Goal: Task Accomplishment & Management: Use online tool/utility

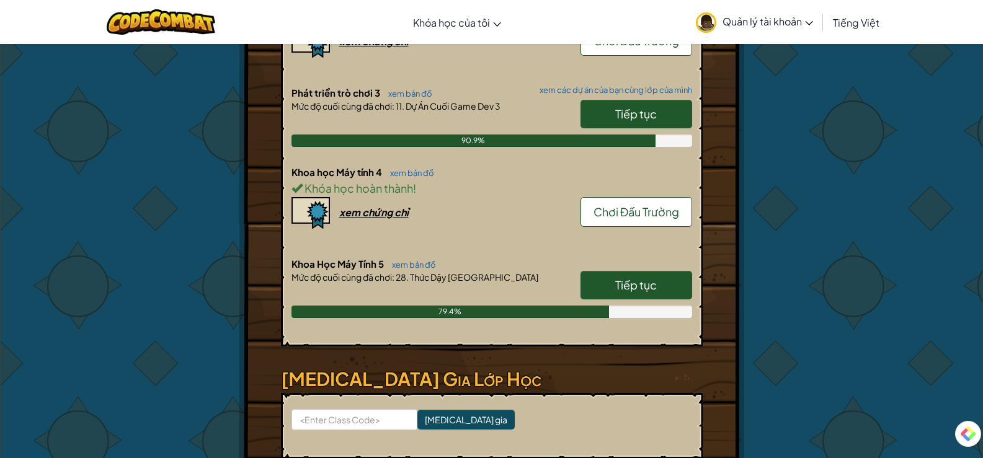
scroll to position [1323, 0]
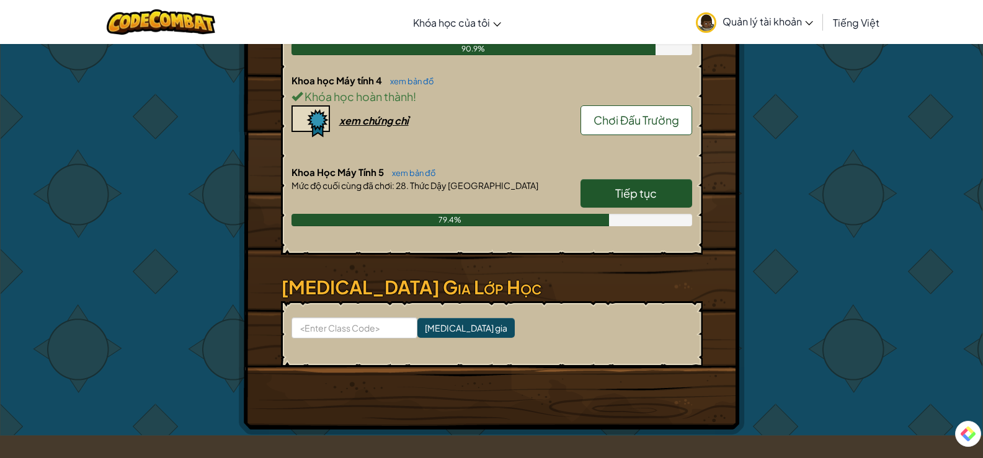
click at [628, 190] on span "Tiếp tục" at bounding box center [636, 193] width 42 height 14
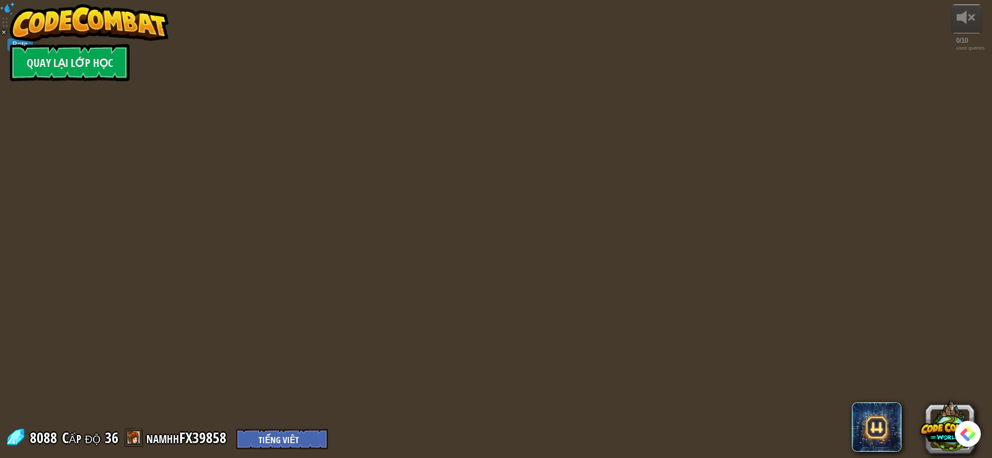
select select "vi"
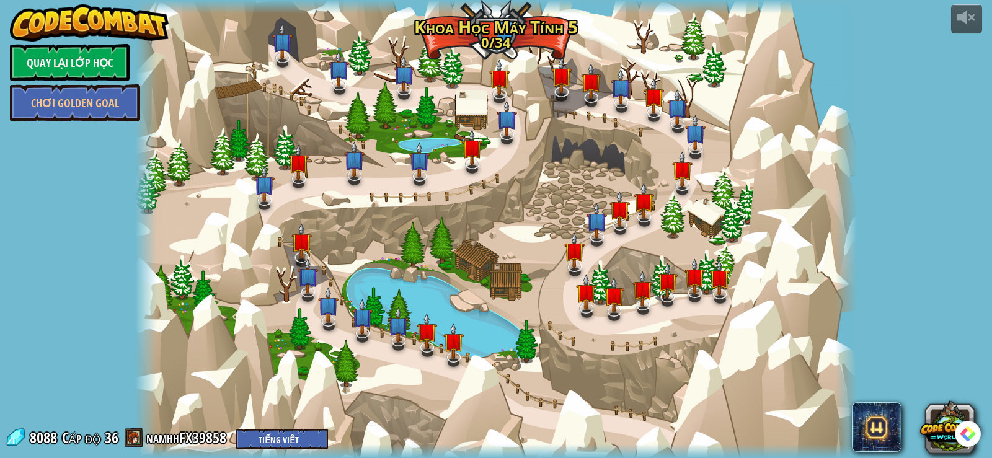
select select "vi"
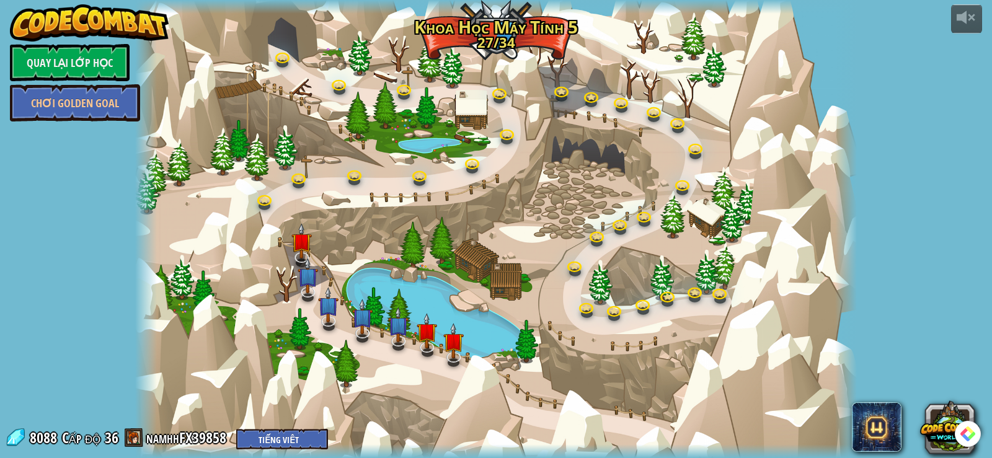
select select "vi"
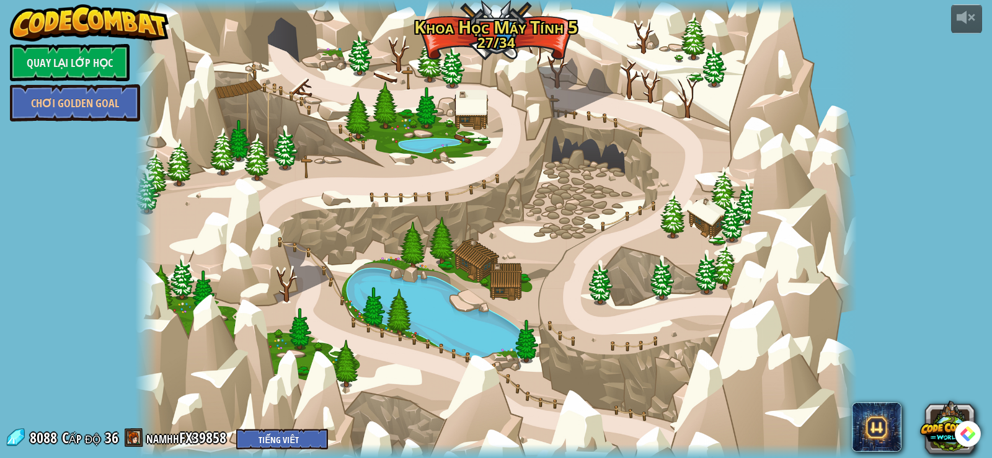
select select "vi"
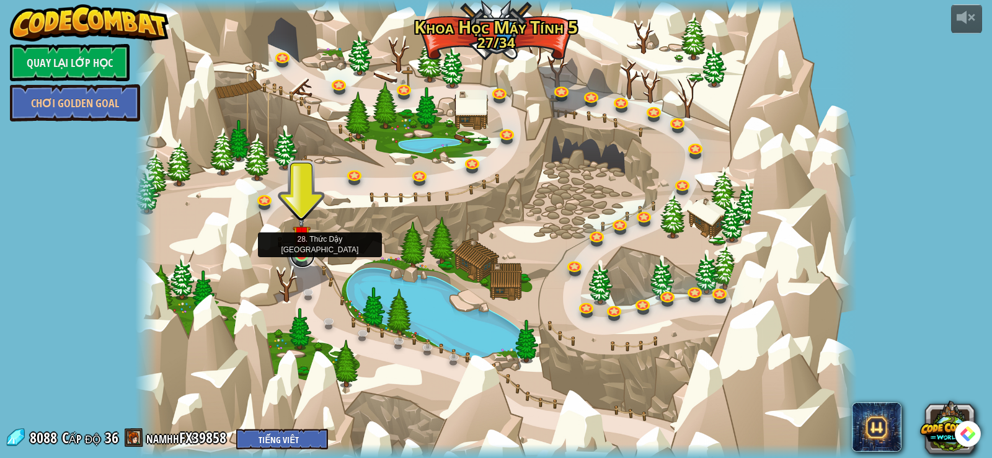
click at [303, 257] on link at bounding box center [302, 255] width 25 height 25
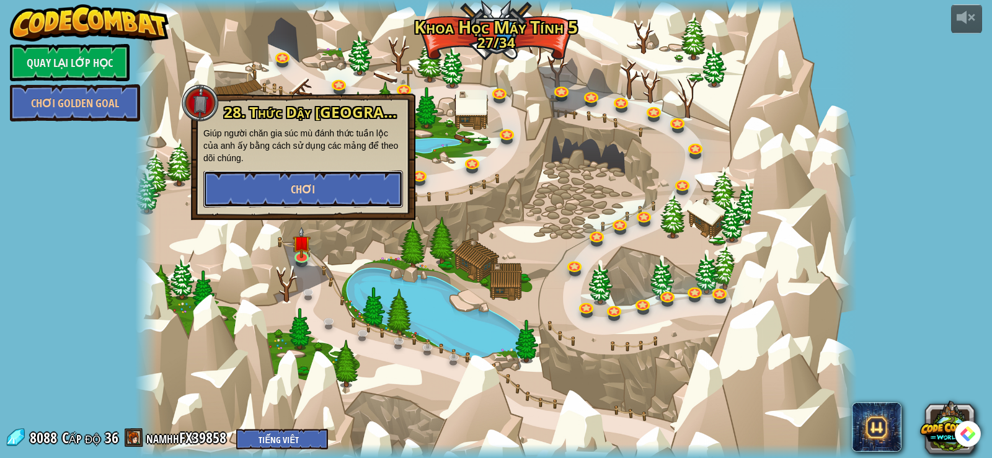
click at [327, 190] on button "Chơi" at bounding box center [303, 189] width 200 height 37
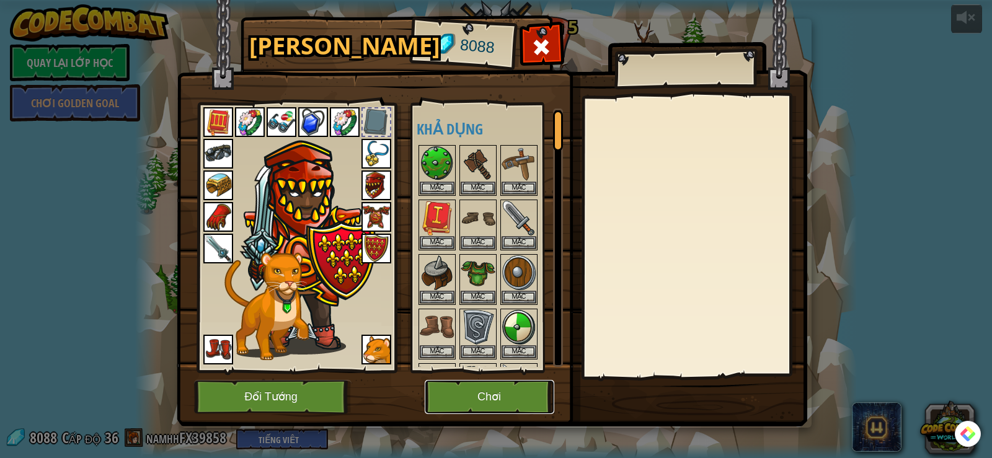
click at [476, 396] on button "Chơi" at bounding box center [490, 397] width 130 height 34
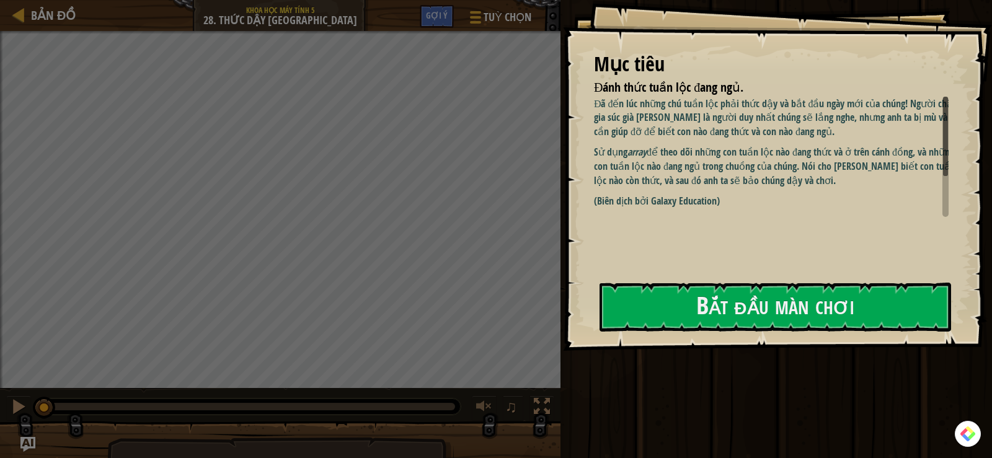
drag, startPoint x: 595, startPoint y: 151, endPoint x: 843, endPoint y: 200, distance: 252.3
click at [843, 200] on div "Đã đến lúc những chú tuần lộc phải thức dậy và bắt đầu ngày mới của chúng! Ngườ…" at bounding box center [776, 153] width 364 height 112
drag, startPoint x: 945, startPoint y: 155, endPoint x: 950, endPoint y: 194, distance: 39.4
click at [950, 194] on div "Mục tiêu Đánh thức tuần lộc đang ngủ. Đã đến lúc những chú tuần lộc phải thức d…" at bounding box center [777, 175] width 429 height 351
drag, startPoint x: 946, startPoint y: 163, endPoint x: 957, endPoint y: 200, distance: 38.9
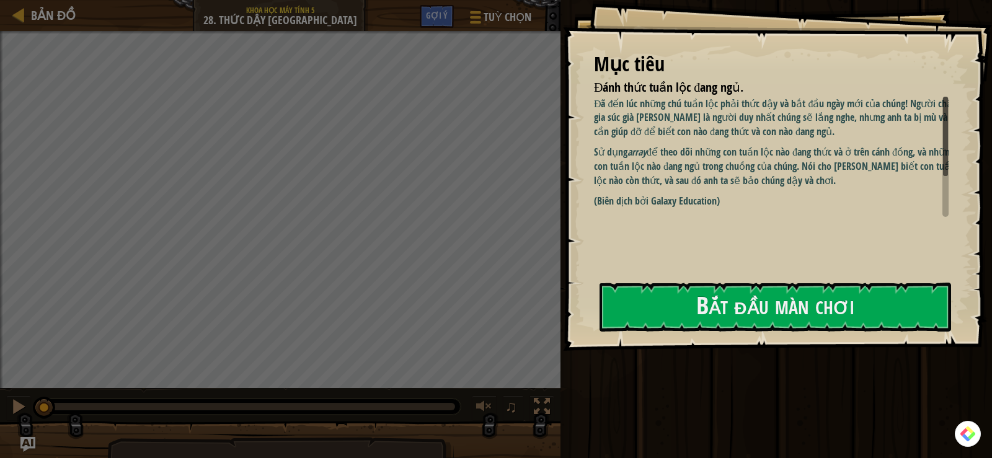
click at [957, 200] on div "Mục tiêu Đánh thức tuần lộc đang ngủ. Đã đến lúc những chú tuần lộc phải thức d…" at bounding box center [777, 175] width 429 height 351
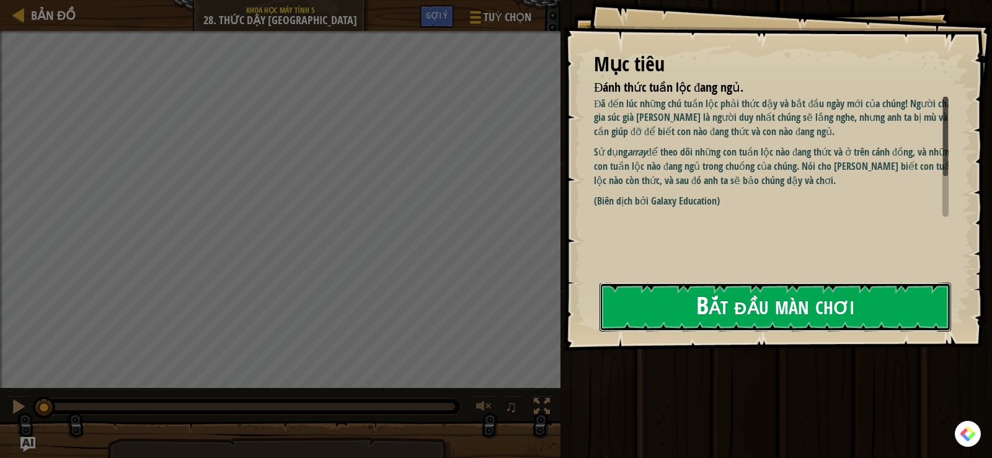
click at [729, 305] on button "Bắt đầu màn chơi" at bounding box center [776, 307] width 352 height 49
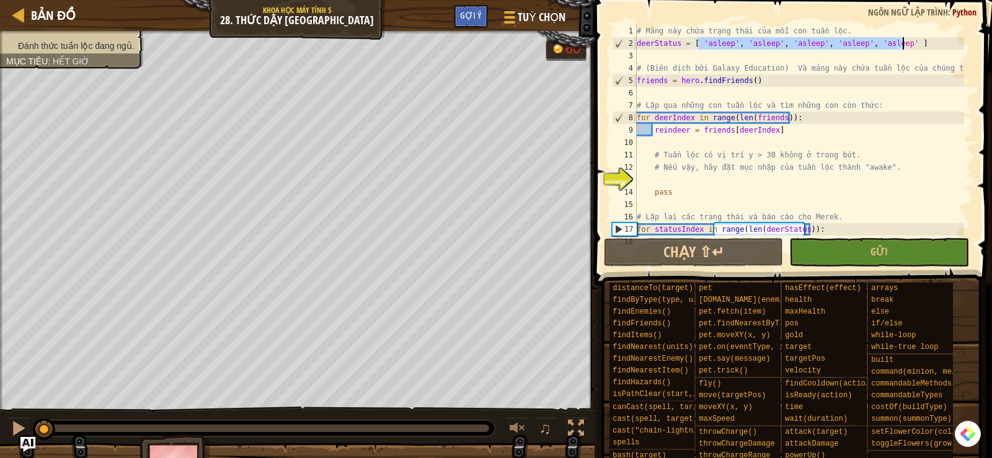
drag, startPoint x: 697, startPoint y: 43, endPoint x: 953, endPoint y: 43, distance: 256.2
click at [953, 43] on div "# Mảng này chứa trạng thái của mỗi con tuần lộc. deerStatus = [ 'asleep' , 'asl…" at bounding box center [800, 143] width 330 height 236
click at [891, 80] on div "# Mảng này chứa trạng thái của mỗi con tuần lộc. deerStatus = [ 'asleep' , 'asl…" at bounding box center [800, 143] width 330 height 236
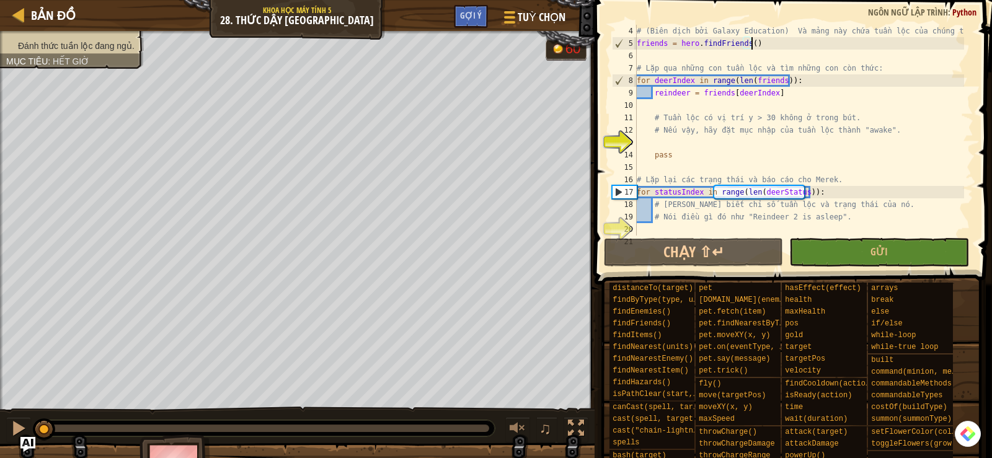
scroll to position [37, 0]
click at [788, 87] on div "# (Biên dịch bởi Galaxy Education) Và mảng này chứa tuần lộc của chúng ta. frie…" at bounding box center [800, 143] width 330 height 236
type textarea "reindeer = friends[deerIndex]"
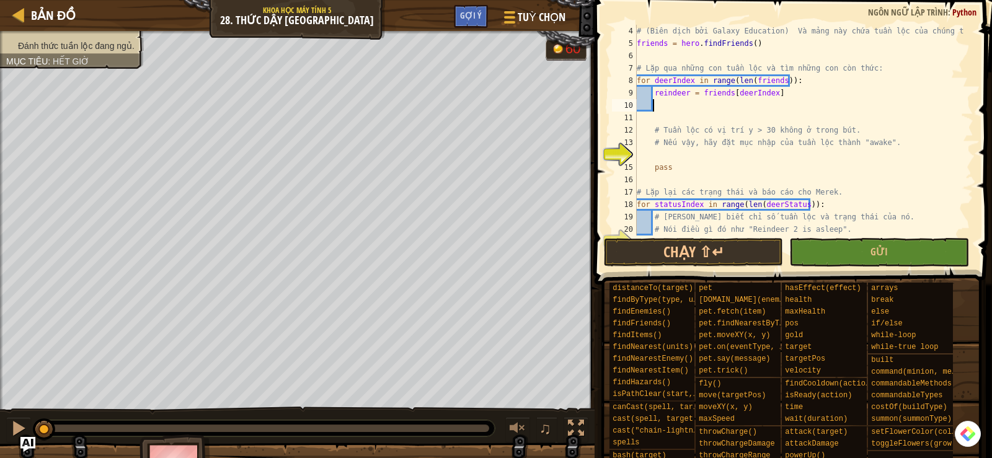
type textarea "i"
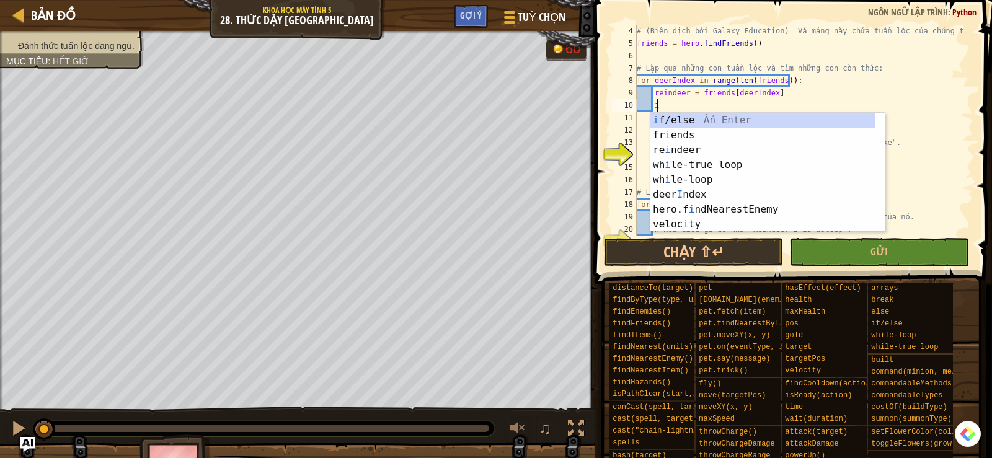
type textarea "ì"
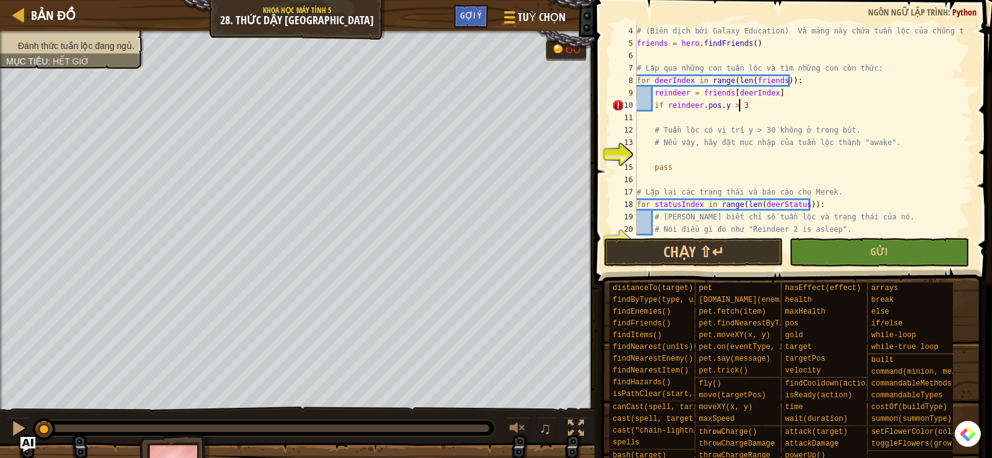
scroll to position [6, 8]
type textarea "if reindeer.pos.y > 30:"
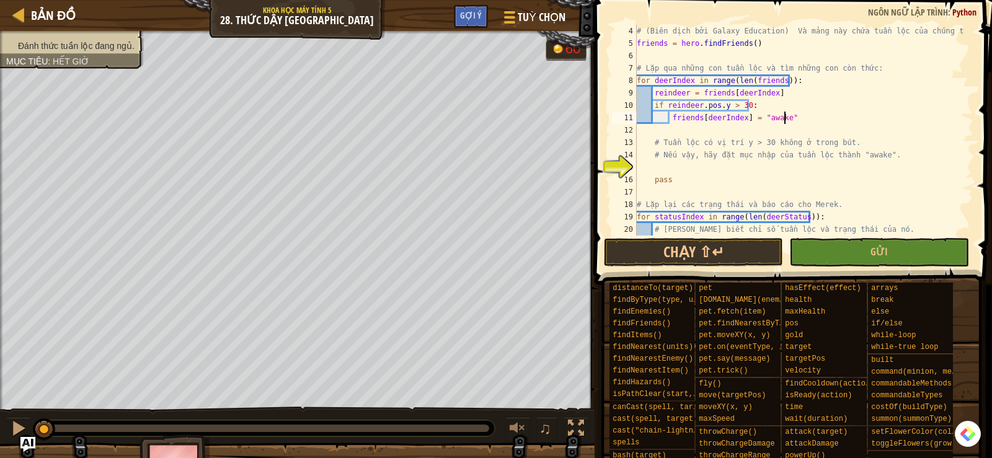
scroll to position [87, 0]
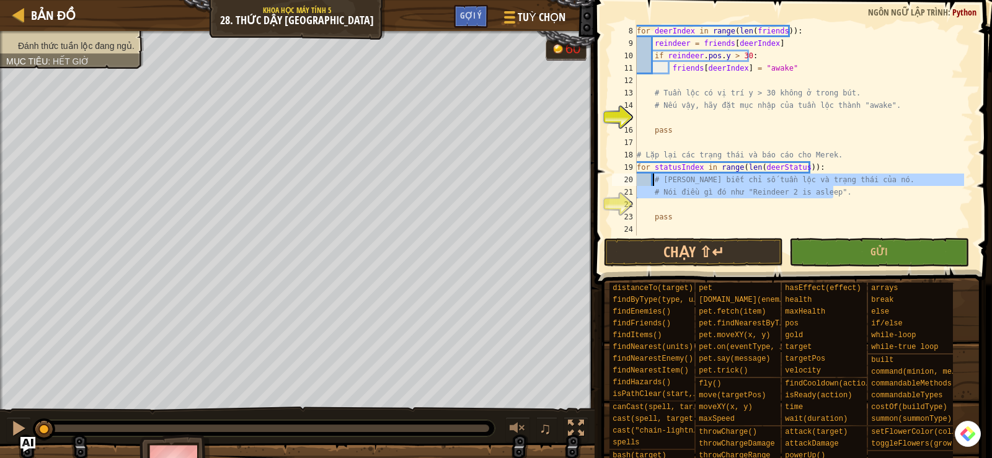
drag, startPoint x: 837, startPoint y: 194, endPoint x: 654, endPoint y: 182, distance: 183.4
click at [654, 182] on div "for deerIndex in range ( len ( friends )) : reindeer = friends [ deerIndex ] if…" at bounding box center [800, 143] width 330 height 236
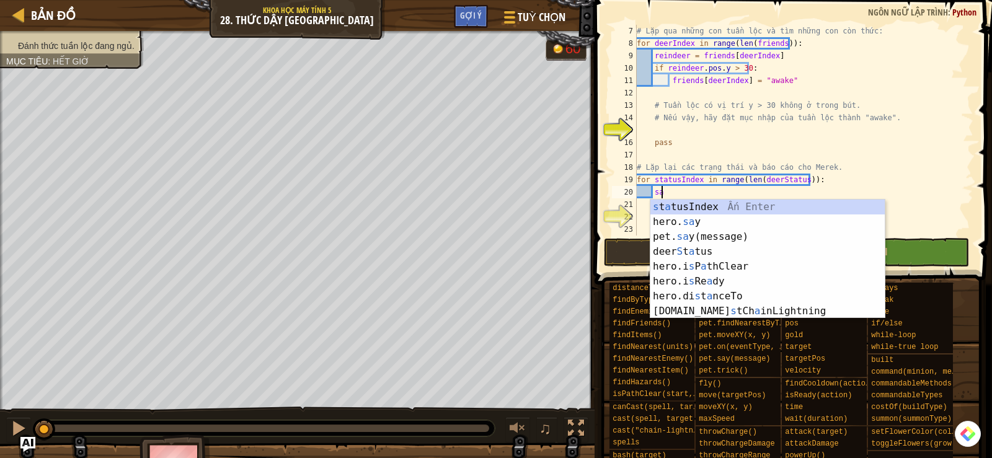
scroll to position [6, 1]
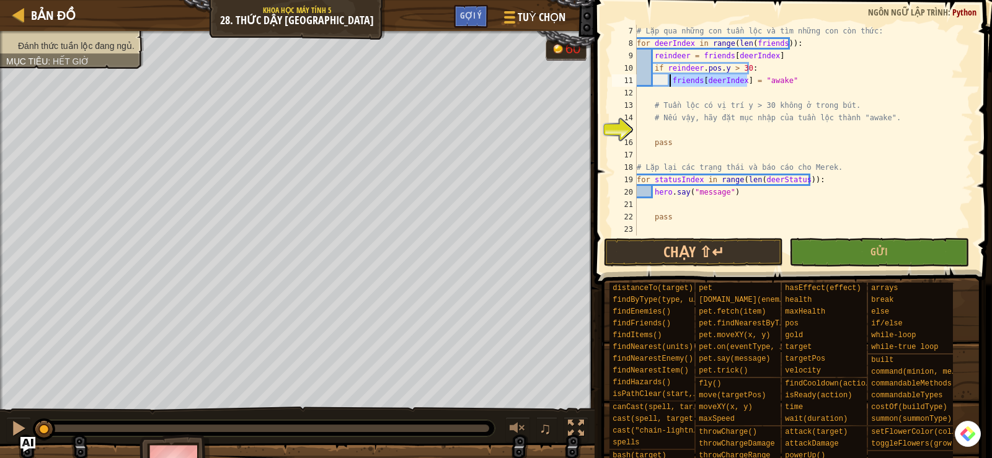
drag, startPoint x: 746, startPoint y: 81, endPoint x: 669, endPoint y: 74, distance: 76.5
click at [669, 74] on div "# Lặp qua những con tuần lộc và tìm những con còn thức: for deerIndex in range …" at bounding box center [800, 143] width 330 height 236
drag, startPoint x: 728, startPoint y: 191, endPoint x: 689, endPoint y: 189, distance: 38.5
click at [689, 189] on div "# Lặp qua những con tuần lộc và tìm những con còn thức: for deerIndex in range …" at bounding box center [800, 143] width 330 height 236
paste textarea "friends[deerIndex]"
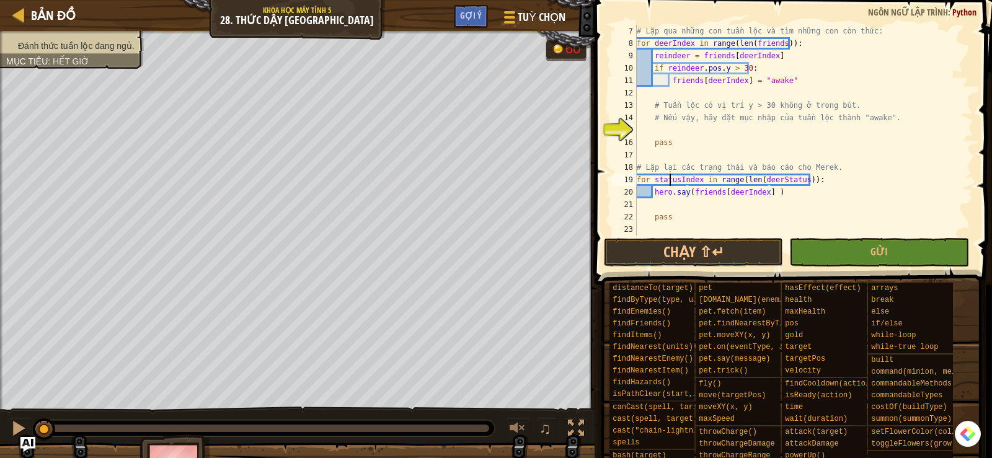
click at [669, 179] on div "# Lặp qua những con tuần lộc và tìm những con còn thức: for deerIndex in range …" at bounding box center [800, 143] width 330 height 236
click at [736, 192] on div "# Lặp qua những con tuần lộc và tìm những con còn thức: for deerIndex in range …" at bounding box center [800, 143] width 330 height 236
paste textarea "status"
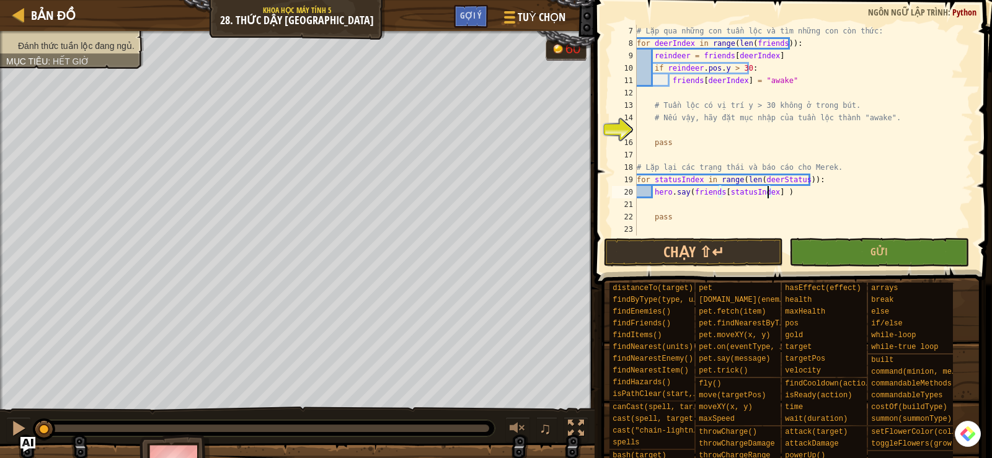
click at [777, 192] on div "# Lặp qua những con tuần lộc và tìm những con còn thức: for deerIndex in range …" at bounding box center [800, 143] width 330 height 236
click at [862, 249] on button "Gửi" at bounding box center [879, 252] width 179 height 29
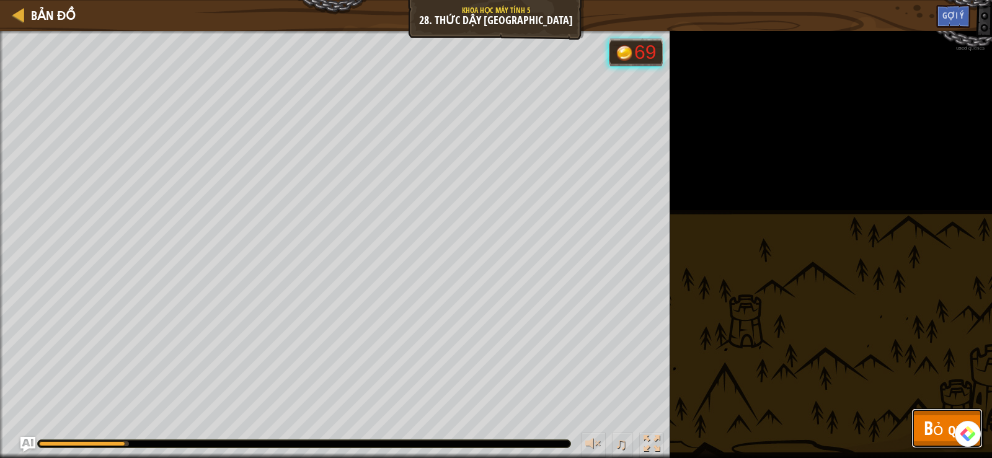
click at [938, 427] on span "Bỏ qua" at bounding box center [947, 428] width 47 height 25
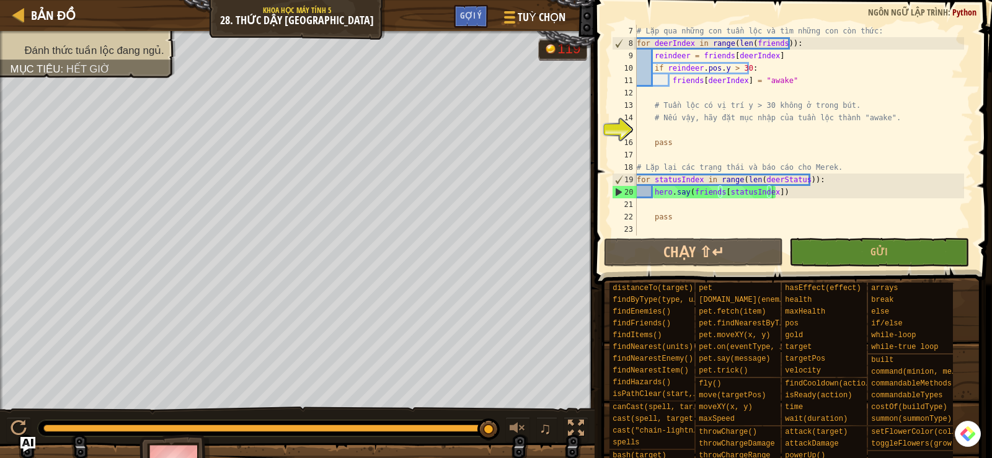
click at [795, 193] on div "# Lặp qua những con tuần lộc và tìm những con còn thức: for deerIndex in range …" at bounding box center [800, 143] width 330 height 236
drag, startPoint x: 795, startPoint y: 192, endPoint x: 688, endPoint y: 189, distance: 106.7
click at [688, 189] on div "# Lặp qua những con tuần lộc và tìm những con còn thức: for deerIndex in range …" at bounding box center [800, 143] width 330 height 236
click at [821, 181] on div "# Lặp qua những con tuần lộc và tìm những con còn thức: for deerIndex in range …" at bounding box center [800, 143] width 330 height 236
drag, startPoint x: 787, startPoint y: 189, endPoint x: 654, endPoint y: 189, distance: 133.4
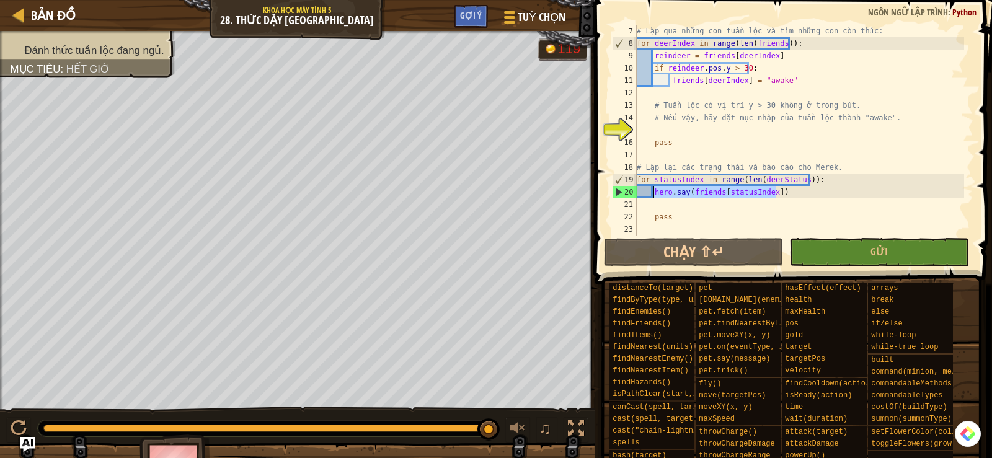
click at [654, 189] on div "# Lặp qua những con tuần lộc và tìm những con còn thức: for deerIndex in range …" at bounding box center [800, 143] width 330 height 236
type textarea "i"
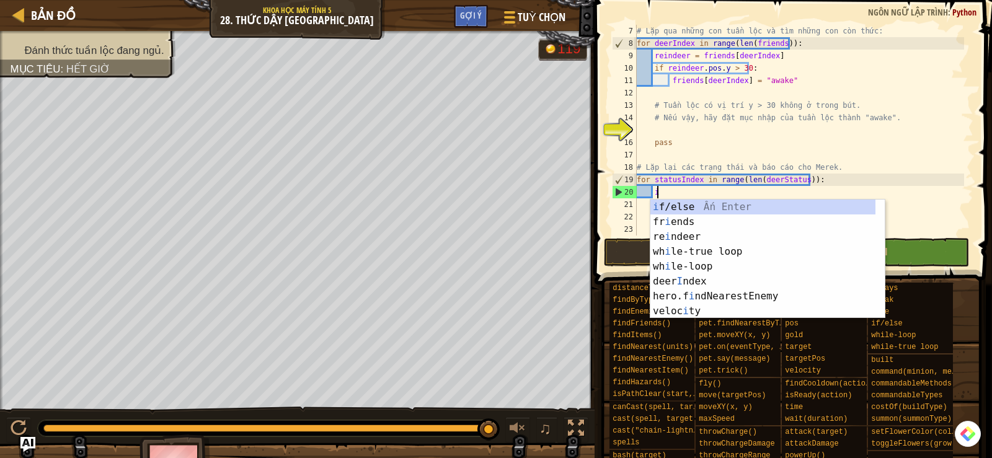
type textarea "ì"
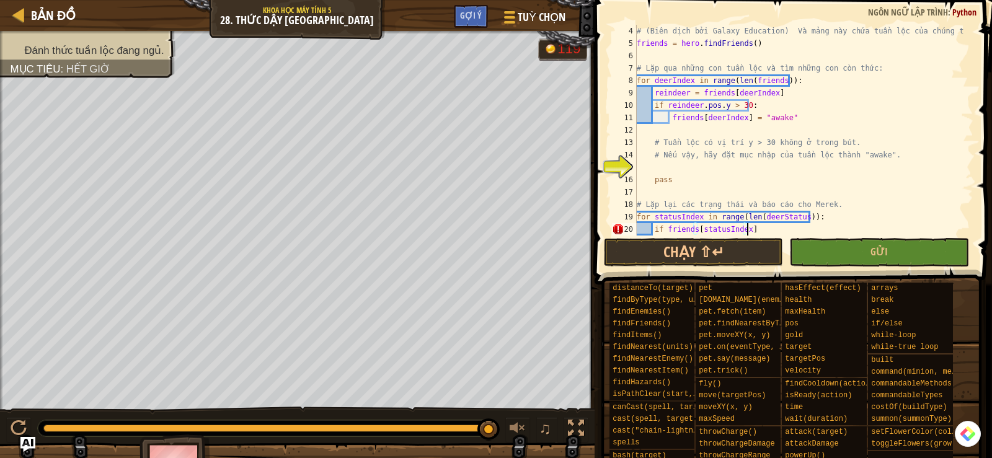
scroll to position [74, 0]
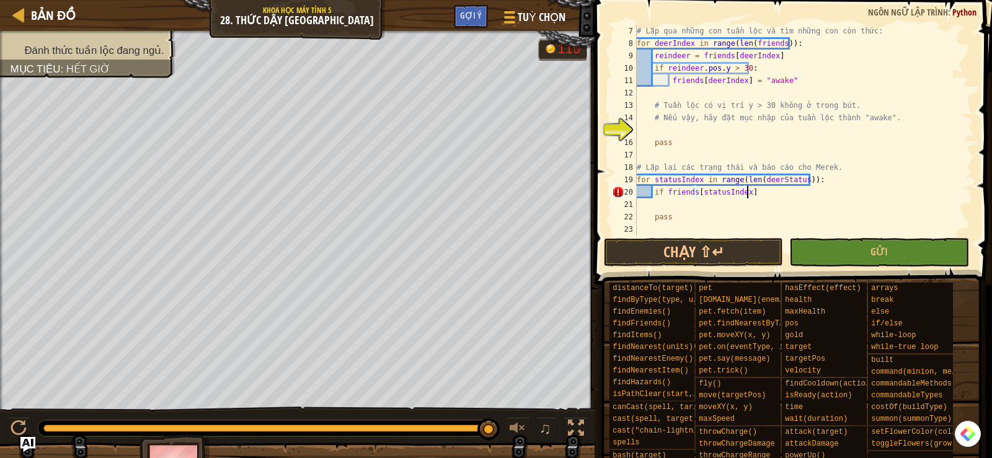
click at [772, 177] on div "# Lặp qua những con tuần lộc và tìm những con còn thức: for deerIndex in range …" at bounding box center [800, 143] width 330 height 236
click at [678, 192] on div "# Lặp qua những con tuần lộc và tìm những con còn thức: for deerIndex in range …" at bounding box center [800, 143] width 330 height 236
paste textarea "deerStatu"
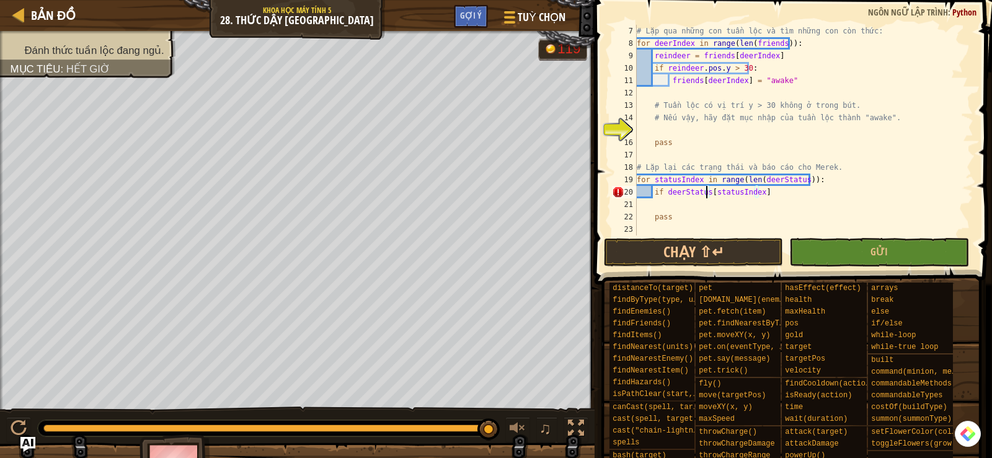
click at [771, 190] on div "# Lặp qua những con tuần lộc và tìm những con còn thức: for deerIndex in range …" at bounding box center [800, 143] width 330 height 236
type textarea "if deerStatus[statusIndex] == "awake":"
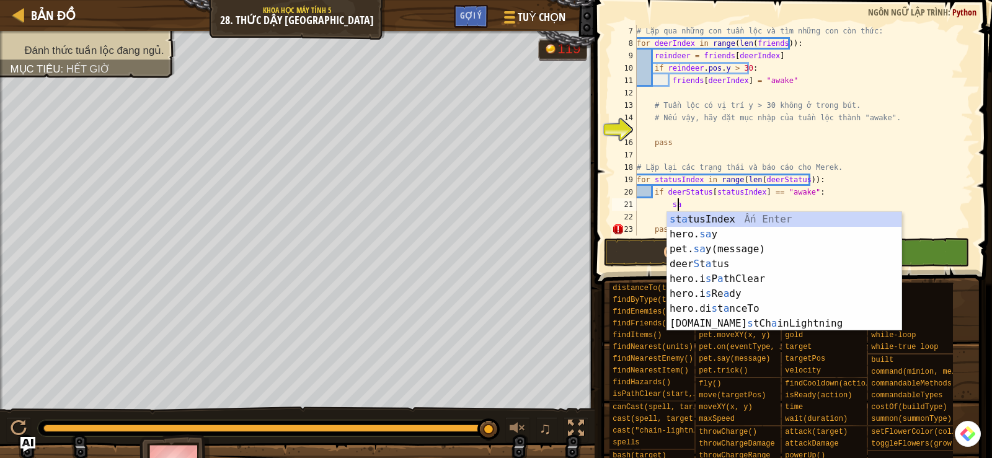
scroll to position [6, 3]
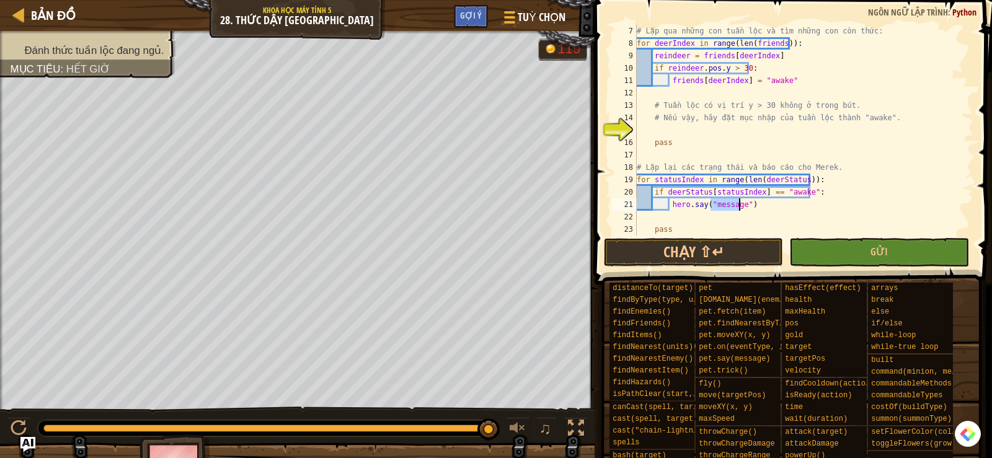
click at [734, 191] on div "# Lặp qua những con tuần lộc và tìm những con còn thức: for deerIndex in range …" at bounding box center [800, 143] width 330 height 236
click at [722, 207] on div "# Lặp qua những con tuần lộc và tìm những con còn thức: for deerIndex in range …" at bounding box center [800, 143] width 330 height 236
paste textarea "statusIndex"
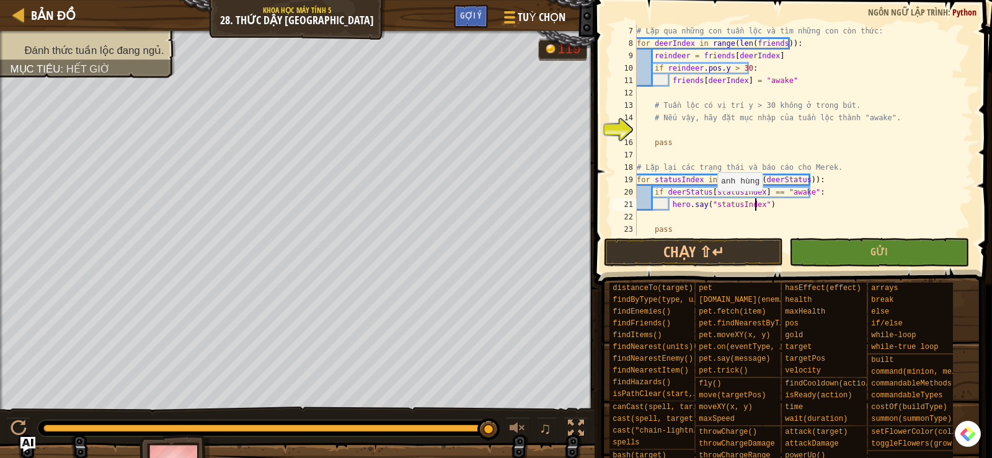
click at [710, 203] on div "# Lặp qua những con tuần lộc và tìm những con còn thức: for deerIndex in range …" at bounding box center [800, 143] width 330 height 236
click at [756, 203] on div "# Lặp qua những con tuần lộc và tìm những con còn thức: for deerIndex in range …" at bounding box center [800, 143] width 330 height 236
click at [853, 246] on button "Gửi" at bounding box center [879, 252] width 179 height 29
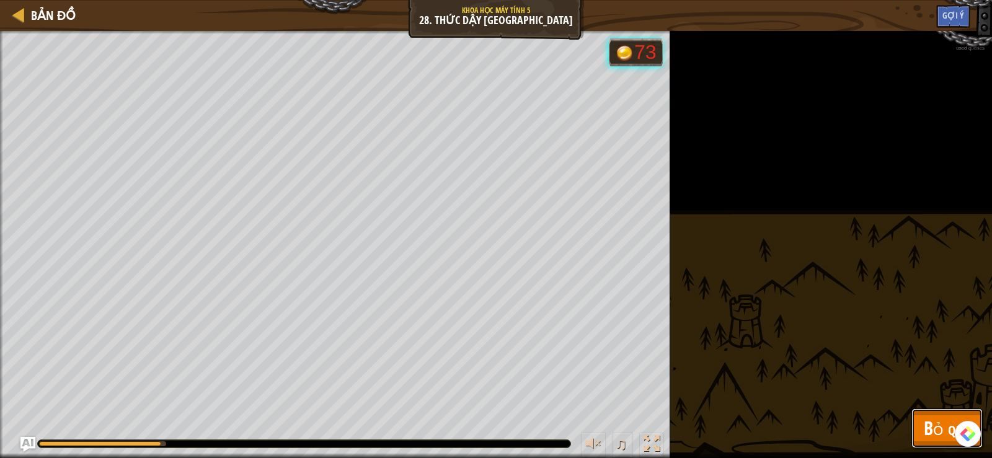
click at [929, 423] on span "Bỏ qua" at bounding box center [947, 428] width 47 height 25
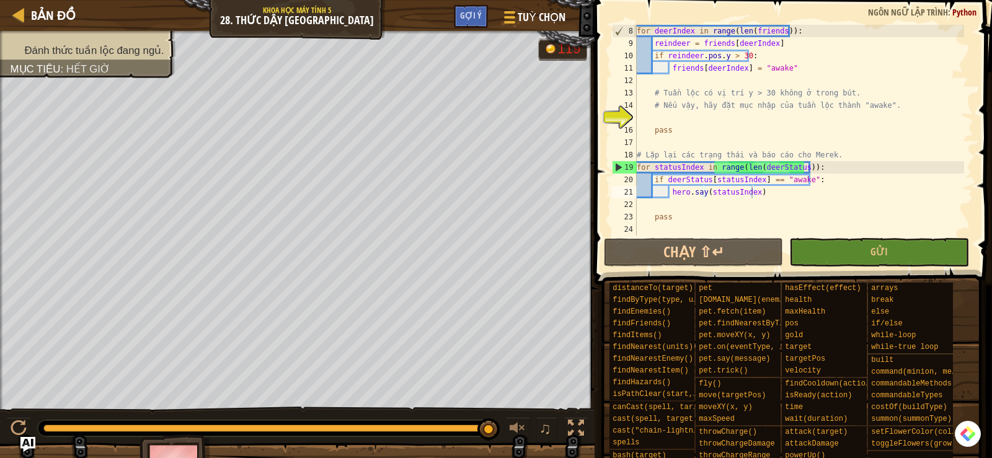
scroll to position [12, 0]
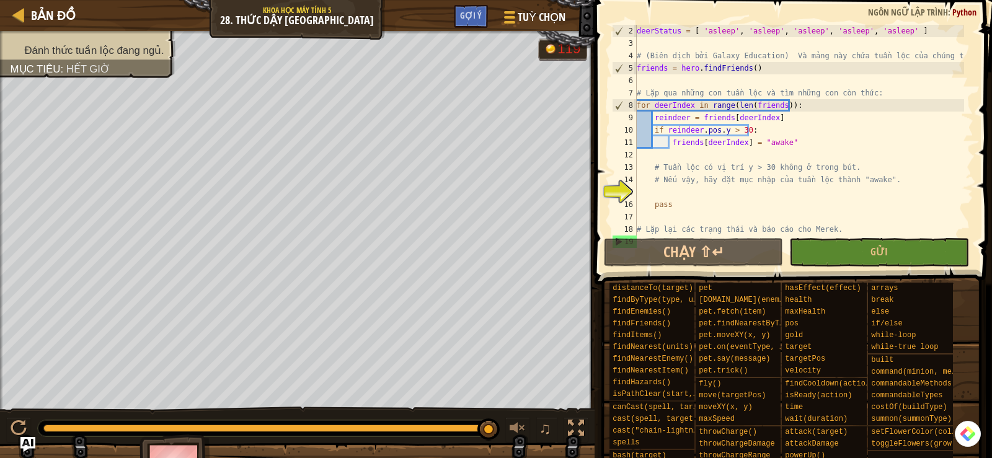
click at [770, 143] on div "deerStatus = [ 'asleep' , 'asleep' , 'asleep' , 'asleep' , 'asleep' ] # (Biên d…" at bounding box center [800, 143] width 330 height 236
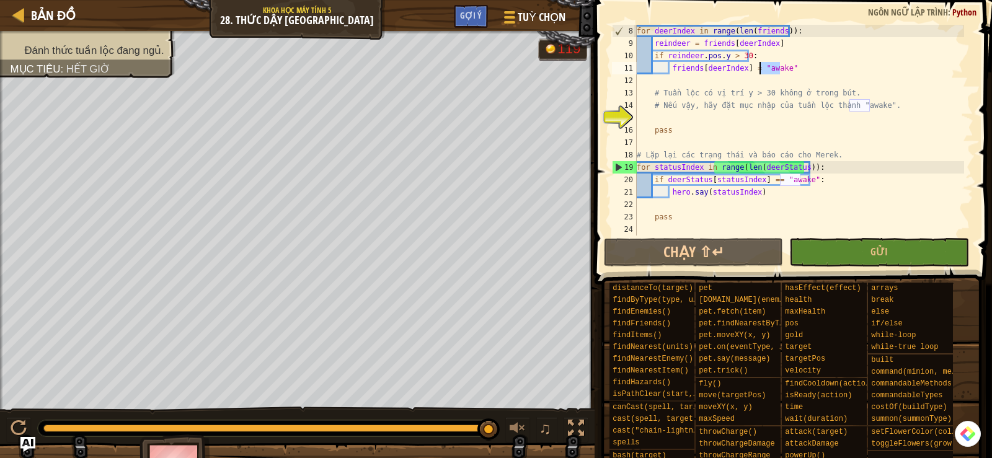
scroll to position [87, 0]
click at [842, 155] on div "for deerIndex in range ( len ( friends )) : reindeer = friends [ deerIndex ] if…" at bounding box center [800, 143] width 330 height 236
click at [687, 168] on div "for deerIndex in range ( len ( friends )) : reindeer = friends [ deerIndex ] if…" at bounding box center [800, 143] width 330 height 236
type textarea "for statusIndex in range(len(deerStatus)):"
click at [687, 168] on div "for deerIndex in range ( len ( friends )) : reindeer = friends [ deerIndex ] if…" at bounding box center [800, 143] width 330 height 236
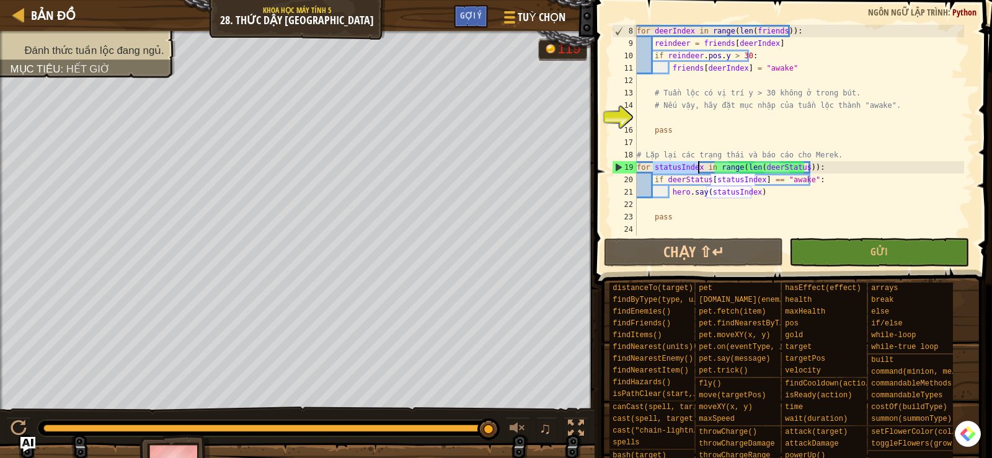
click at [783, 199] on div "for deerIndex in range ( len ( friends )) : reindeer = friends [ deerIndex ] if…" at bounding box center [800, 143] width 330 height 236
click at [790, 180] on div "for deerIndex in range ( len ( friends )) : reindeer = friends [ deerIndex ] if…" at bounding box center [800, 143] width 330 height 236
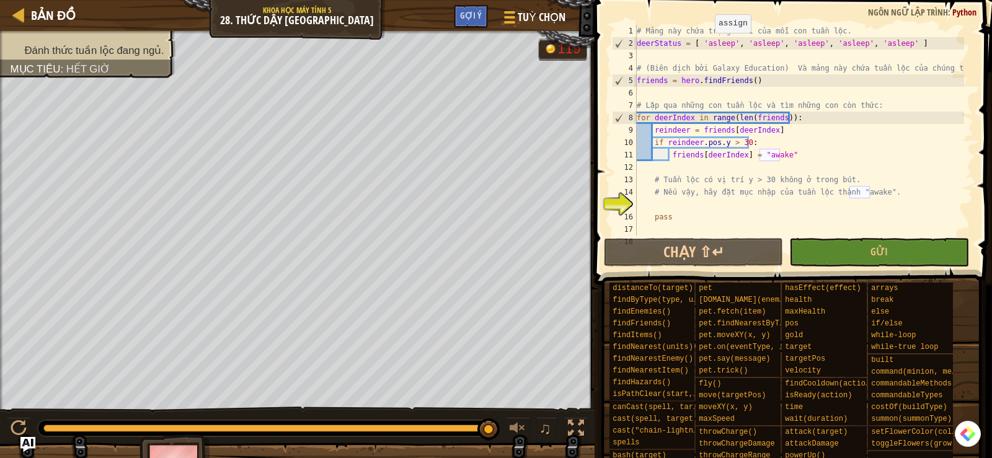
click at [709, 45] on div "# Mảng này chứa trạng thái của mỗi con tuần lộc. deerStatus = [ 'asleep' , 'asl…" at bounding box center [800, 143] width 330 height 236
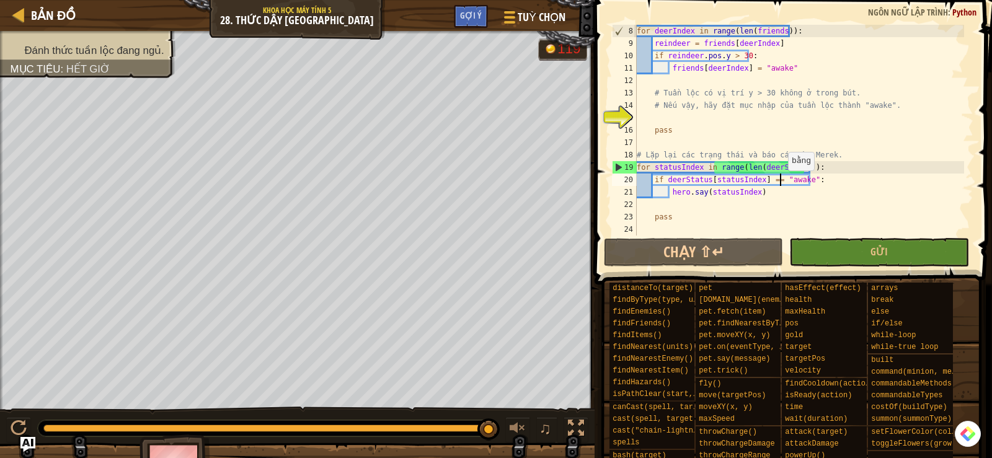
click at [782, 183] on div "for deerIndex in range ( len ( friends )) : reindeer = friends [ deerIndex ] if…" at bounding box center [800, 143] width 330 height 236
paste textarea "sleep"
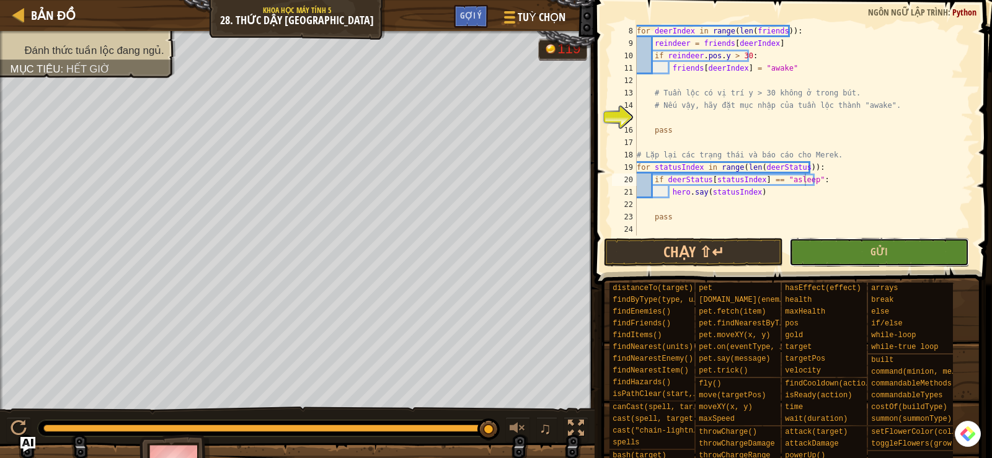
click at [826, 240] on button "Gửi" at bounding box center [879, 252] width 179 height 29
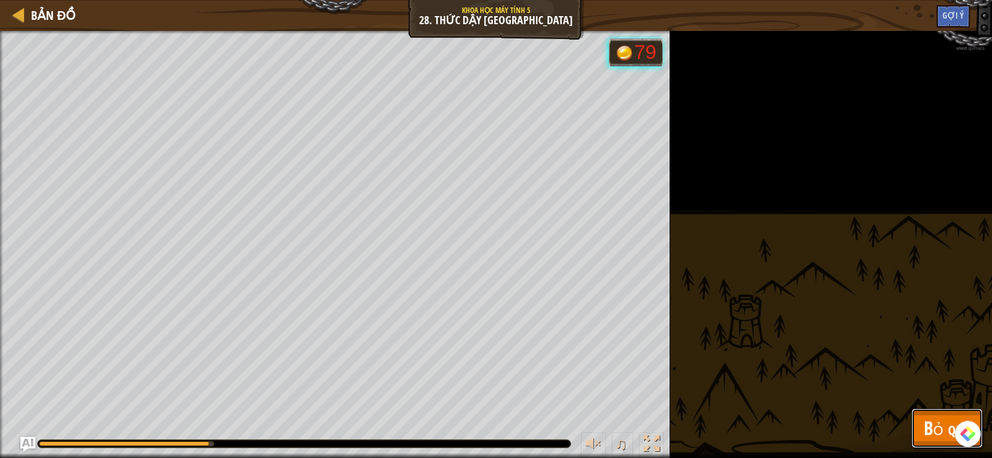
click at [925, 424] on span "Bỏ qua" at bounding box center [947, 428] width 47 height 25
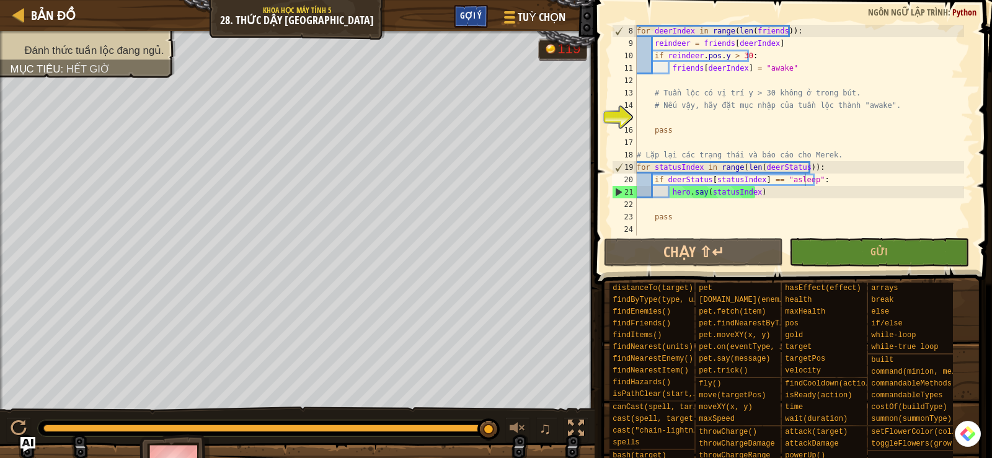
click at [457, 12] on div "Gợi ý" at bounding box center [471, 16] width 34 height 23
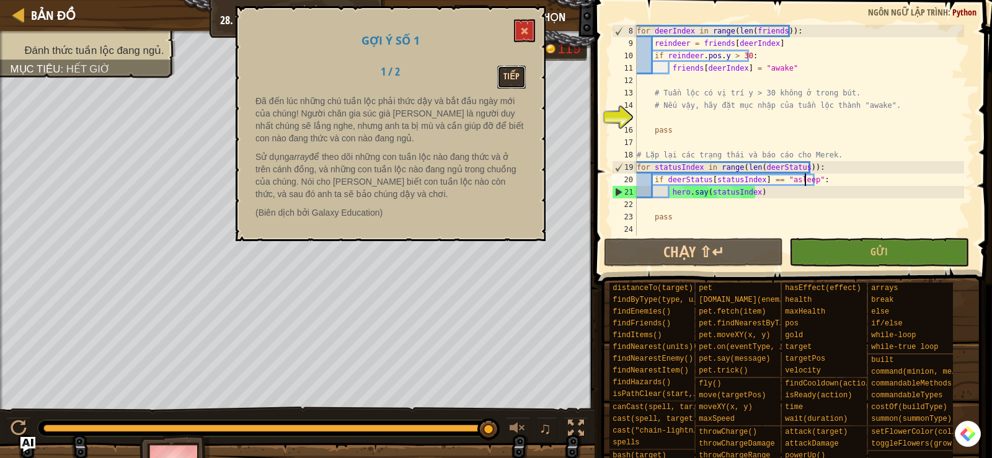
click at [514, 79] on button "Tiếp" at bounding box center [511, 77] width 29 height 23
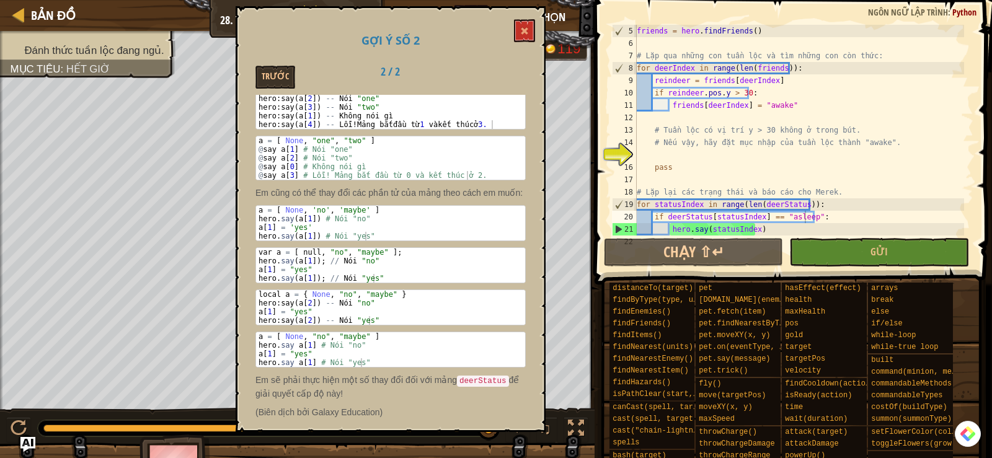
scroll to position [543, 0]
click at [520, 35] on button at bounding box center [524, 30] width 21 height 23
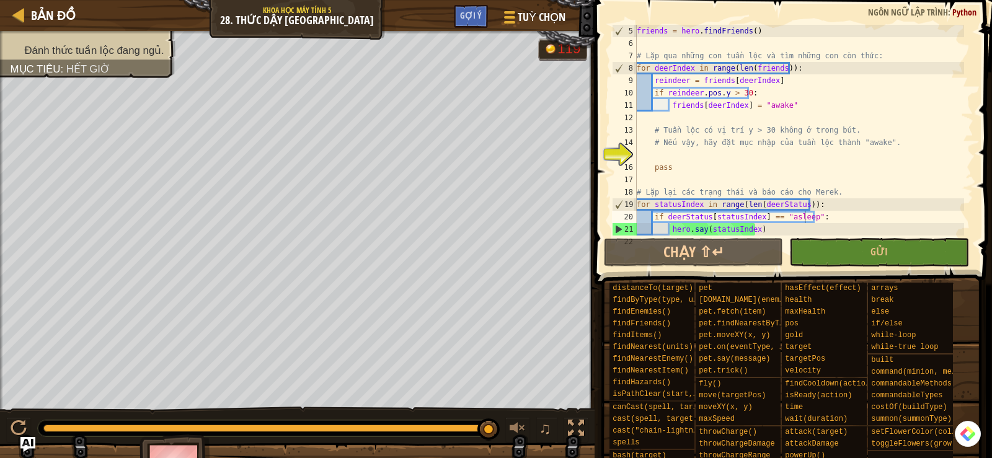
click at [677, 102] on div "friends = hero . findFriends ( ) # Lặp qua những con tuần lộc và tìm những con …" at bounding box center [800, 143] width 330 height 236
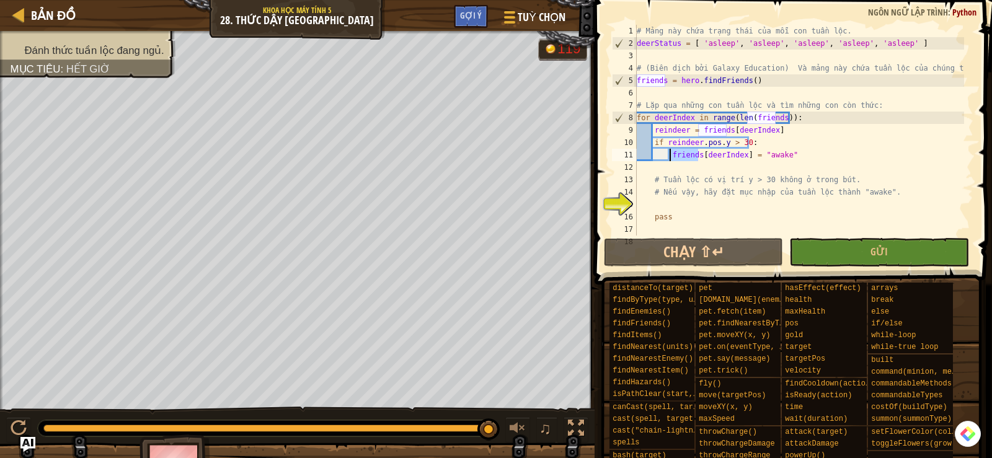
click at [797, 151] on div "# Mảng này chứa trạng thái của mỗi con tuần lộc. deerStatus = [ 'asleep' , 'asl…" at bounding box center [800, 143] width 330 height 236
drag, startPoint x: 797, startPoint y: 151, endPoint x: 672, endPoint y: 150, distance: 124.7
click at [672, 150] on div "# Mảng này chứa trạng thái của mỗi con tuần lộc. deerStatus = [ 'asleep' , 'asl…" at bounding box center [800, 143] width 330 height 236
click at [653, 44] on div "# Mảng này chứa trạng thái của mỗi con tuần lộc. deerStatus = [ 'asleep' , 'asl…" at bounding box center [800, 143] width 330 height 236
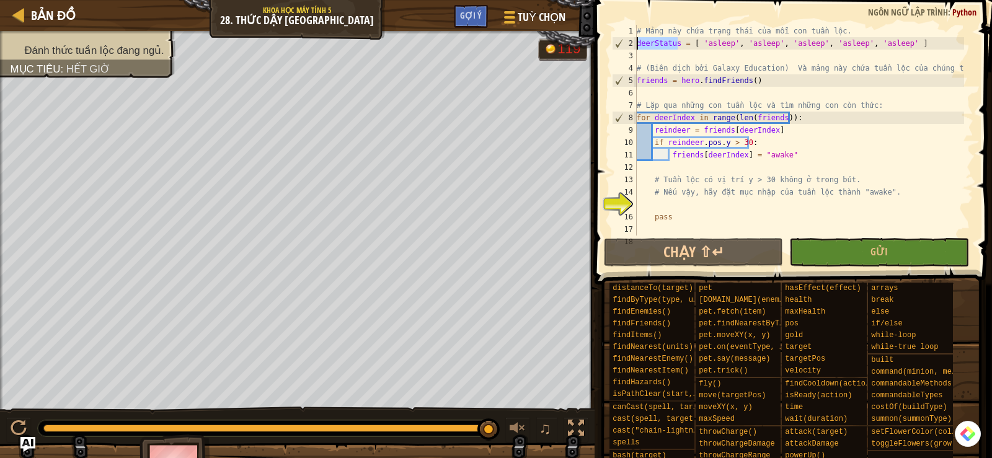
click at [793, 154] on div "# Mảng này chứa trạng thái của mỗi con tuần lộc. deerStatus = [ 'asleep' , 'asl…" at bounding box center [800, 143] width 330 height 236
click at [688, 153] on div "# Mảng này chứa trạng thái của mỗi con tuần lộc. deerStatus = [ 'asleep' , 'asl…" at bounding box center [800, 143] width 330 height 236
paste textarea "deerStatu"
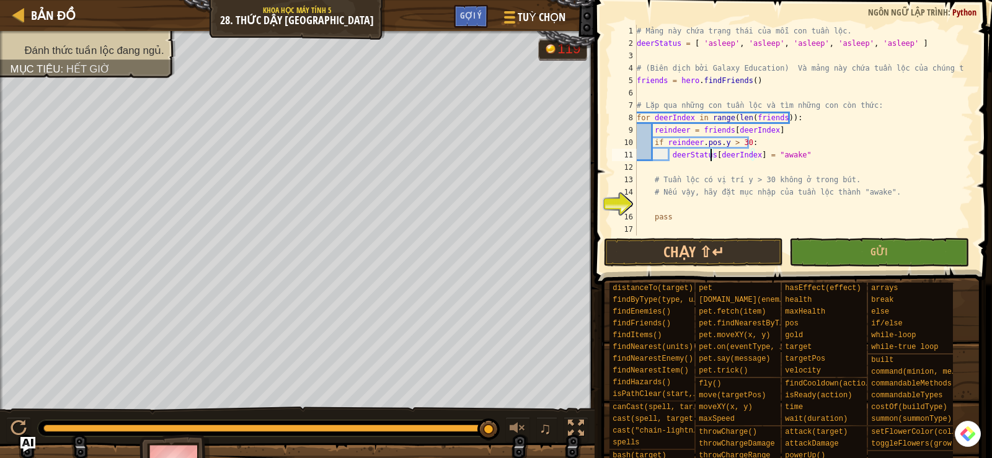
scroll to position [87, 0]
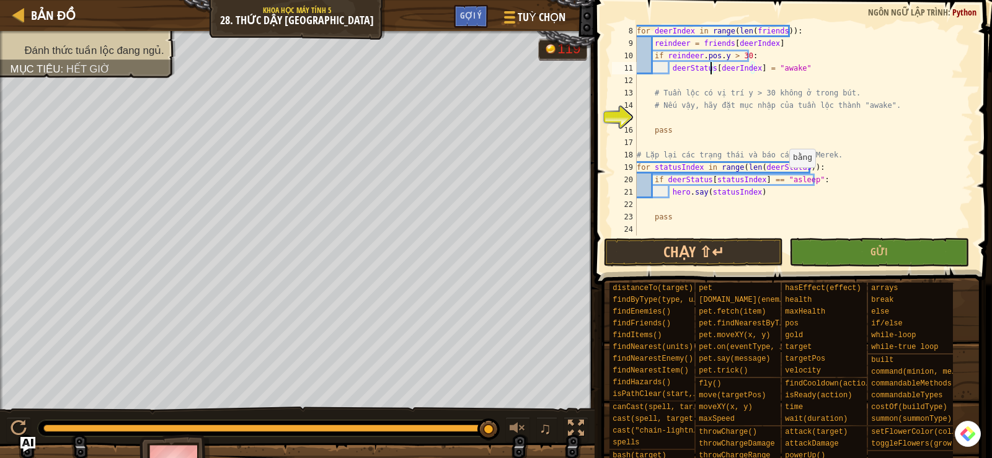
click at [785, 179] on div "for deerIndex in range ( len ( friends )) : reindeer = friends [ deerIndex ] if…" at bounding box center [800, 143] width 330 height 236
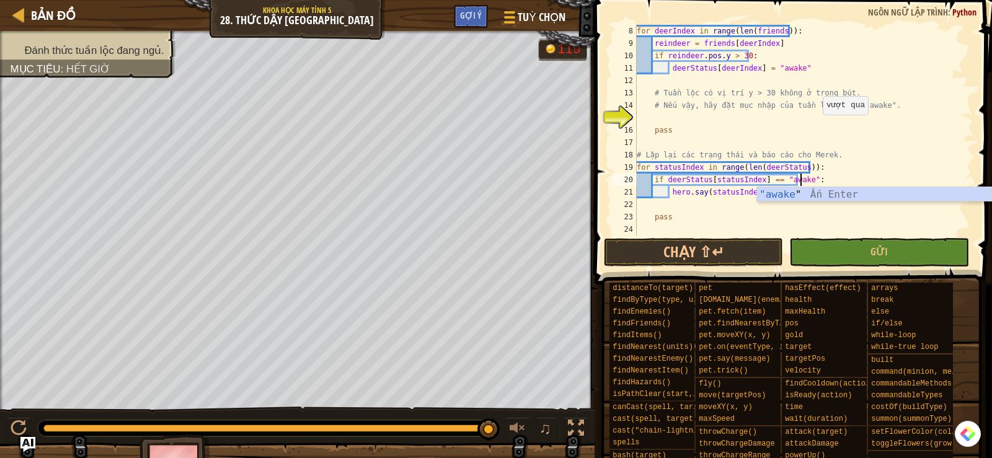
scroll to position [6, 14]
click at [806, 131] on div "for deerIndex in range ( len ( friends )) : reindeer = friends [ deerIndex ] if…" at bounding box center [800, 143] width 330 height 236
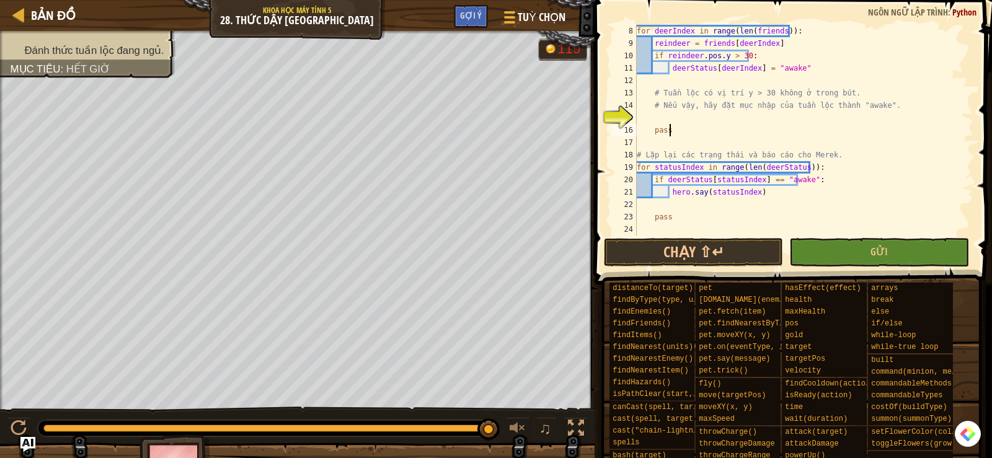
scroll to position [6, 2]
click at [754, 193] on div "for deerIndex in range ( len ( friends )) : reindeer = friends [ deerIndex ] if…" at bounding box center [800, 143] width 330 height 236
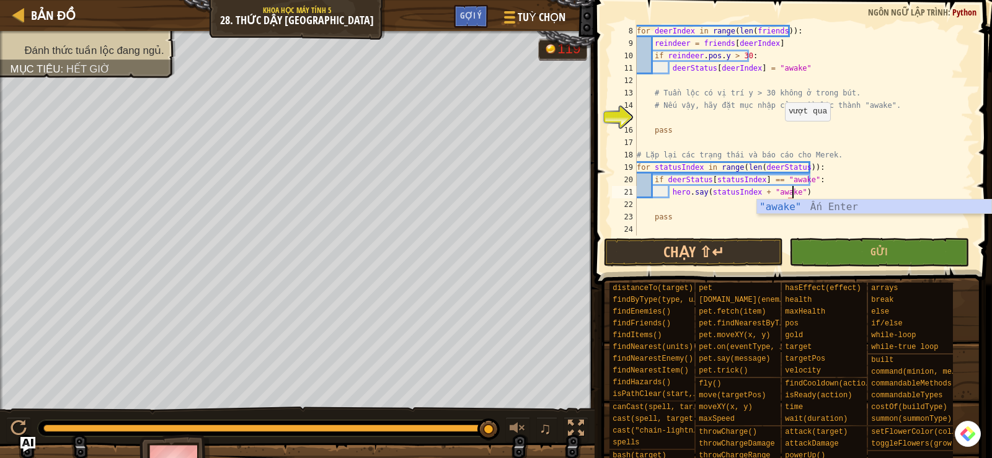
scroll to position [6, 12]
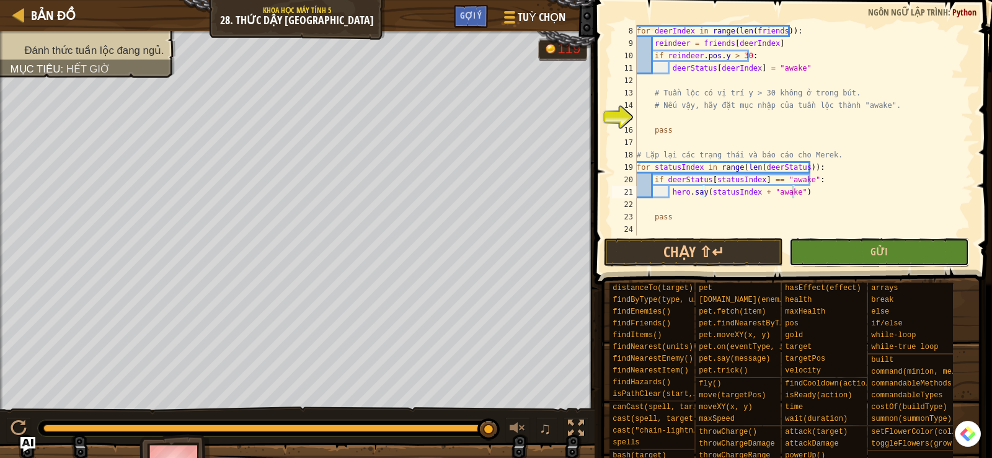
click at [851, 254] on button "Gửi" at bounding box center [879, 252] width 179 height 29
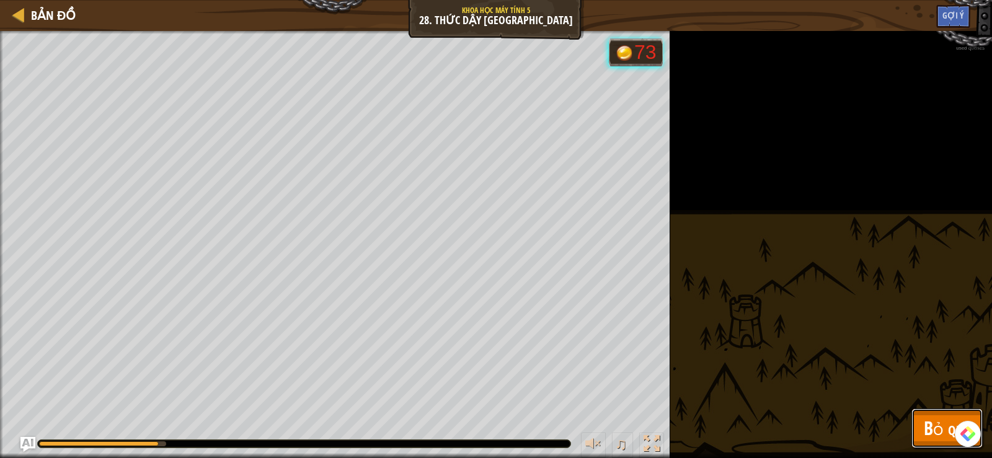
click at [928, 430] on span "Bỏ qua" at bounding box center [947, 428] width 47 height 25
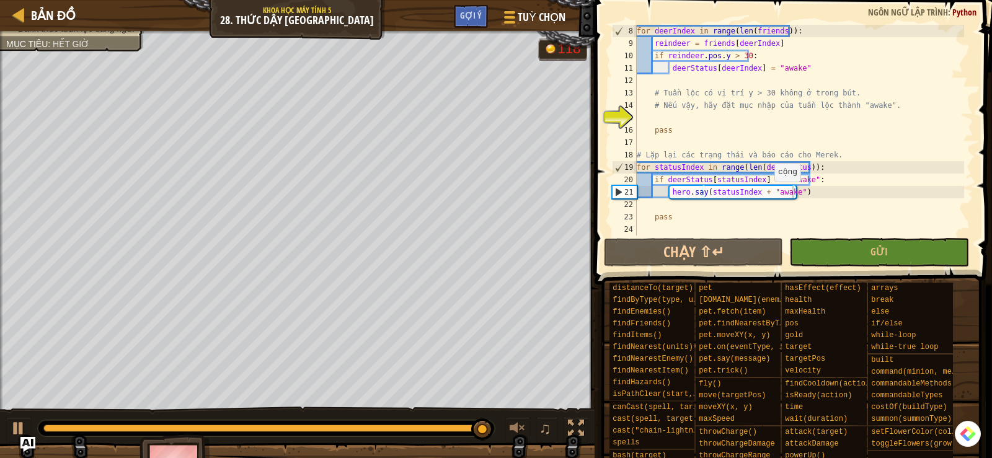
click at [768, 194] on div "for deerIndex in range ( len ( friends )) : reindeer = friends [ deerIndex ] if…" at bounding box center [800, 143] width 330 height 236
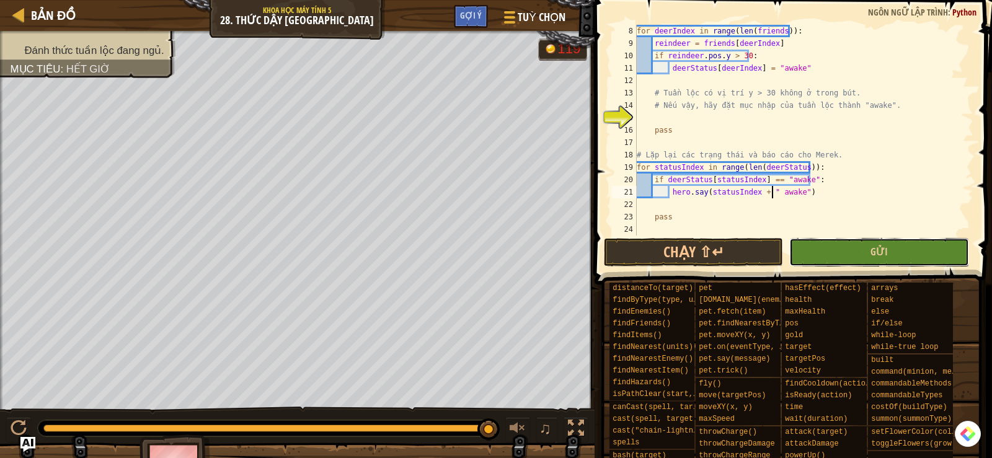
click at [832, 257] on button "Gửi" at bounding box center [879, 252] width 179 height 29
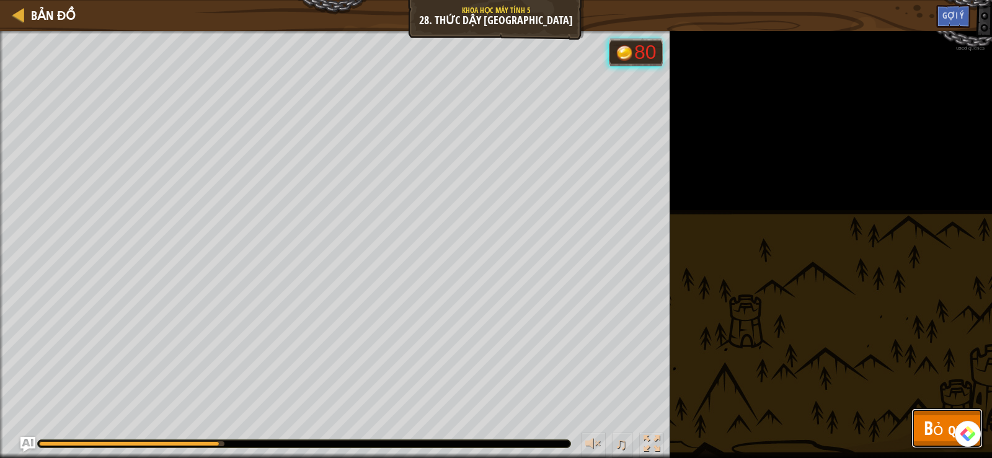
click at [932, 415] on button "Bỏ qua" at bounding box center [947, 429] width 71 height 40
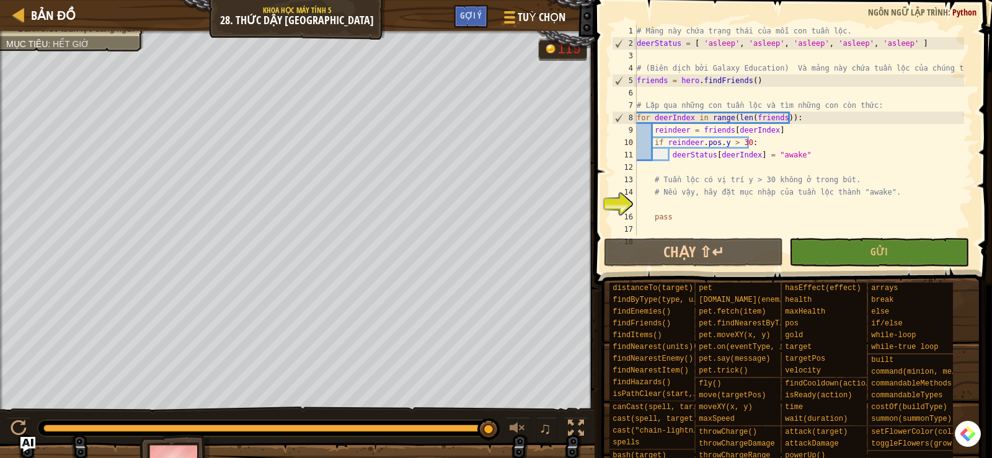
scroll to position [0, 0]
drag, startPoint x: 808, startPoint y: 154, endPoint x: 674, endPoint y: 156, distance: 134.0
click at [668, 155] on div "# Mảng này chứa trạng thái của mỗi con tuần lộc. deerStatus = [ 'asleep' , 'asl…" at bounding box center [800, 143] width 330 height 236
click at [674, 156] on div "# Mảng này chứa trạng thái của mỗi con tuần lộc. deerStatus = [ 'asleep' , 'asl…" at bounding box center [800, 130] width 330 height 211
drag, startPoint x: 671, startPoint y: 154, endPoint x: 804, endPoint y: 157, distance: 133.4
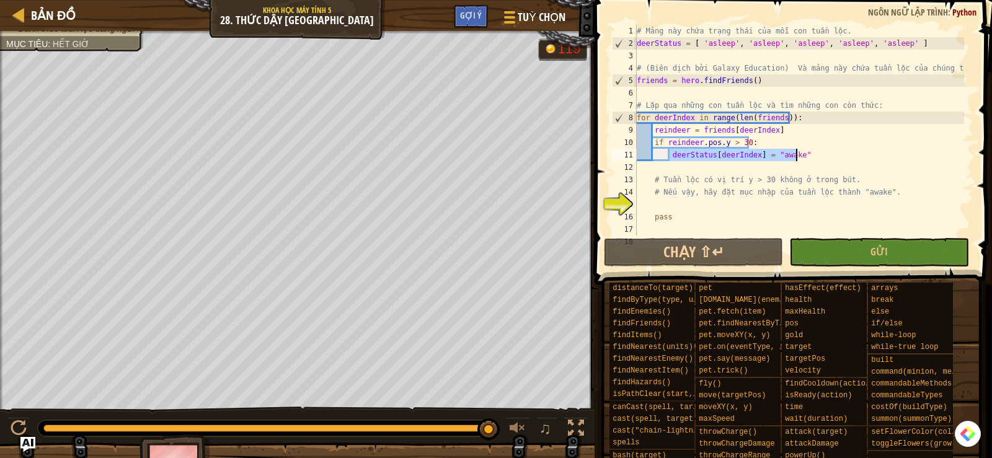
click at [804, 157] on div "# Mảng này chứa trạng thái của mỗi con tuần lộc. deerStatus = [ 'asleep' , 'asl…" at bounding box center [800, 143] width 330 height 236
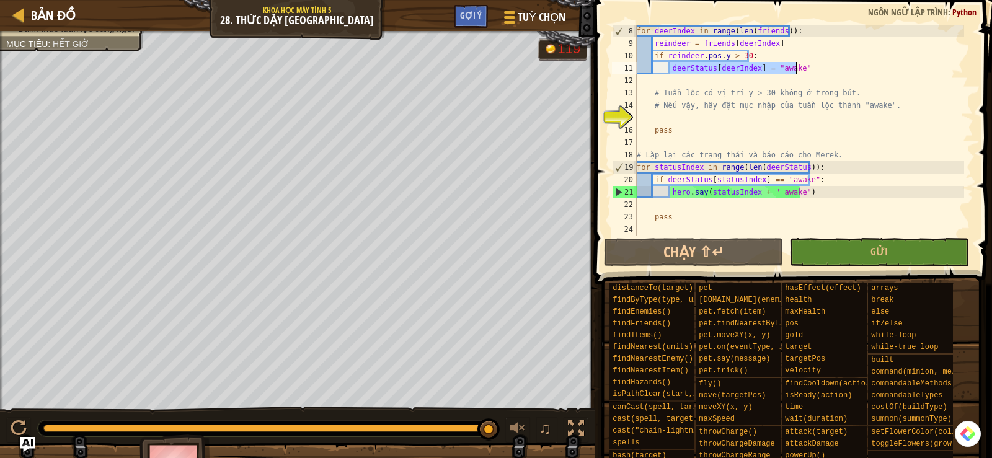
scroll to position [87, 0]
click at [817, 194] on div "for deerIndex in range ( len ( friends )) : reindeer = friends [ deerIndex ] if…" at bounding box center [800, 143] width 330 height 236
type textarea "hero.say(statusIndex + " awake")"
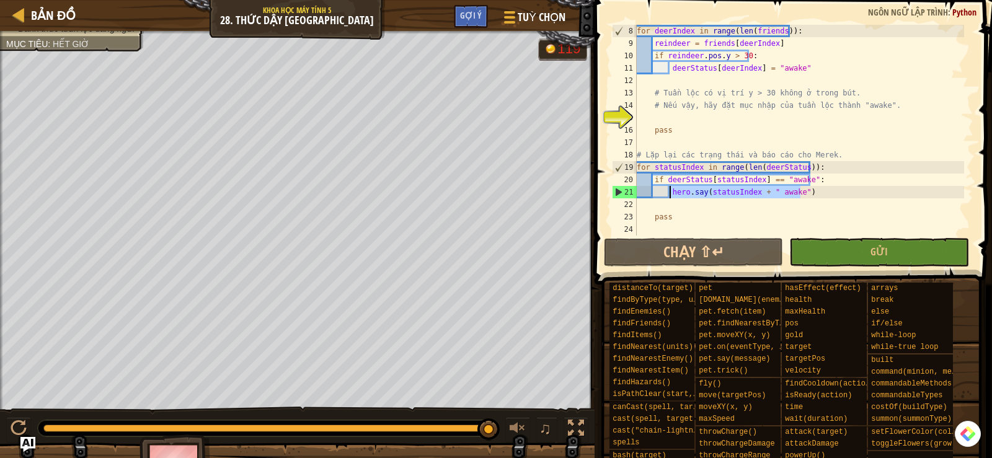
drag, startPoint x: 809, startPoint y: 189, endPoint x: 671, endPoint y: 190, distance: 138.3
click at [671, 190] on div "for deerIndex in range ( len ( friends )) : reindeer = friends [ deerIndex ] if…" at bounding box center [800, 143] width 330 height 236
paste textarea
click at [804, 207] on div "for deerIndex in range ( len ( friends )) : reindeer = friends [ deerIndex ] if…" at bounding box center [800, 143] width 330 height 236
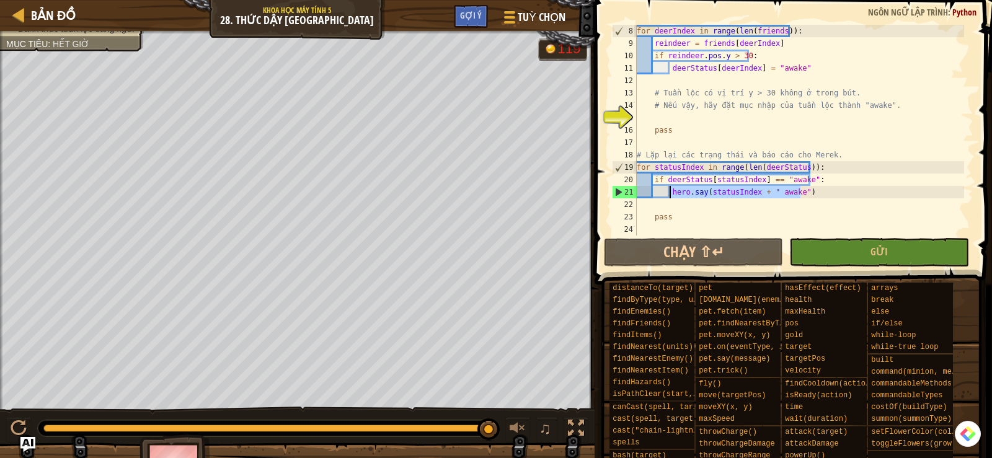
drag, startPoint x: 814, startPoint y: 192, endPoint x: 669, endPoint y: 188, distance: 145.2
click at [669, 188] on div "for deerIndex in range ( len ( friends )) : reindeer = friends [ deerIndex ] if…" at bounding box center [800, 143] width 330 height 236
click at [731, 188] on div "for deerIndex in range ( len ( friends )) : reindeer = friends [ deerIndex ] if…" at bounding box center [800, 130] width 330 height 211
click at [731, 188] on div "for deerIndex in range ( len ( friends )) : reindeer = friends [ deerIndex ] if…" at bounding box center [800, 143] width 330 height 236
click at [782, 190] on div "for deerIndex in range ( len ( friends )) : reindeer = friends [ deerIndex ] if…" at bounding box center [800, 143] width 330 height 236
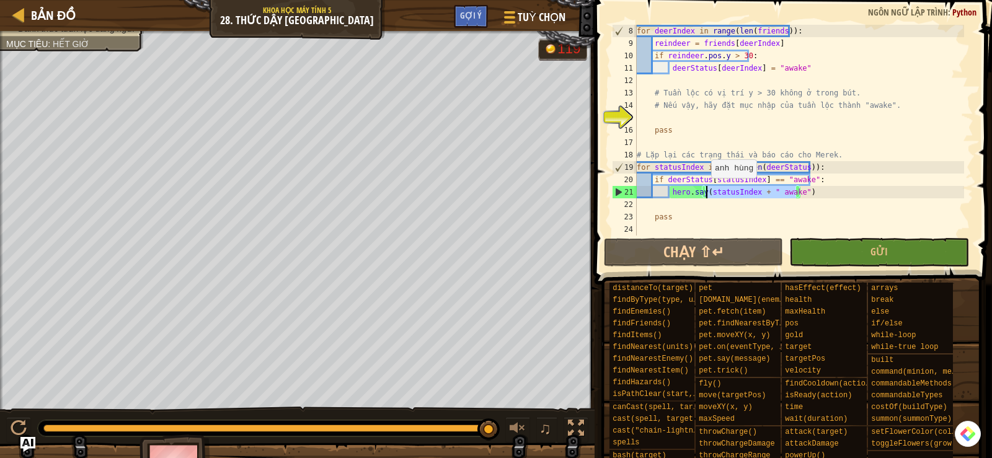
drag, startPoint x: 796, startPoint y: 193, endPoint x: 705, endPoint y: 190, distance: 90.6
click at [705, 190] on div "for deerIndex in range ( len ( friends )) : reindeer = friends [ deerIndex ] if…" at bounding box center [800, 143] width 330 height 236
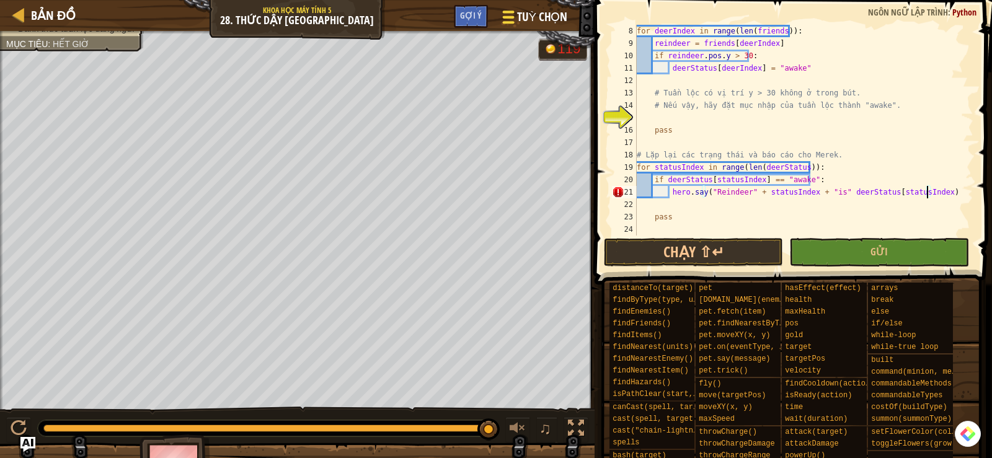
scroll to position [6, 24]
click at [834, 196] on div "for deerIndex in range ( len ( friends )) : reindeer = friends [ deerIndex ] if…" at bounding box center [800, 143] width 330 height 236
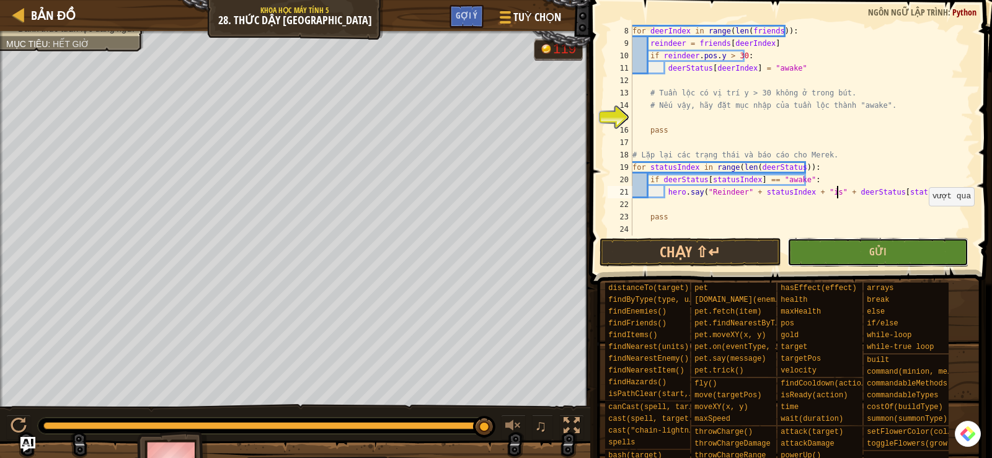
click at [853, 244] on button "Gửi" at bounding box center [879, 252] width 182 height 29
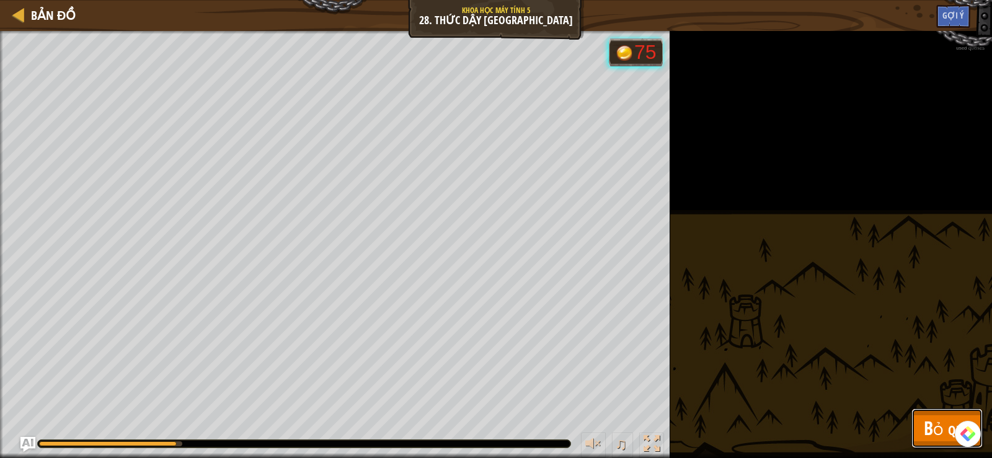
click at [924, 437] on button "Bỏ qua" at bounding box center [947, 429] width 71 height 40
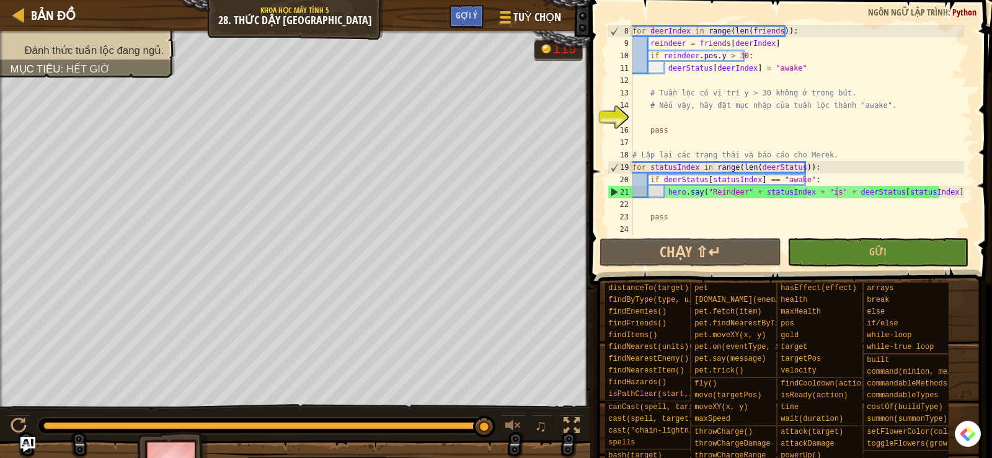
scroll to position [6, 14]
click at [840, 163] on div "for deerIndex in range ( len ( friends )) : reindeer = friends [ deerIndex ] if…" at bounding box center [797, 143] width 334 height 236
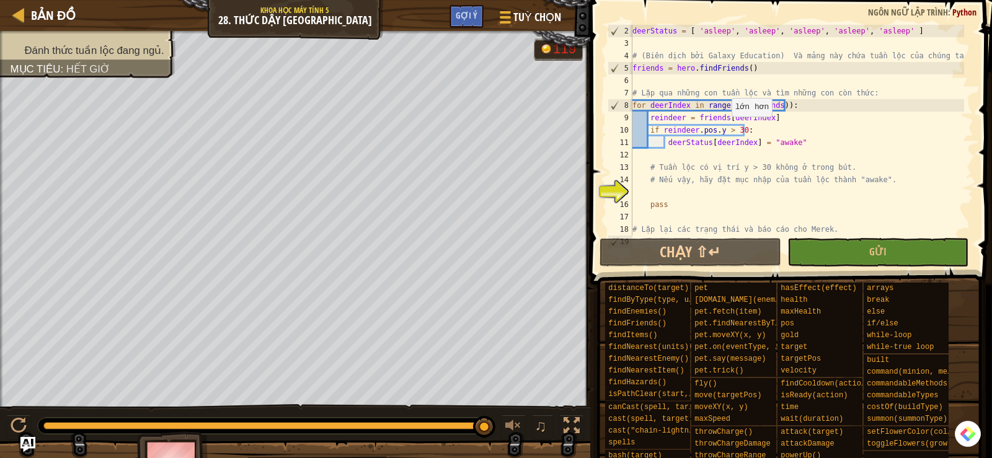
click at [726, 129] on div "deerStatus = [ 'asleep' , 'asleep' , 'asleep' , 'asleep' , 'asleep' ] # (Biên d…" at bounding box center [797, 143] width 334 height 236
click at [731, 141] on div "deerStatus = [ 'asleep' , 'asleep' , 'asleep' , 'asleep' , 'asleep' ] # (Biên d…" at bounding box center [797, 143] width 334 height 236
click at [822, 143] on div "deerStatus = [ 'asleep' , 'asleep' , 'asleep' , 'asleep' , 'asleep' ] # (Biên d…" at bounding box center [797, 143] width 334 height 236
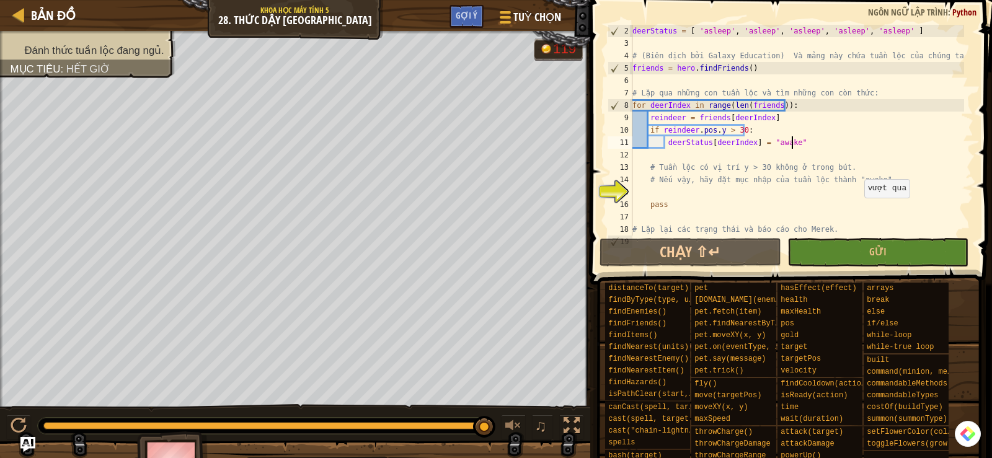
scroll to position [87, 0]
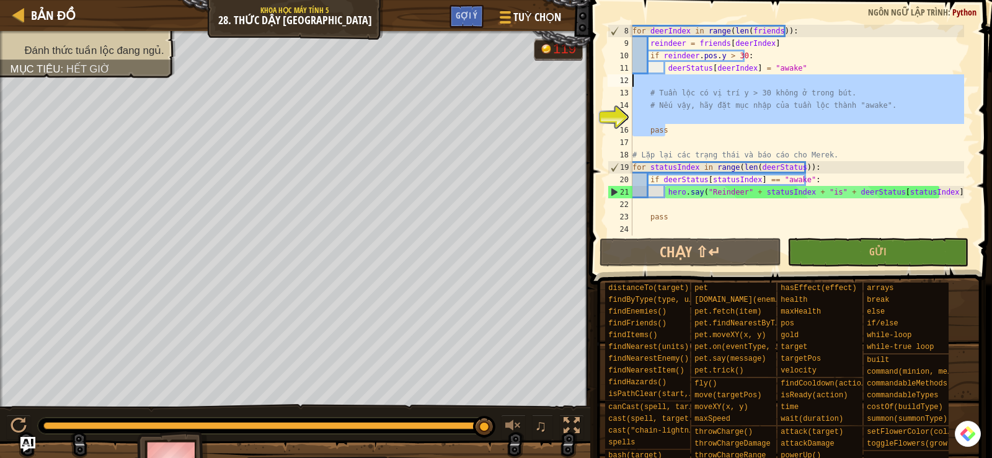
drag, startPoint x: 680, startPoint y: 133, endPoint x: 613, endPoint y: 79, distance: 85.1
click at [613, 79] on div "deerStatus[deerIndex] = "awake" 8 9 10 11 12 13 14 15 16 17 18 19 20 21 22 23 2…" at bounding box center [789, 130] width 368 height 211
type textarea "# Tuần lộc có vị trí y > 30 không ở trong bút."
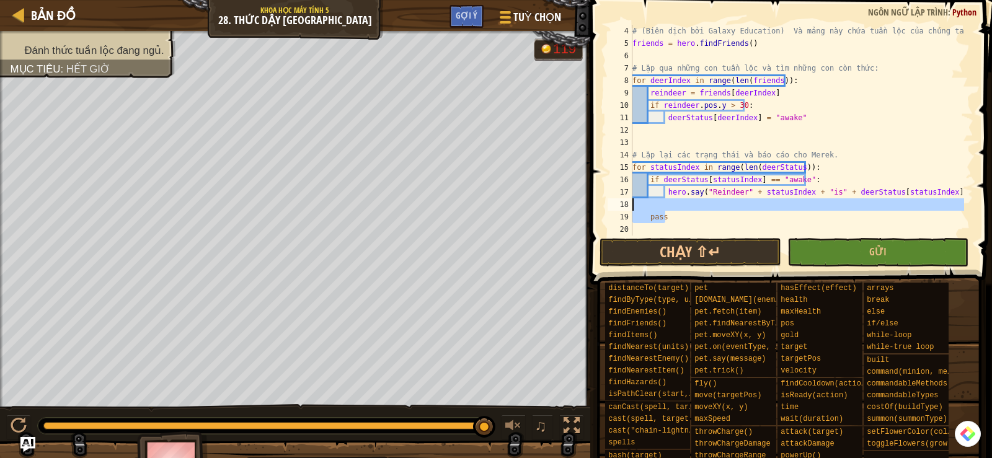
drag, startPoint x: 691, startPoint y: 218, endPoint x: 637, endPoint y: 200, distance: 56.9
click at [637, 200] on div "# (Biên dịch bởi Galaxy Education) Và mảng này chứa tuần lộc của chúng ta. frie…" at bounding box center [797, 143] width 334 height 236
type textarea "pass"
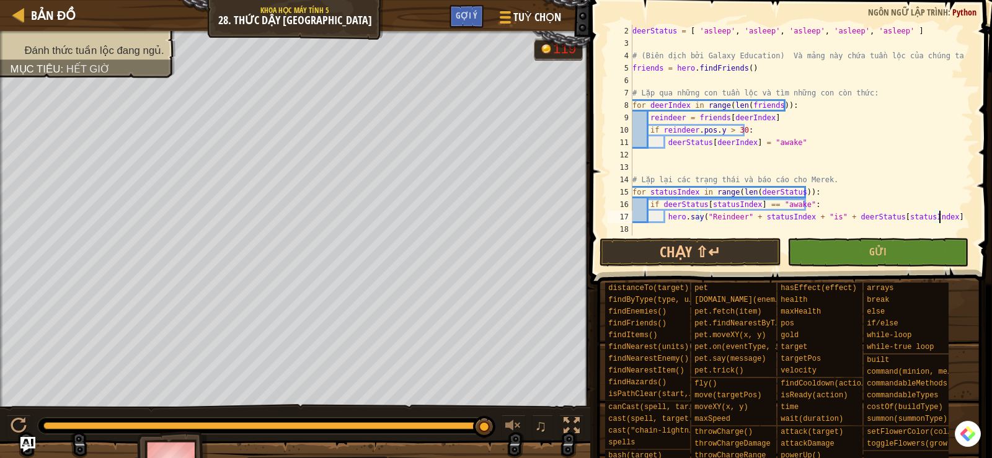
scroll to position [12, 0]
click at [649, 32] on div "deerStatus = [ 'asleep' , 'asleep' , 'asleep' , 'asleep' , 'asleep' ] # (Biên d…" at bounding box center [797, 143] width 334 height 236
click at [688, 194] on div "deerStatus = [ 'asleep' , 'asleep' , 'asleep' , 'asleep' , 'asleep' ] # (Biên d…" at bounding box center [797, 143] width 334 height 236
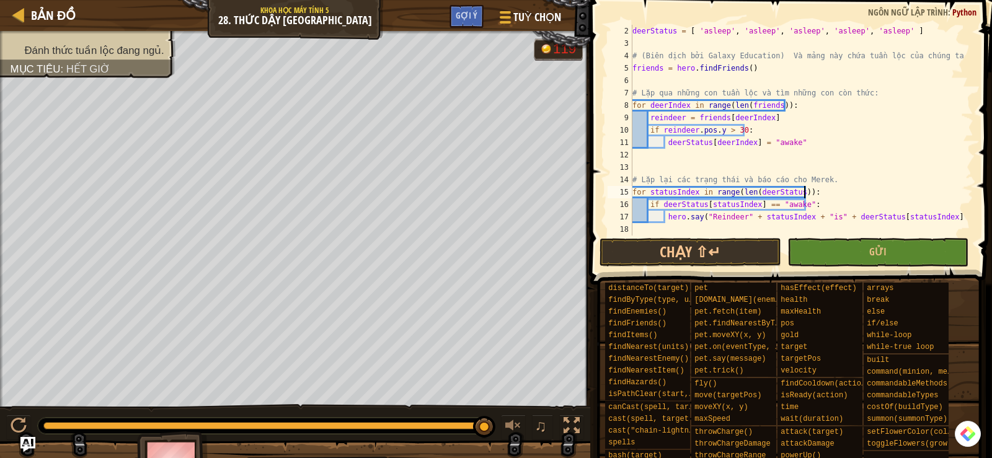
click at [832, 198] on div "deerStatus = [ 'asleep' , 'asleep' , 'asleep' , 'asleep' , 'asleep' ] # (Biên d…" at bounding box center [797, 143] width 334 height 236
click at [817, 204] on div "deerStatus = [ 'asleep' , 'asleep' , 'asleep' , 'asleep' , 'asleep' ] # (Biên d…" at bounding box center [797, 143] width 334 height 236
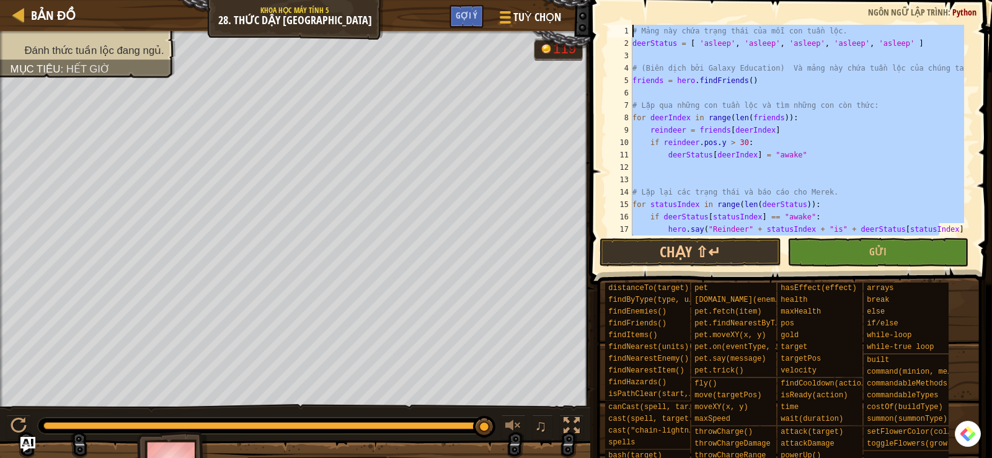
scroll to position [0, 0]
drag, startPoint x: 945, startPoint y: 218, endPoint x: 607, endPoint y: 14, distance: 395.1
click at [607, 14] on div "if deerStatus[statusIndex] == "awake": 1 2 3 4 5 6 7 8 9 10 11 12 13 14 15 16 1…" at bounding box center [790, 166] width 406 height 321
type textarea "# Mảng này chứa trạng thái của mỗi con tuần lộc. deerStatus = [ 'asleep', 'asle…"
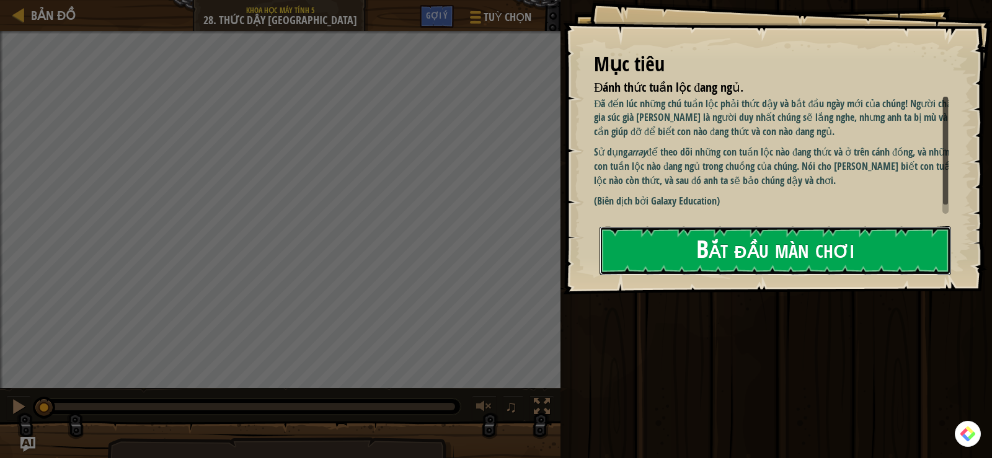
click at [657, 226] on button "Bắt đầu màn chơi" at bounding box center [776, 250] width 352 height 49
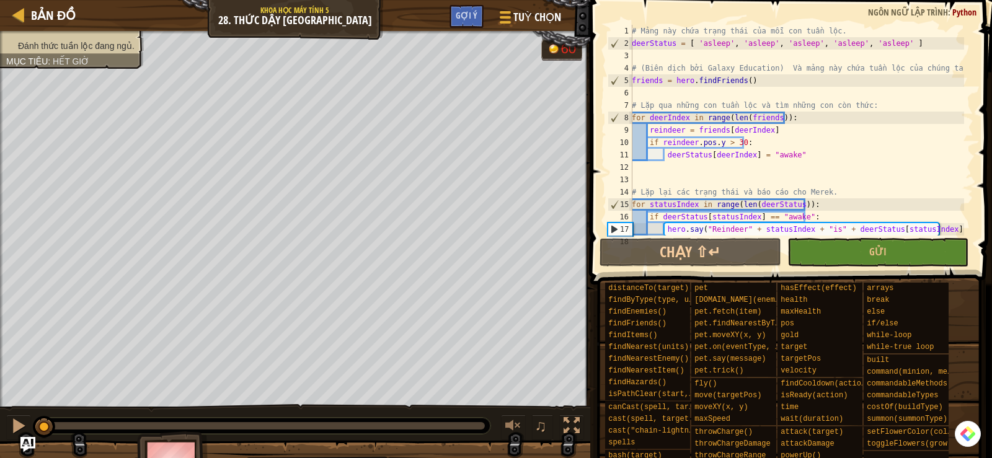
scroll to position [12, 0]
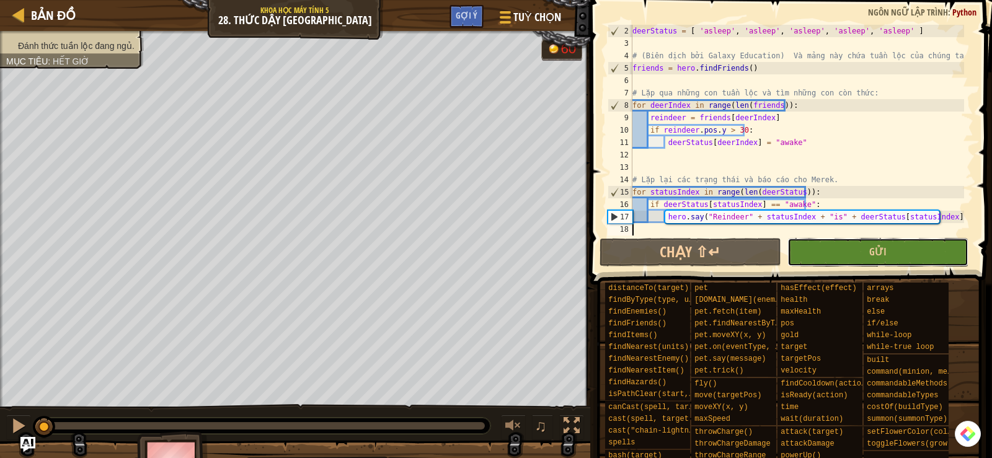
click at [828, 256] on button "Gửi" at bounding box center [879, 252] width 182 height 29
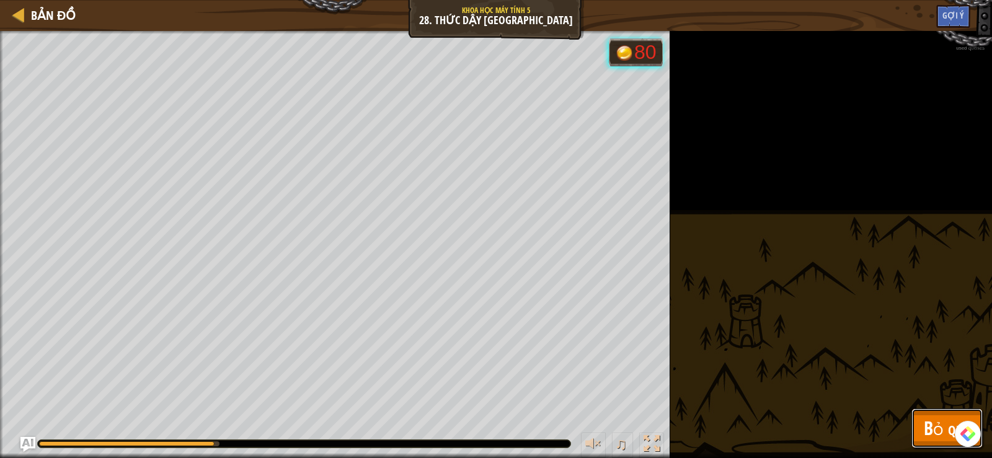
click at [935, 427] on span "Bỏ qua" at bounding box center [947, 428] width 47 height 25
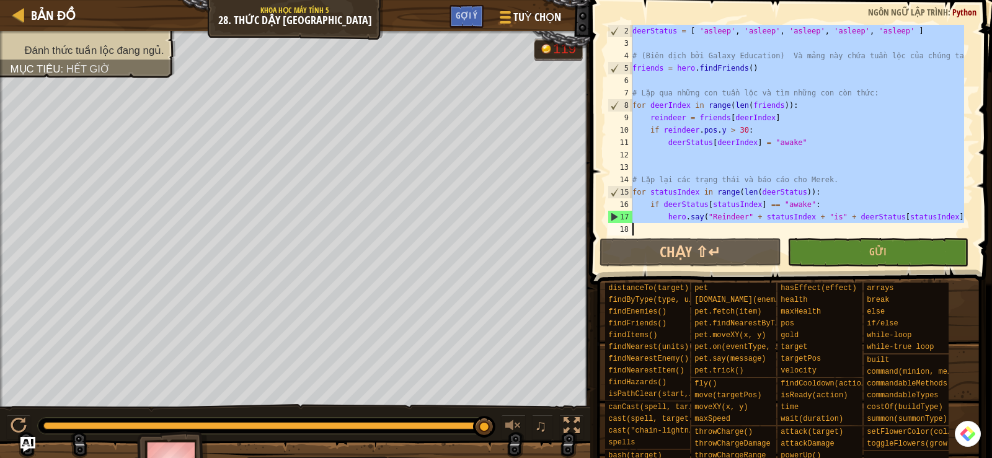
drag, startPoint x: 633, startPoint y: 29, endPoint x: 802, endPoint y: 231, distance: 263.3
click at [802, 231] on div "deerStatus = [ 'asleep' , 'asleep' , 'asleep' , 'asleep' , 'asleep' ] # (Biên d…" at bounding box center [797, 143] width 334 height 236
click at [790, 189] on div "deerStatus = [ 'asleep' , 'asleep' , 'asleep' , 'asleep' , 'asleep' ] # (Biên d…" at bounding box center [797, 130] width 334 height 211
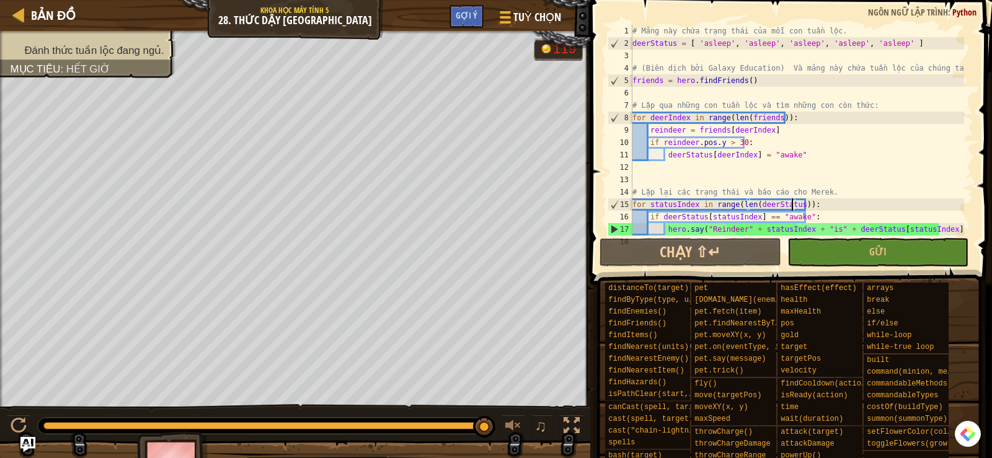
scroll to position [0, 0]
click at [27, 445] on img "Ask AI" at bounding box center [28, 445] width 16 height 16
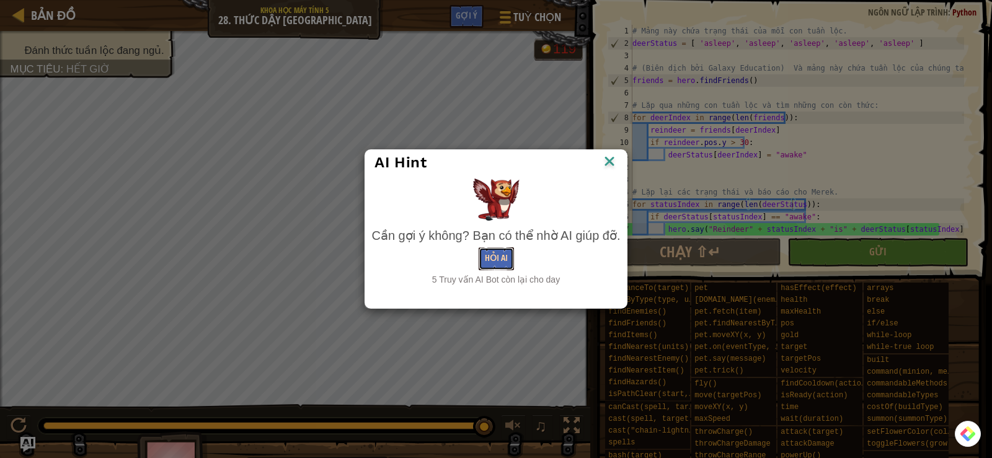
click at [500, 261] on button "Hỏi AI" at bounding box center [496, 258] width 35 height 23
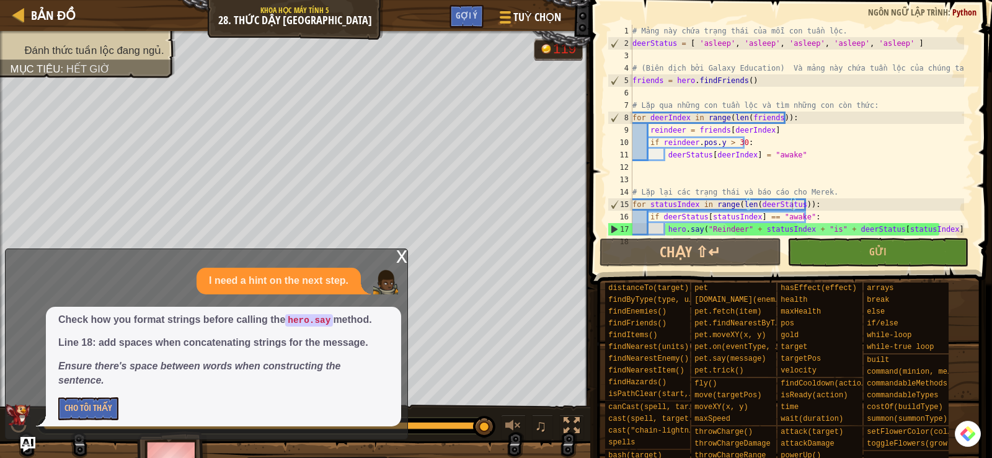
drag, startPoint x: 96, startPoint y: 364, endPoint x: 54, endPoint y: 315, distance: 64.7
click at [54, 315] on div "Check how you format strings before calling the hero.say method. Line 18: add s…" at bounding box center [223, 367] width 355 height 120
click at [92, 408] on button "Cho Tôi Thấy" at bounding box center [88, 409] width 60 height 23
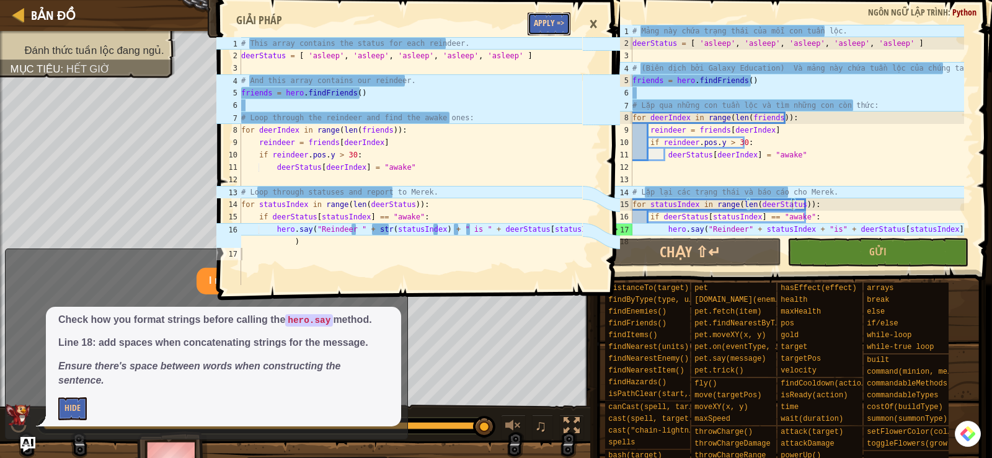
click at [553, 22] on button "Apply =>" at bounding box center [549, 23] width 43 height 23
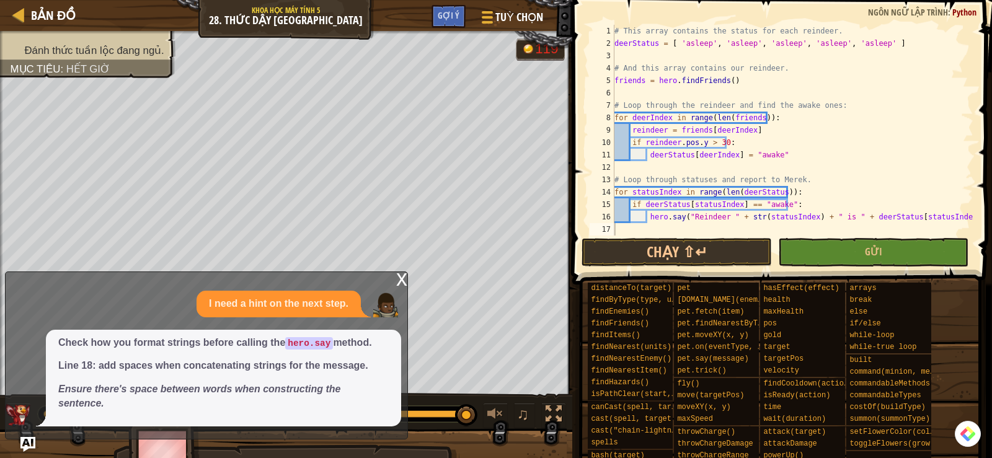
drag, startPoint x: 106, startPoint y: 406, endPoint x: 58, endPoint y: 359, distance: 66.7
click at [40, 380] on div "Check how you format strings before calling the hero.say method. Line 18: add s…" at bounding box center [204, 378] width 396 height 97
click at [869, 248] on span "Gửi" at bounding box center [873, 252] width 17 height 14
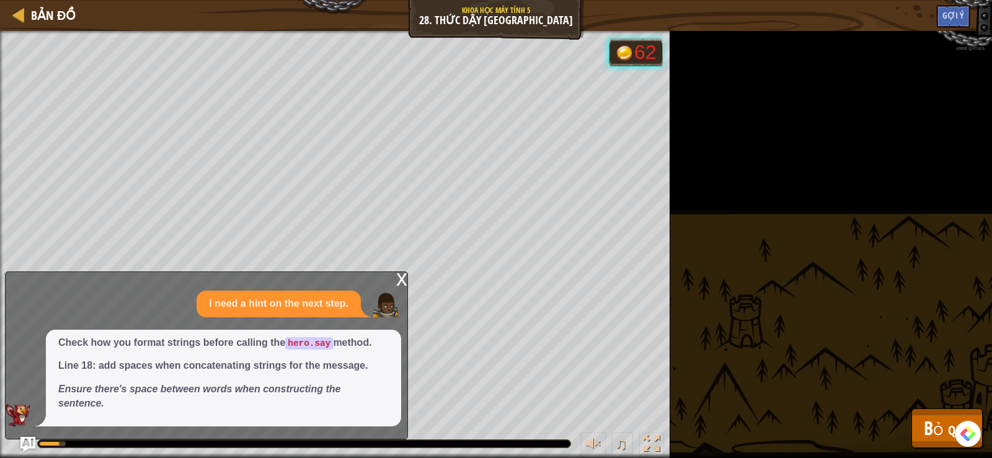
click at [400, 277] on div "x" at bounding box center [401, 278] width 11 height 12
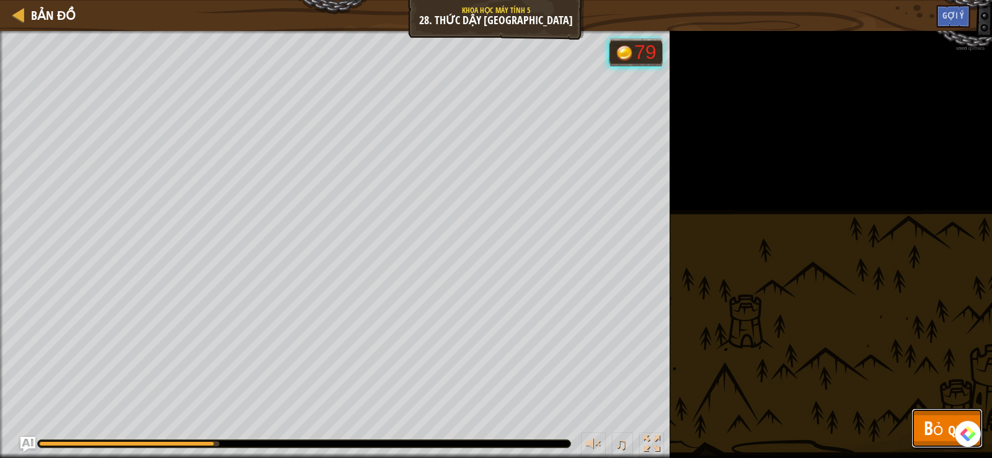
click at [927, 429] on span "Bỏ qua" at bounding box center [947, 428] width 47 height 25
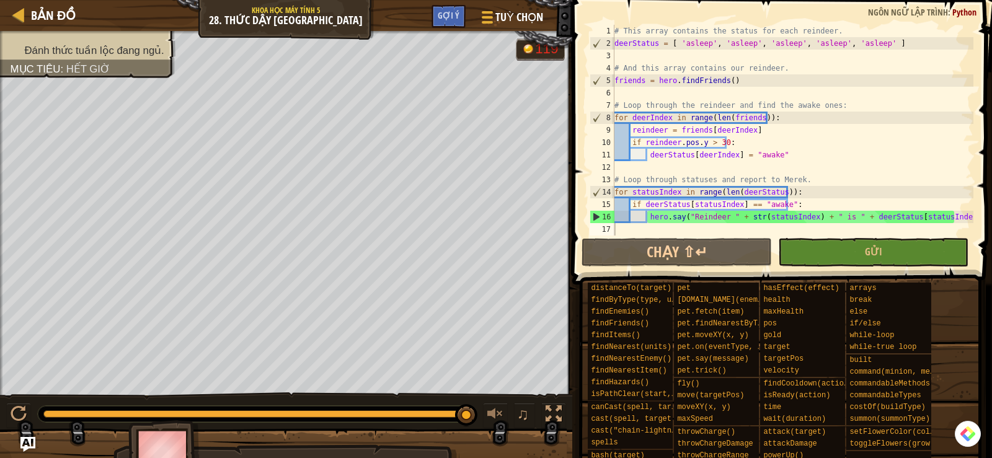
click at [762, 157] on div "# This array contains the status for each reindeer. deerStatus = [ 'asleep' , '…" at bounding box center [793, 143] width 362 height 236
click at [784, 148] on div "# This array contains the status for each reindeer. deerStatus = [ 'asleep' , '…" at bounding box center [793, 143] width 362 height 236
click at [711, 141] on div "# This array contains the status for each reindeer. deerStatus = [ 'asleep' , '…" at bounding box center [793, 143] width 362 height 236
click at [803, 158] on div "# This array contains the status for each reindeer. deerStatus = [ 'asleep' , '…" at bounding box center [793, 143] width 362 height 236
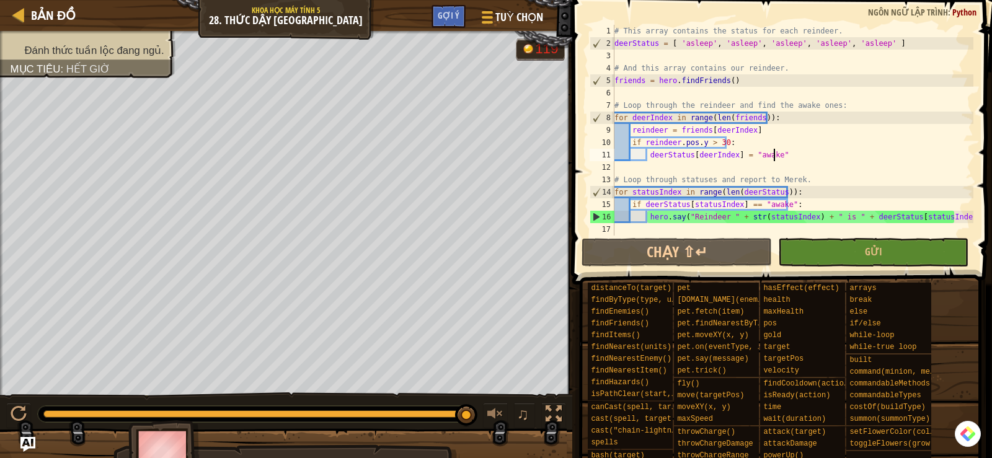
type textarea "deerStatus[deerIndex] = "awake""
click at [760, 155] on div "# This array contains the status for each reindeer. deerStatus = [ 'asleep' , '…" at bounding box center [793, 143] width 362 height 236
click at [866, 224] on div "# This array contains the status for each reindeer. deerStatus = [ 'asleep' , '…" at bounding box center [793, 143] width 362 height 236
drag, startPoint x: 805, startPoint y: 203, endPoint x: 609, endPoint y: 201, distance: 196.0
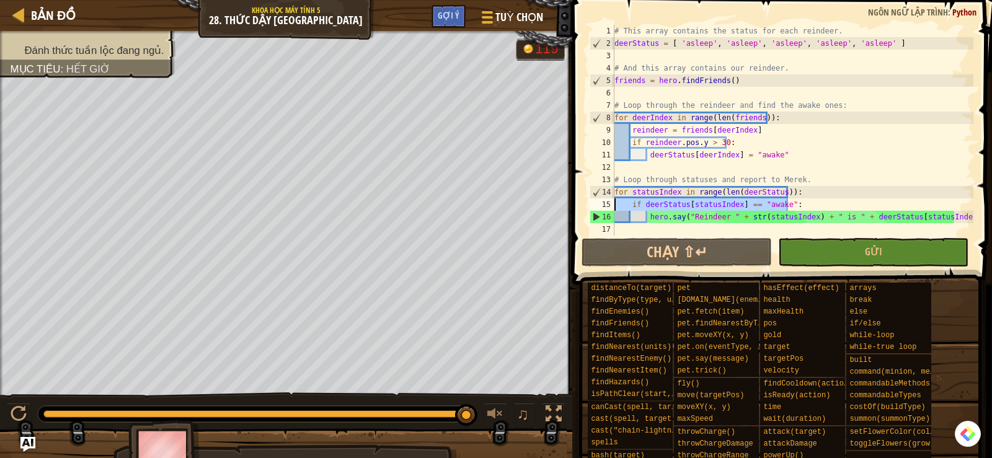
click at [609, 201] on div "1 2 3 4 5 6 7 8 9 10 11 12 13 14 15 16 17 # This array contains the status for …" at bounding box center [780, 130] width 386 height 211
type textarea "if deerStatus[statusIndex] == "awake":"
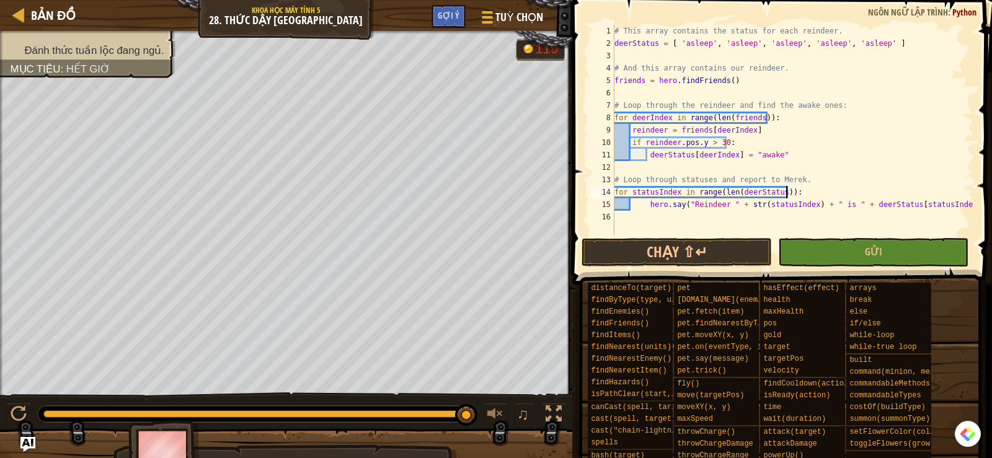
click at [648, 202] on div "# This array contains the status for each reindeer. deerStatus = [ 'asleep' , '…" at bounding box center [793, 143] width 362 height 236
type textarea "hero.say("Reindeer " + str(statusIndex) + " is " + deerStatus[statusIndex])"
click at [829, 250] on button "Gửi" at bounding box center [873, 252] width 190 height 29
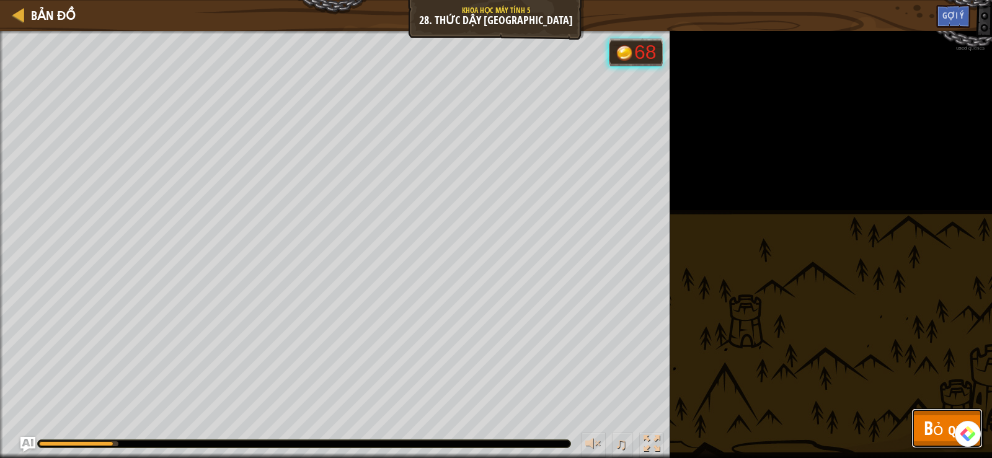
click at [925, 425] on span "Bỏ qua" at bounding box center [947, 428] width 47 height 25
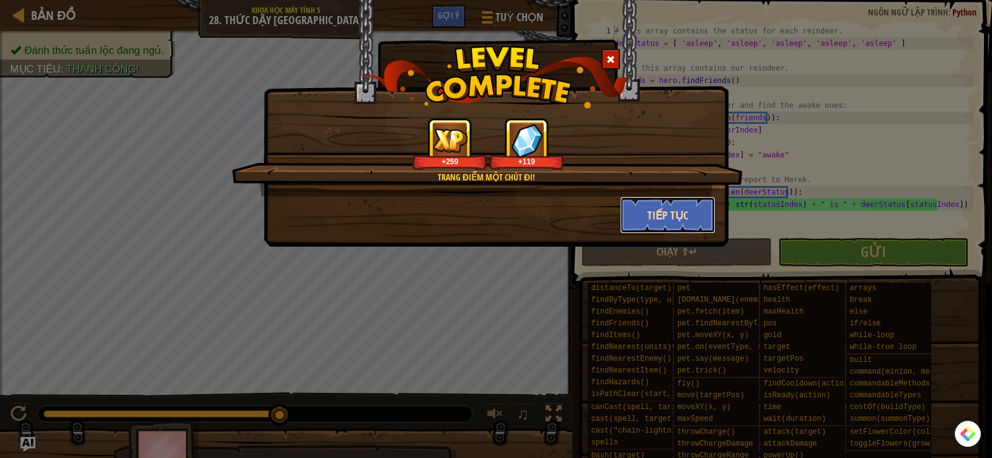
click at [659, 212] on button "Tiếp tục" at bounding box center [668, 215] width 96 height 37
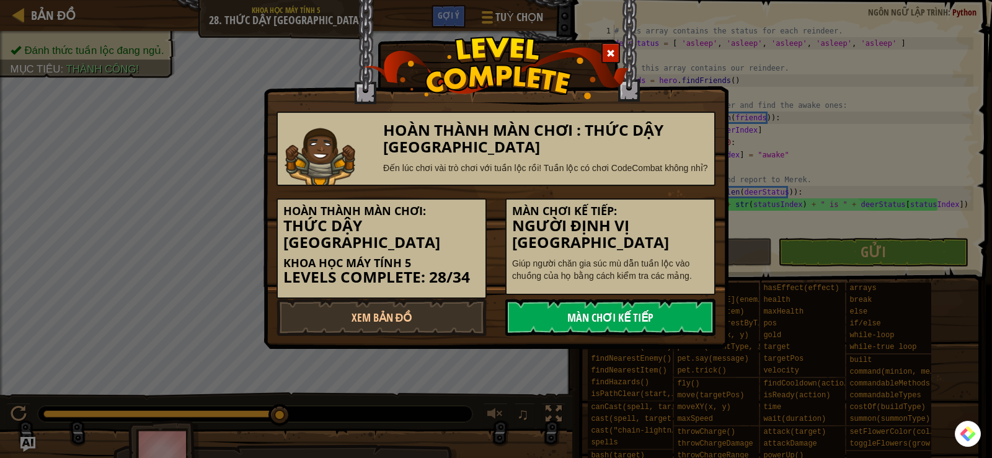
click at [610, 321] on link "Màn chơi kế tiếp" at bounding box center [611, 317] width 210 height 37
click at [609, 318] on link "Màn chơi kế tiếp" at bounding box center [611, 317] width 210 height 37
click at [572, 313] on link "Màn chơi kế tiếp" at bounding box center [611, 317] width 210 height 37
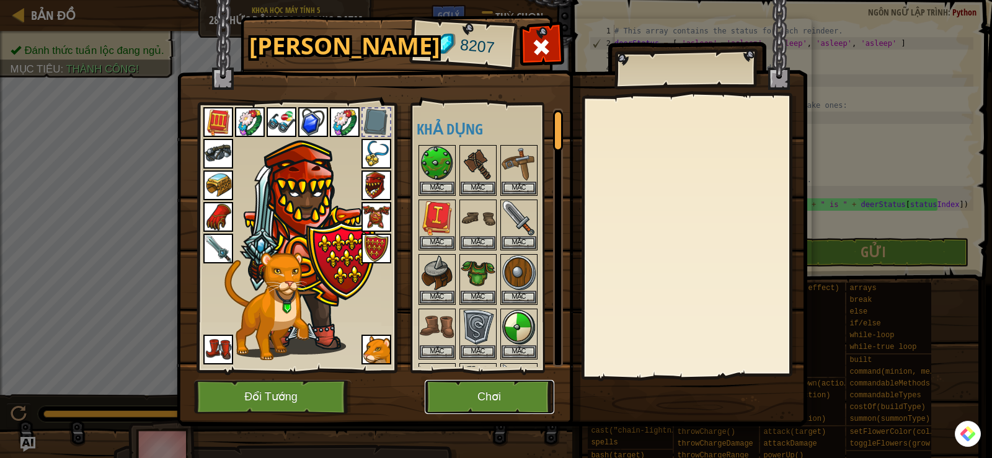
click at [479, 399] on button "Chơi" at bounding box center [490, 397] width 130 height 34
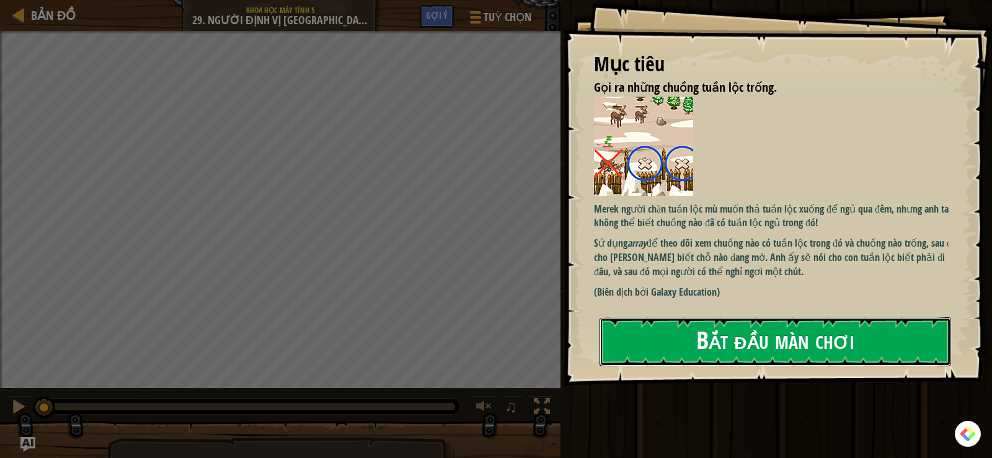
click at [770, 342] on button "Bắt đầu màn chơi" at bounding box center [776, 342] width 352 height 49
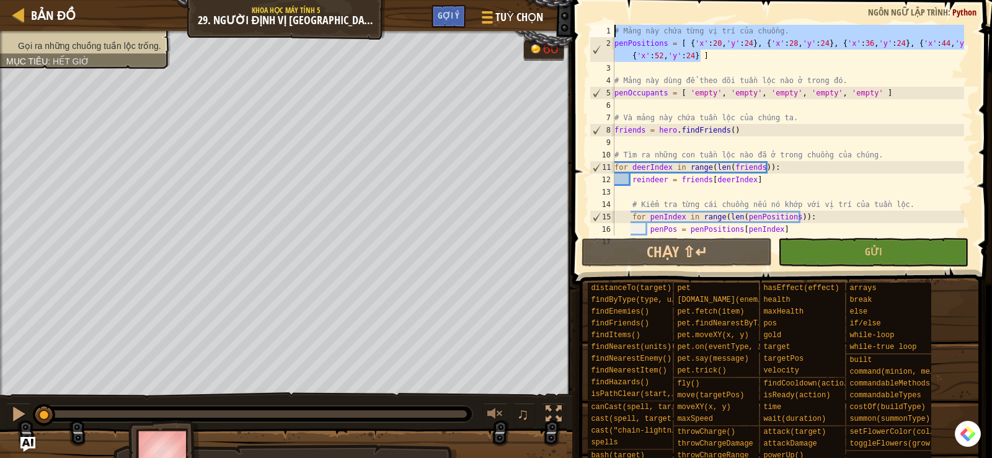
drag, startPoint x: 713, startPoint y: 55, endPoint x: 605, endPoint y: 32, distance: 110.3
click at [605, 32] on div "1 2 3 4 5 6 7 8 9 10 11 12 13 14 15 16 17 # Mảng này chứa từng vị trí của chuồn…" at bounding box center [780, 130] width 386 height 211
click at [668, 56] on div "# Mảng này chứa từng vị trí của chuồng. penPositions = [ { 'x' : 20 , 'y' : 24 …" at bounding box center [788, 130] width 352 height 211
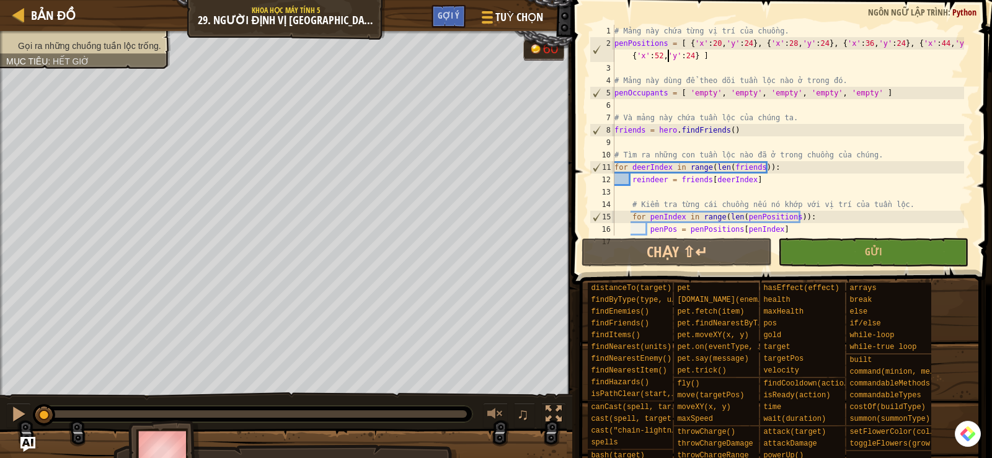
click at [643, 91] on div "# Mảng này chứa từng vị trí của chuồng. penPositions = [ { 'x' : 20 , 'y' : 24 …" at bounding box center [788, 143] width 352 height 236
type textarea "penOccupants = [ 'empty', 'empty', 'empty', 'empty', 'empty' ]"
click at [635, 96] on div "# Mảng này chứa từng vị trí của chuồng. penPositions = [ { 'x' : 20 , 'y' : 24 …" at bounding box center [788, 143] width 352 height 236
click at [659, 105] on div "# Mảng này chứa từng vị trí của chuồng. penPositions = [ { 'x' : 20 , 'y' : 24 …" at bounding box center [788, 143] width 352 height 236
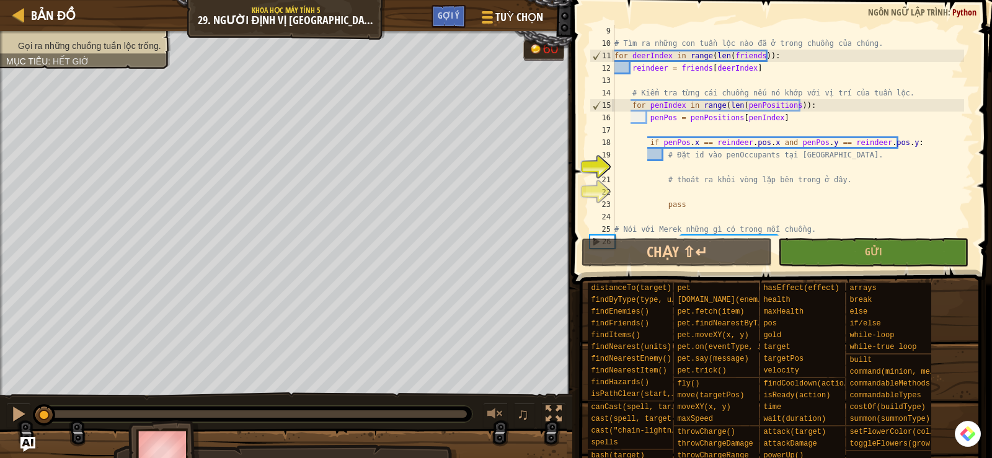
scroll to position [112, 0]
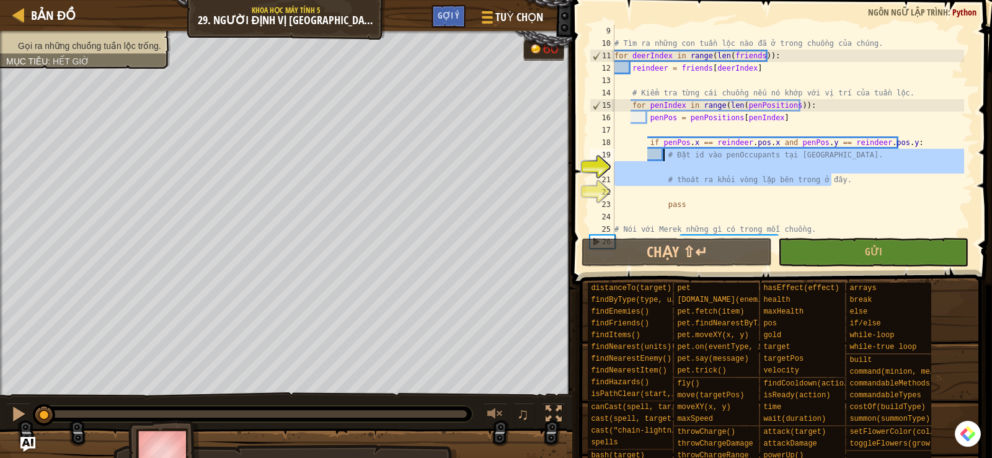
drag, startPoint x: 848, startPoint y: 183, endPoint x: 662, endPoint y: 149, distance: 189.1
click at [662, 149] on div "# Tìm ra những con tuần lộc nào đã ở trong chuồng của chúng. for deerIndex in r…" at bounding box center [788, 143] width 352 height 236
type textarea "# Đặt id vào penOccupants tại [GEOGRAPHIC_DATA]."
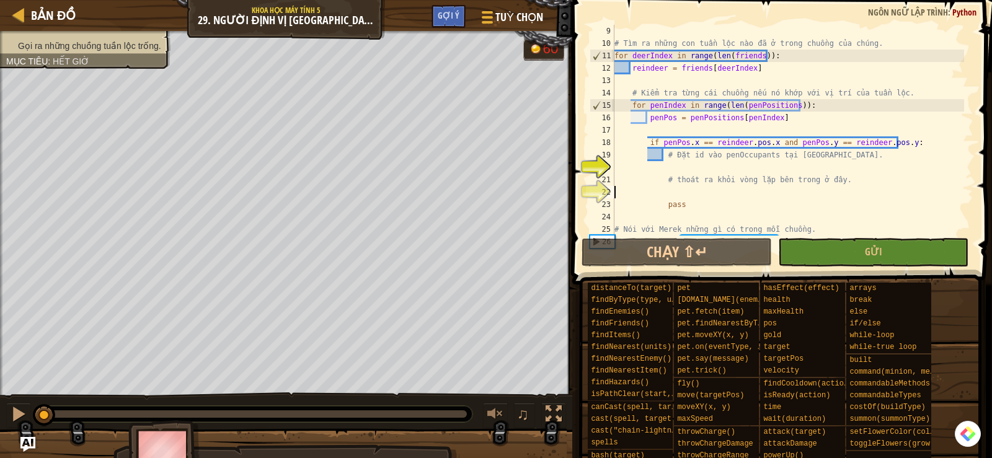
click at [752, 189] on div "# Tìm ra những con tuần lộc nào đã ở trong chuồng của chúng. for deerIndex in r…" at bounding box center [788, 143] width 352 height 236
click at [849, 184] on div "# Tìm ra những con tuần lộc nào đã ở trong chuồng của chúng. for deerIndex in r…" at bounding box center [788, 143] width 352 height 236
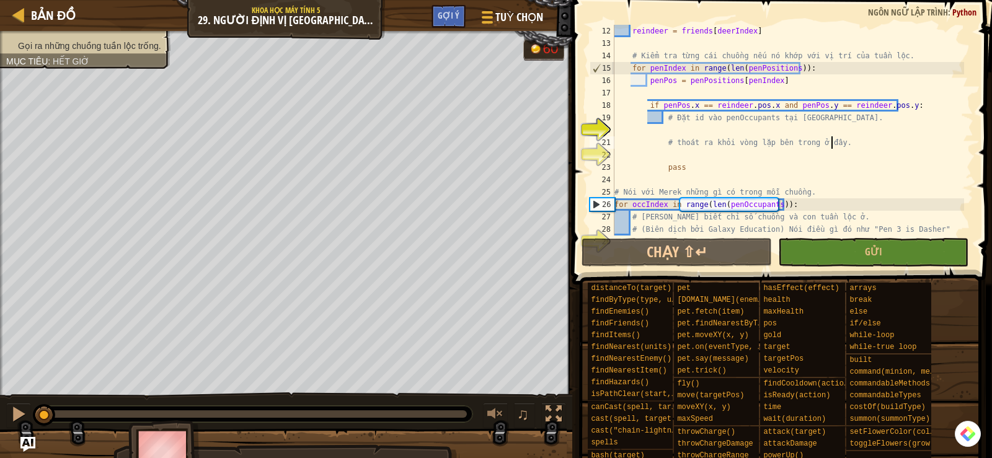
scroll to position [149, 0]
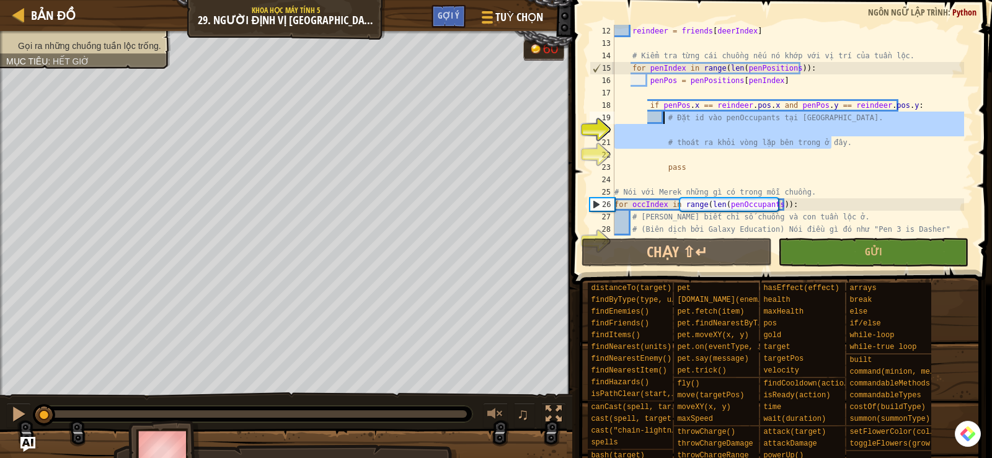
drag, startPoint x: 836, startPoint y: 146, endPoint x: 665, endPoint y: 118, distance: 173.5
click at [665, 118] on div "reindeer = friends [ deerIndex ] # Kiểm tra từng cái chuồng nếu nó khớp với vị …" at bounding box center [788, 143] width 352 height 236
click at [733, 145] on div "reindeer = friends [ deerIndex ] # Kiểm tra từng cái chuồng nếu nó khớp với vị …" at bounding box center [788, 130] width 352 height 211
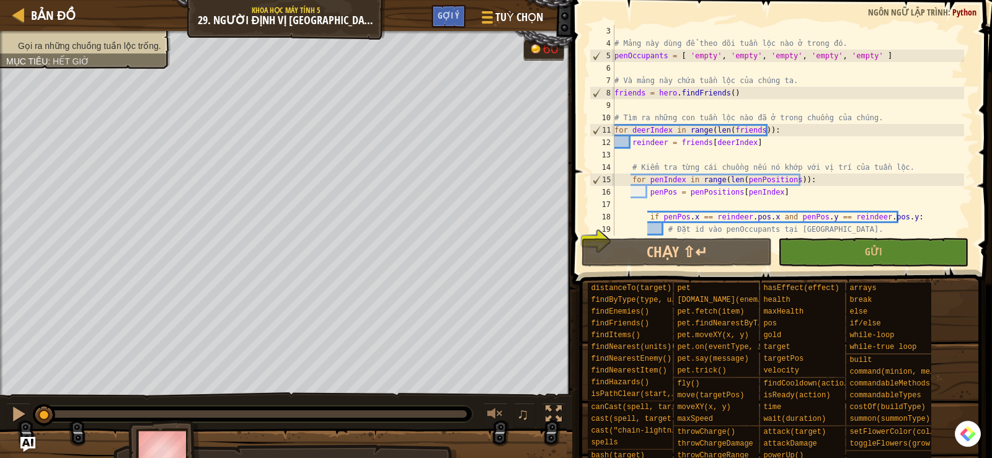
scroll to position [112, 0]
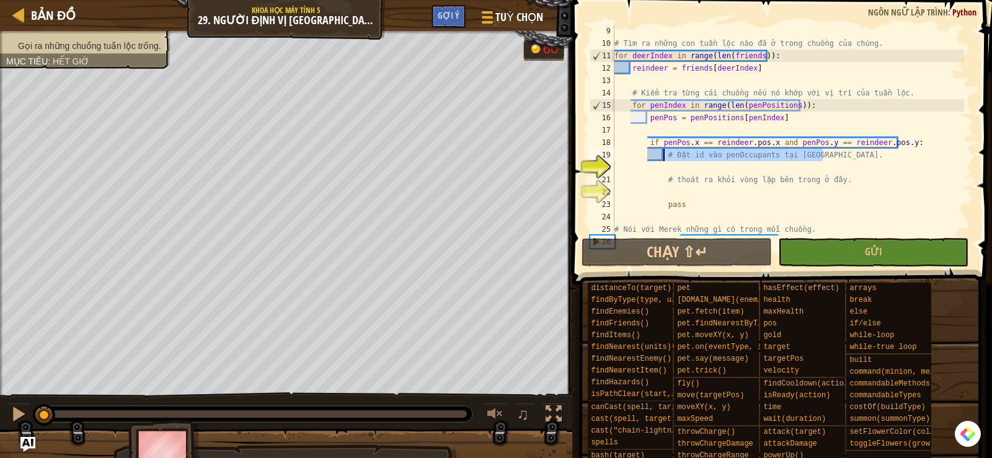
drag, startPoint x: 834, startPoint y: 157, endPoint x: 677, endPoint y: 139, distance: 158.0
click at [664, 154] on div "# Tìm ra những con tuần lộc nào đã ở trong chuồng của chúng. for deerIndex in r…" at bounding box center [788, 143] width 352 height 236
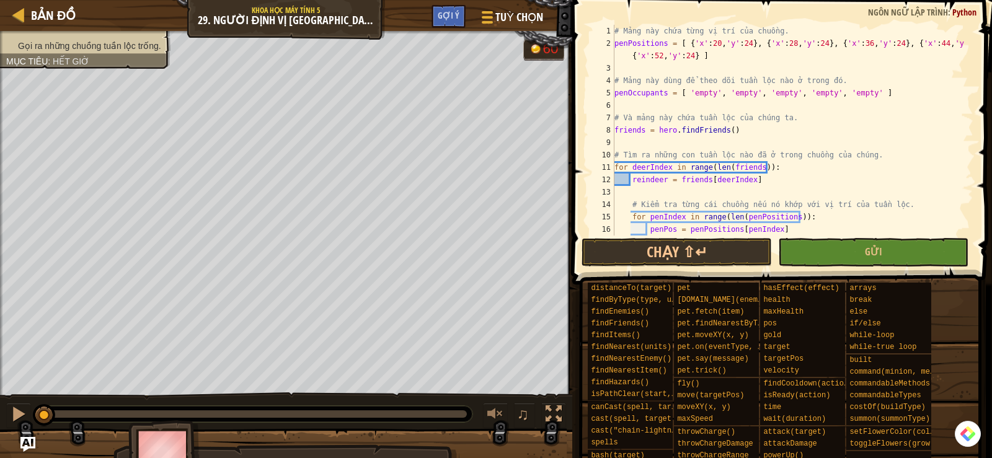
scroll to position [0, 0]
click at [635, 95] on div "# Mảng này chứa từng vị trí của chuồng. penPositions = [ { 'x' : 20 , 'y' : 24 …" at bounding box center [788, 143] width 352 height 236
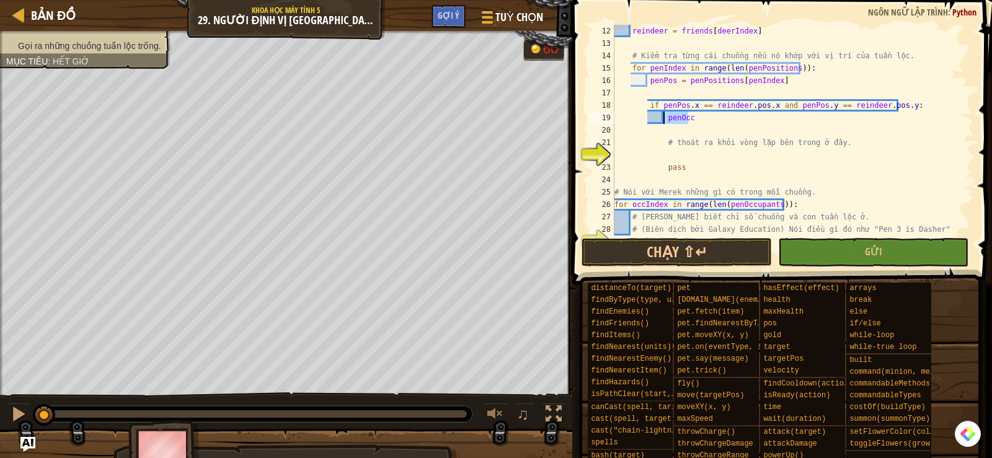
drag, startPoint x: 698, startPoint y: 118, endPoint x: 664, endPoint y: 115, distance: 34.9
click at [664, 118] on div "reindeer = friends [ deerIndex ] # Kiểm tra từng cái chuồng nếu nó khớp với vị …" at bounding box center [788, 143] width 352 height 236
paste textarea "upants"
type textarea "penOccupants[penIndex] = [DOMAIN_NAME]"
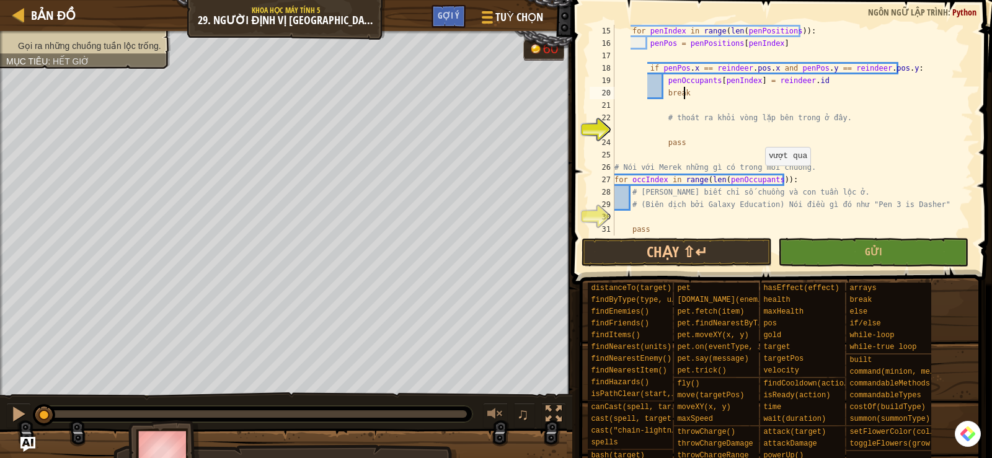
scroll to position [198, 0]
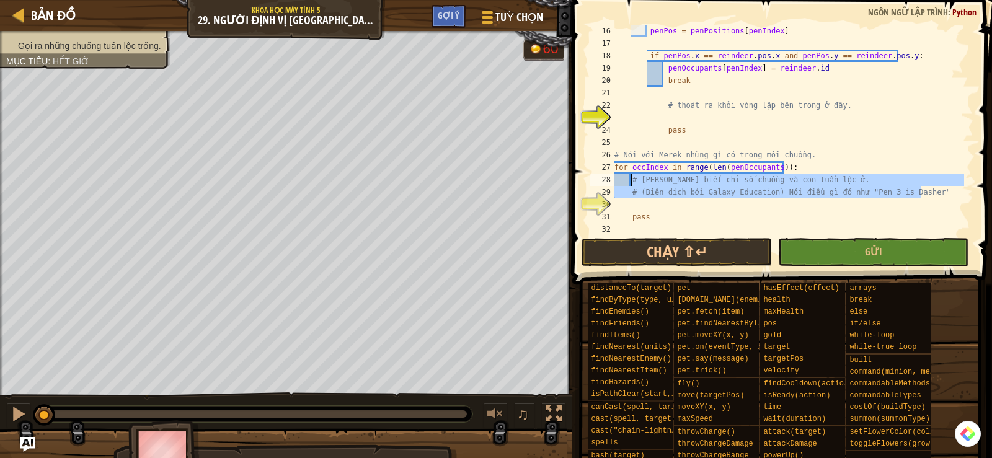
drag, startPoint x: 929, startPoint y: 191, endPoint x: 629, endPoint y: 179, distance: 300.5
click at [629, 179] on div "penPos = penPositions [ penIndex ] if penPos . x == reindeer . pos . x and penP…" at bounding box center [788, 143] width 352 height 236
click at [736, 189] on div "penPos = penPositions [ penIndex ] if penPos . x == reindeer . pos . x and penP…" at bounding box center [788, 130] width 352 height 211
drag, startPoint x: 926, startPoint y: 194, endPoint x: 628, endPoint y: 177, distance: 298.8
click at [628, 177] on div "penPos = penPositions [ penIndex ] if penPos . x == reindeer . pos . x and penP…" at bounding box center [788, 143] width 352 height 236
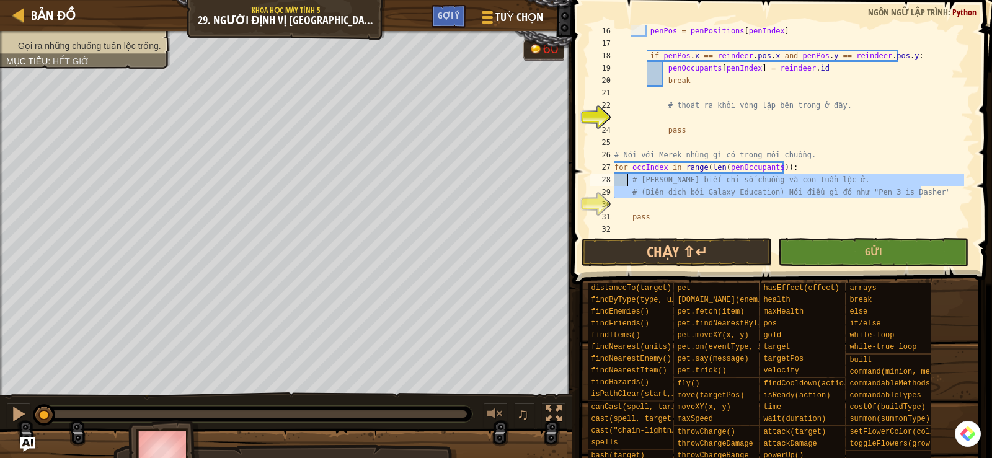
click at [706, 179] on div "penPos = penPositions [ penIndex ] if penPos . x == reindeer . pos . x and penP…" at bounding box center [788, 130] width 352 height 211
drag, startPoint x: 630, startPoint y: 177, endPoint x: 920, endPoint y: 194, distance: 290.7
click at [920, 194] on div "penPos = penPositions [ penIndex ] if penPos . x == reindeer . pos . x and penP…" at bounding box center [788, 143] width 352 height 236
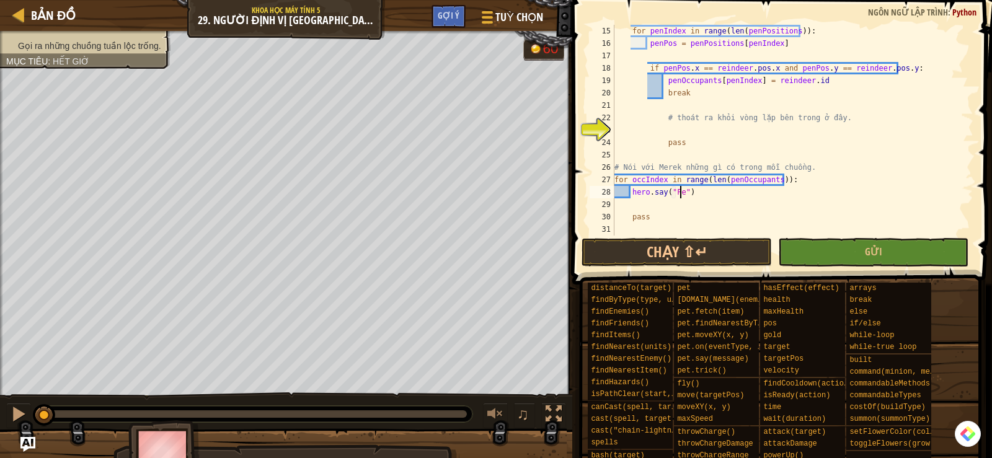
scroll to position [6, 6]
click at [688, 190] on div "for penIndex in range ( len ( penPositions )) : penPos = penPositions [ penInde…" at bounding box center [788, 143] width 352 height 236
click at [764, 192] on div "for penIndex in range ( len ( penPositions )) : penPos = penPositions [ penInde…" at bounding box center [788, 143] width 352 height 236
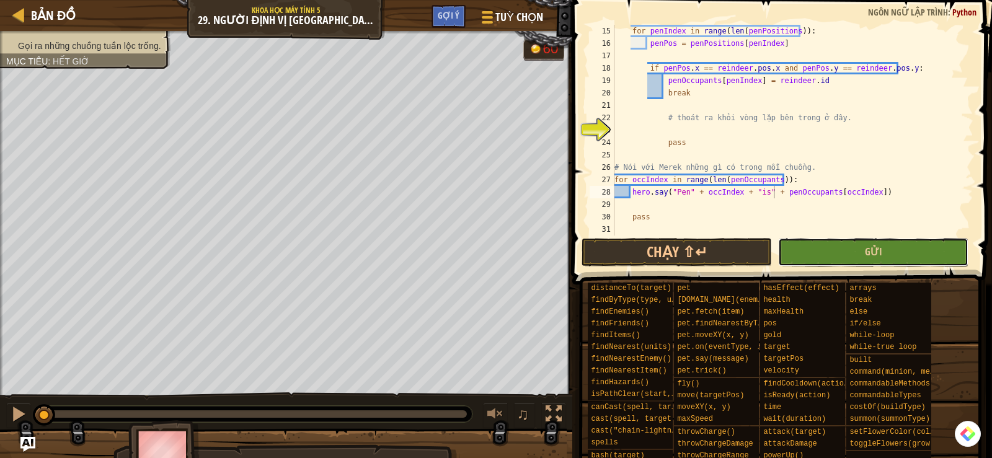
click at [820, 256] on button "Gửi" at bounding box center [873, 252] width 190 height 29
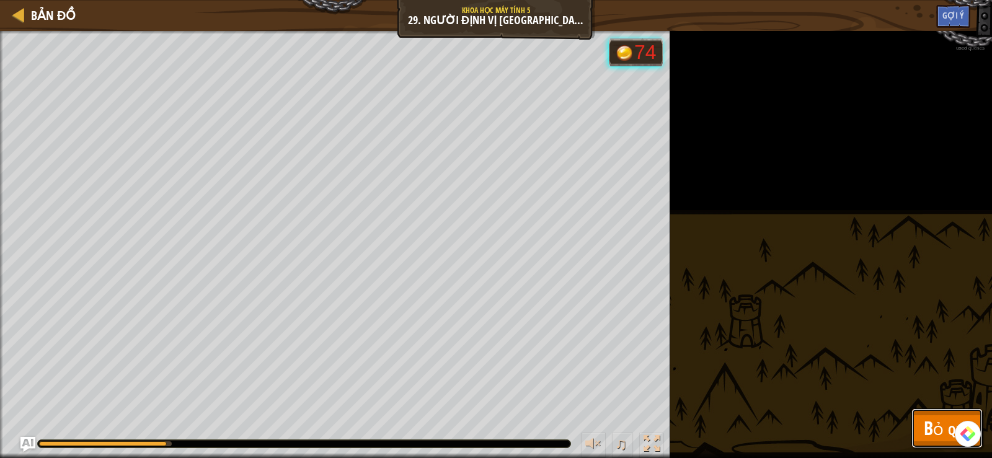
click at [930, 422] on span "Bỏ qua" at bounding box center [947, 428] width 47 height 25
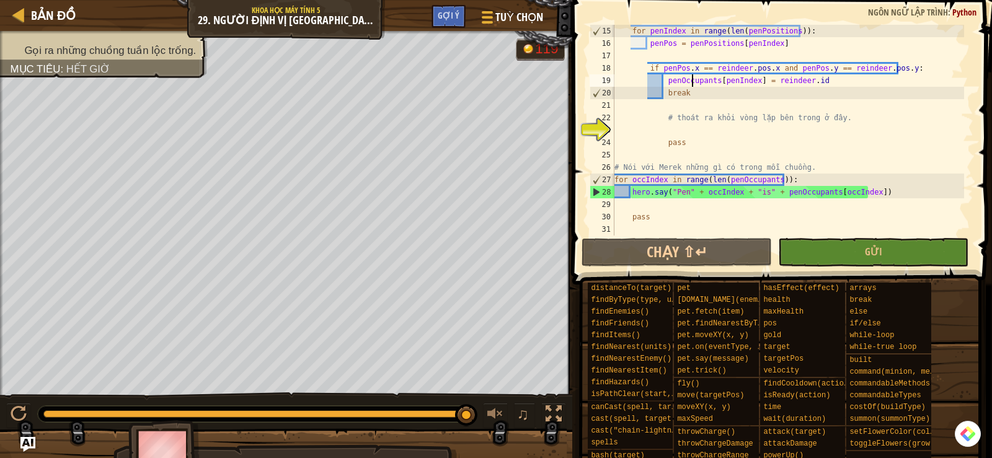
click at [693, 80] on div "for penIndex in range ( len ( penPositions )) : penPos = penPositions [ penInde…" at bounding box center [788, 143] width 352 height 236
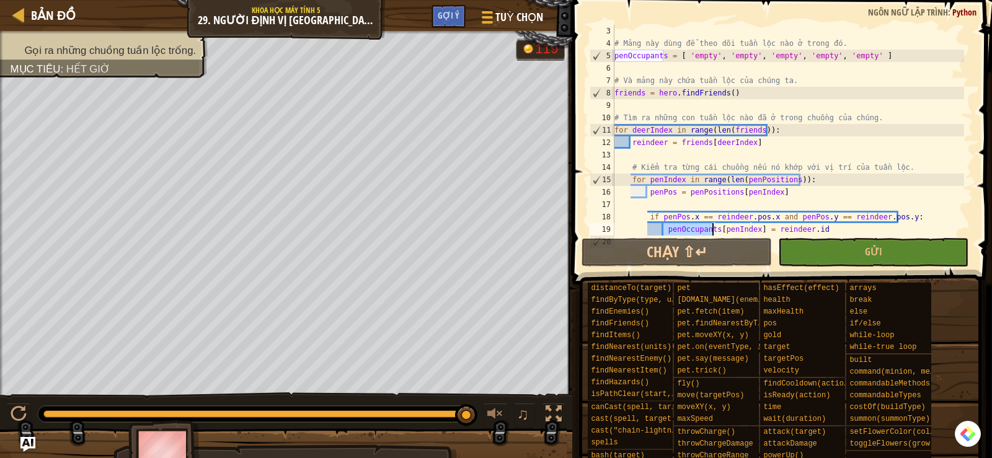
scroll to position [186, 0]
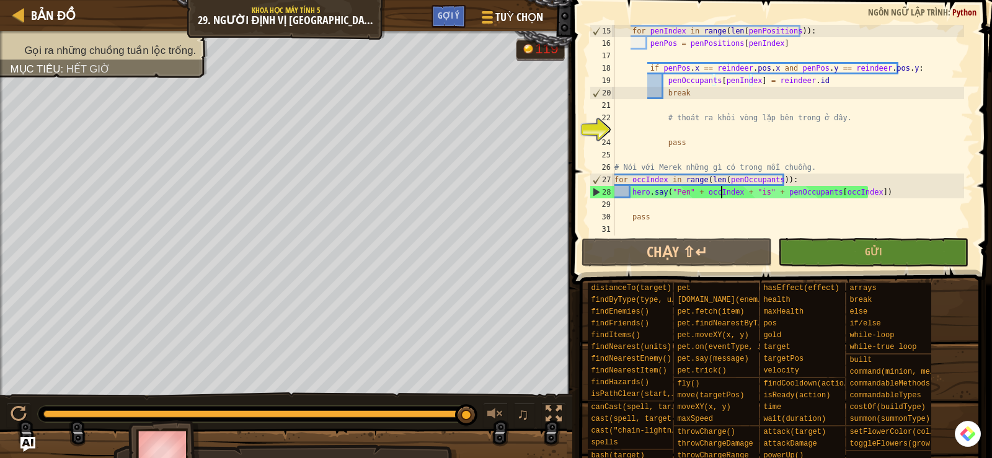
click at [722, 196] on div "for penIndex in range ( len ( penPositions )) : penPos = penPositions [ penInde…" at bounding box center [788, 143] width 352 height 236
type textarea "hero.say("Pen" + occIndex + "is" + penOccupants[occIndex])"
click at [722, 196] on div "for penIndex in range ( len ( penPositions )) : penPos = penPositions [ penInde…" at bounding box center [788, 143] width 352 height 236
click at [762, 208] on div "for penIndex in range ( len ( penPositions )) : penPos = penPositions [ penInde…" at bounding box center [788, 143] width 352 height 236
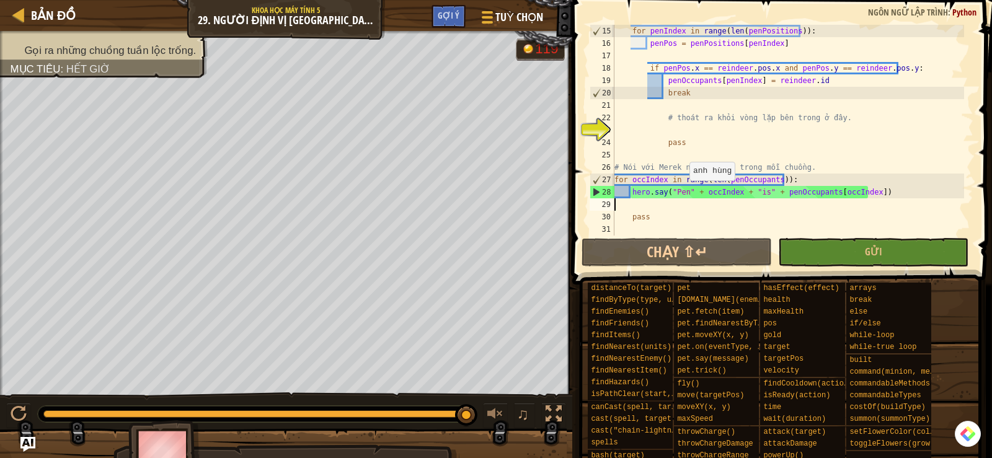
click at [684, 193] on div "for penIndex in range ( len ( penPositions )) : penPos = penPositions [ penInde…" at bounding box center [788, 143] width 352 height 236
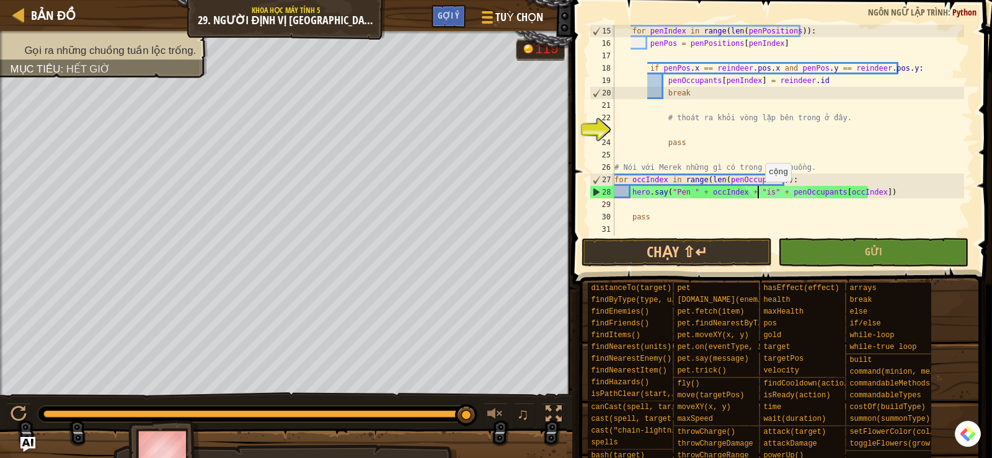
click at [759, 194] on div "for penIndex in range ( len ( penPositions )) : penPos = penPositions [ penInde…" at bounding box center [788, 143] width 352 height 236
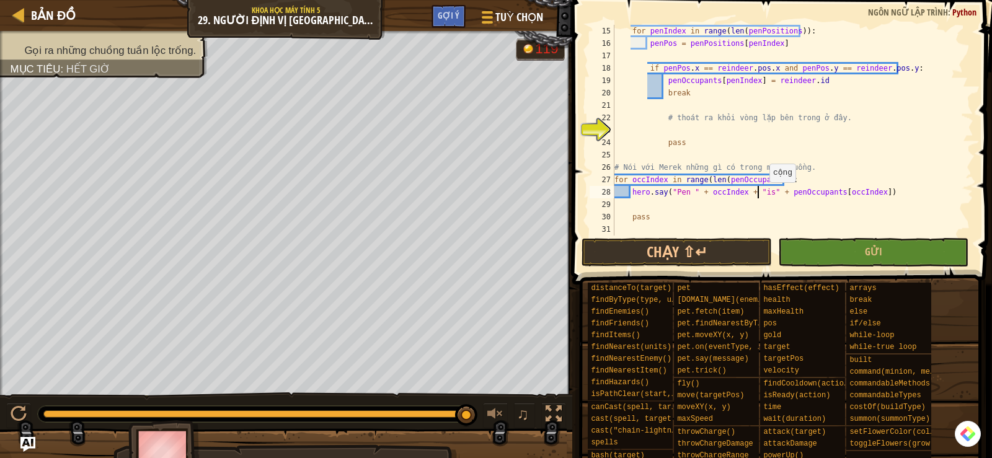
click at [764, 195] on div "for penIndex in range ( len ( penPositions )) : penPos = penPositions [ penInde…" at bounding box center [788, 143] width 352 height 236
type textarea "hero.say("Pen " + occIndex + "is " + penOccupants[occIndex])"
click at [837, 239] on button "Gửi" at bounding box center [873, 252] width 190 height 29
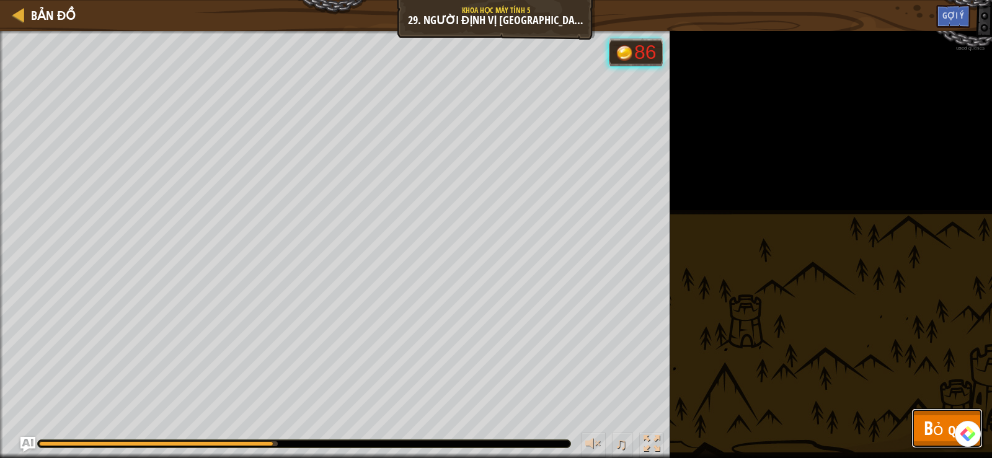
click at [925, 426] on span "Bỏ qua" at bounding box center [947, 428] width 47 height 25
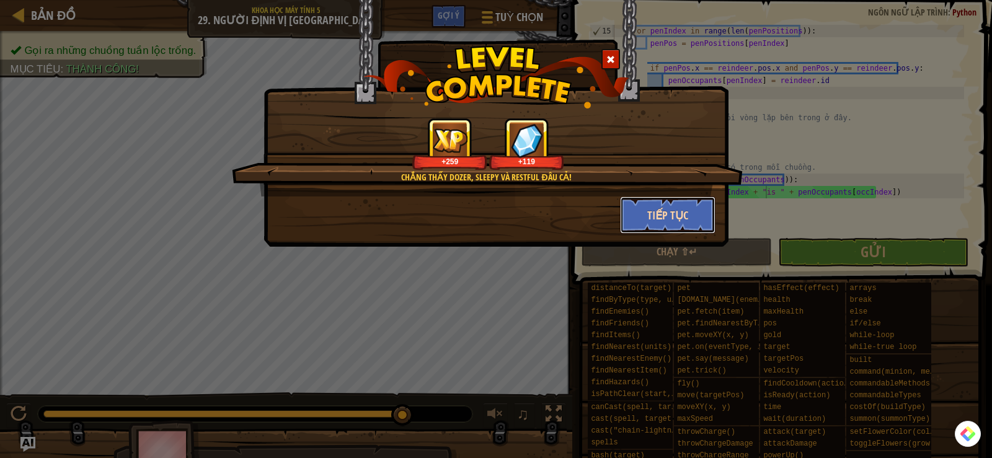
click at [670, 214] on button "Tiếp tục" at bounding box center [668, 215] width 96 height 37
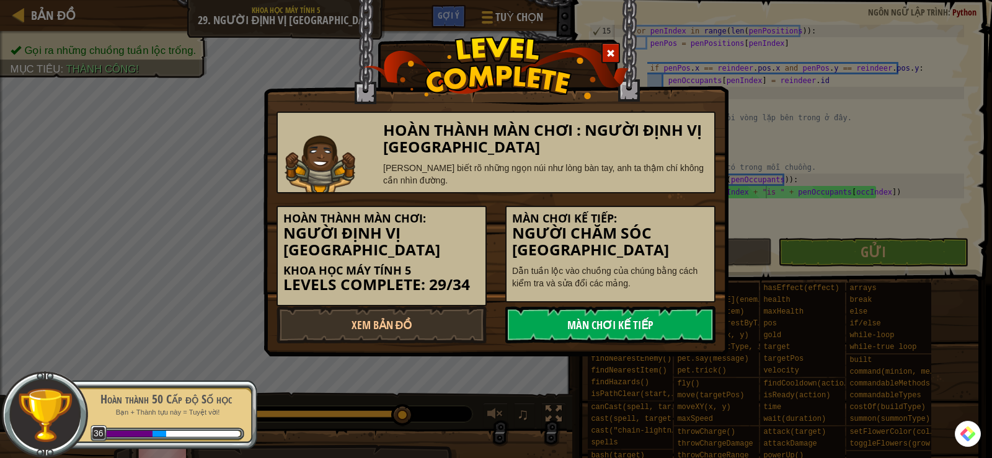
click at [586, 324] on link "Màn chơi kế tiếp" at bounding box center [611, 324] width 210 height 37
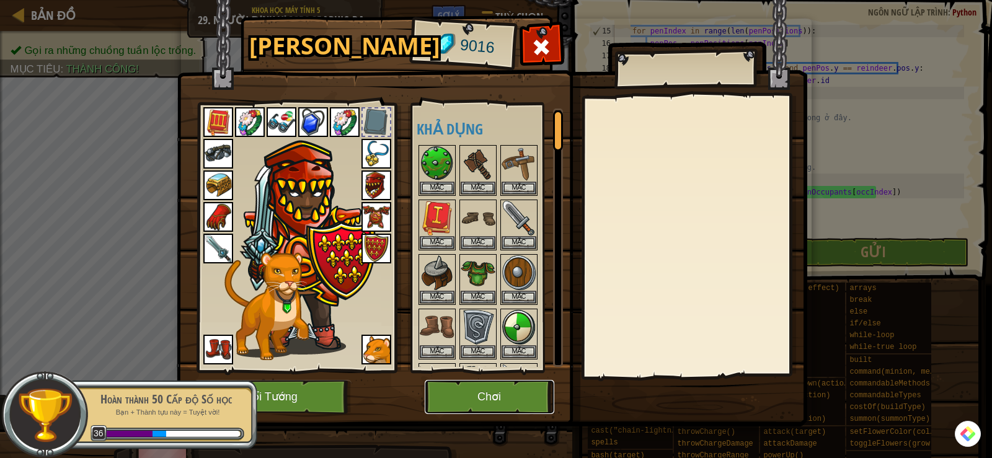
click at [507, 400] on button "Chơi" at bounding box center [490, 397] width 130 height 34
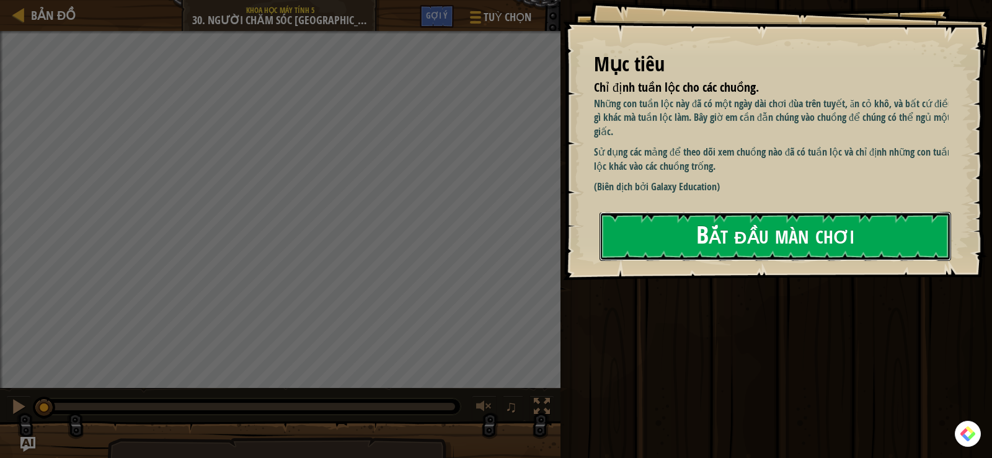
click at [822, 243] on button "Bắt đầu màn chơi" at bounding box center [776, 236] width 352 height 49
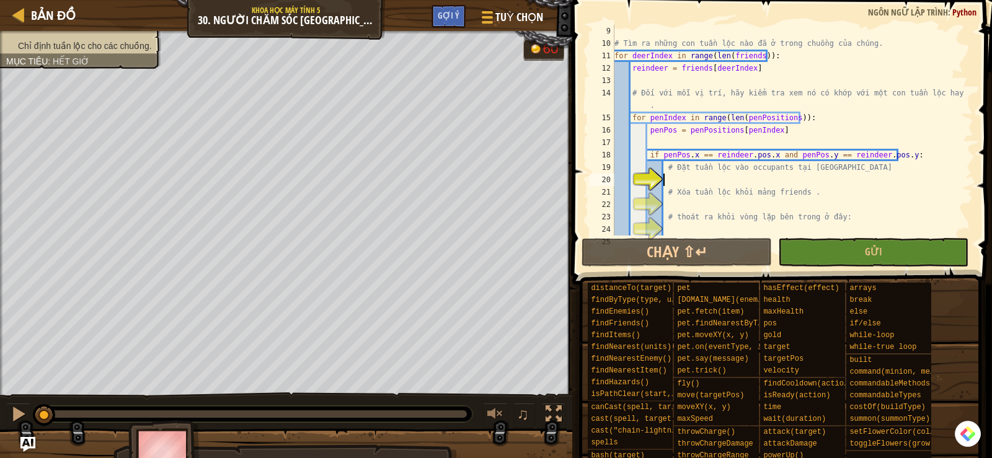
scroll to position [149, 0]
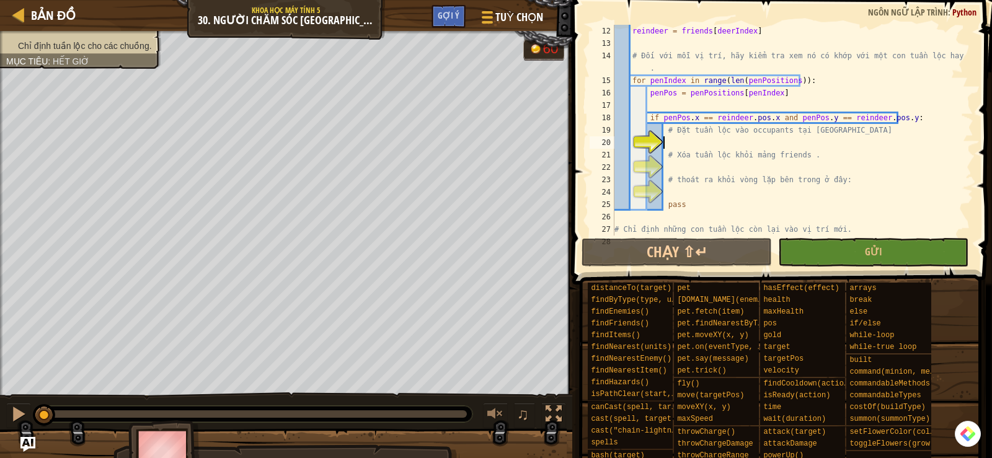
click at [680, 145] on div "reindeer = friends [ deerIndex ] # Đối với mỗi vị trí, hãy kiểm tra xem nó có k…" at bounding box center [788, 143] width 352 height 236
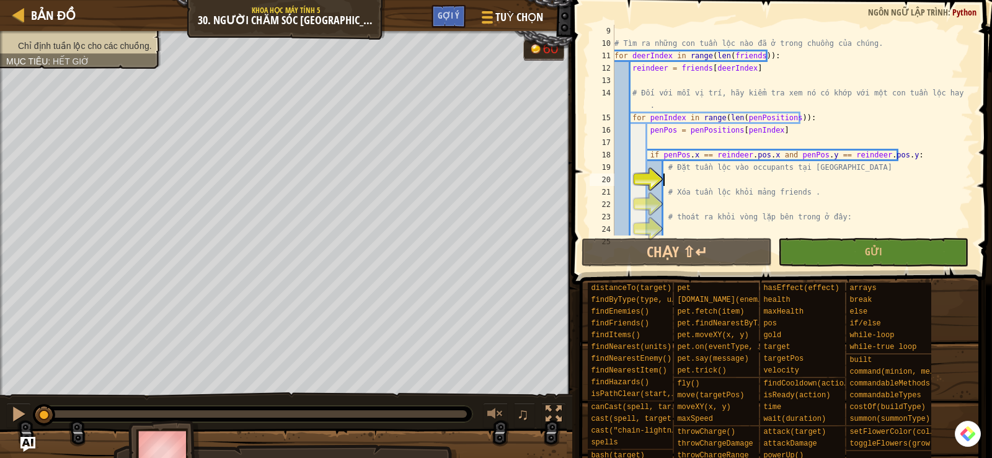
scroll to position [112, 0]
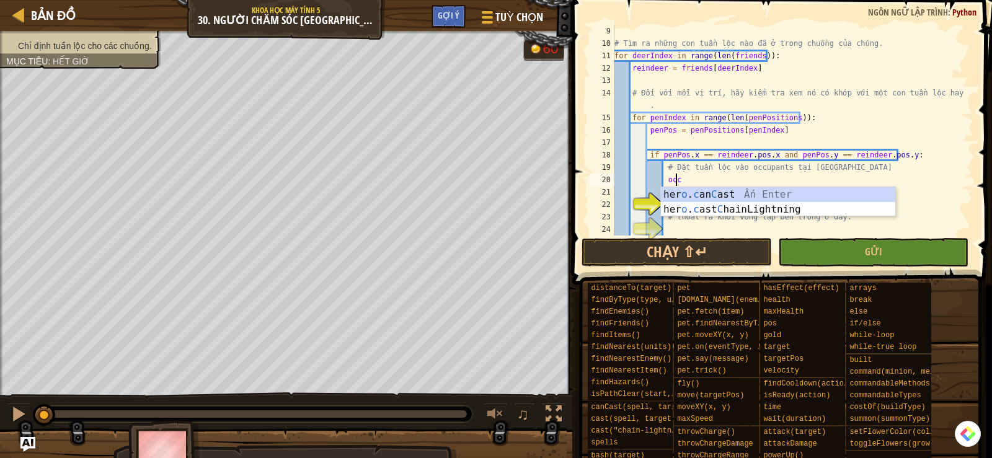
type textarea "o"
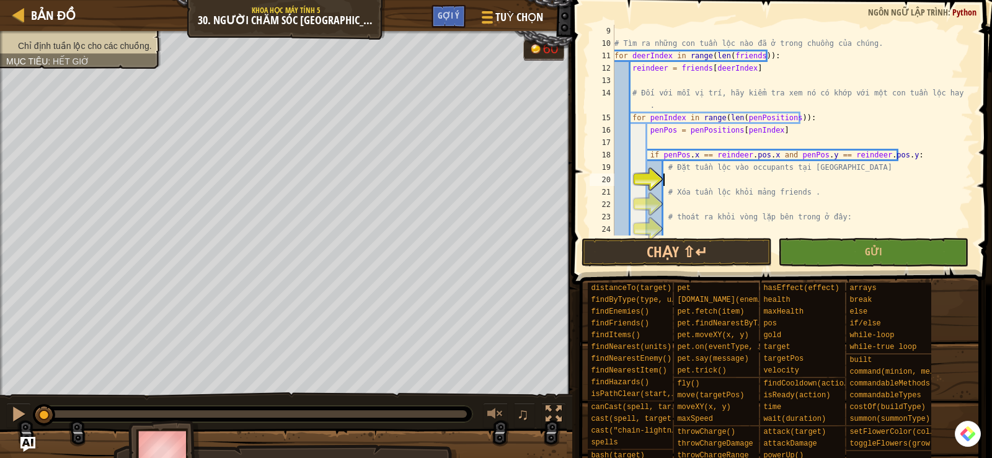
scroll to position [37, 0]
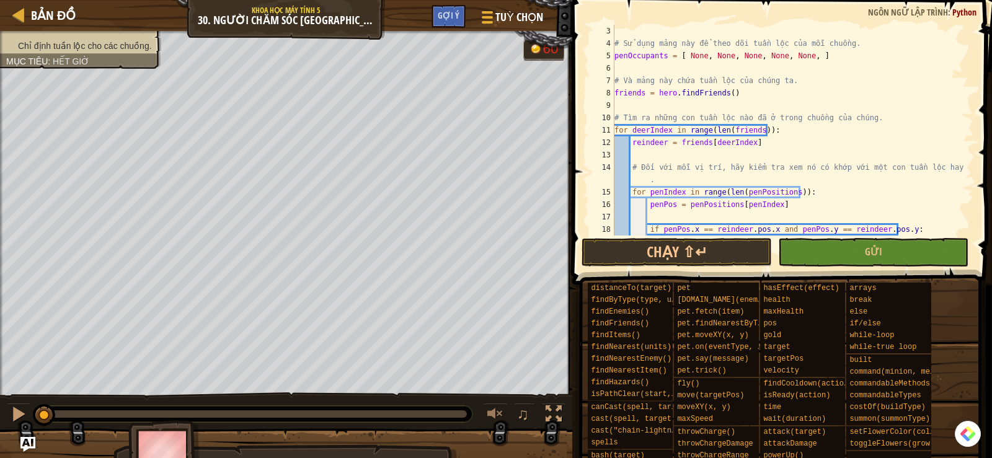
click at [639, 56] on div "# Sử dụng mảng này để theo dõi tuần lộc của mỗi chuồng. penOccupants = [ None ,…" at bounding box center [788, 143] width 352 height 236
type textarea "penOccupants = [ None, None, None, None, None, ]"
click at [639, 56] on div "# Sử dụng mảng này để theo dõi tuần lộc của mỗi chuồng. penOccupants = [ None ,…" at bounding box center [788, 143] width 352 height 236
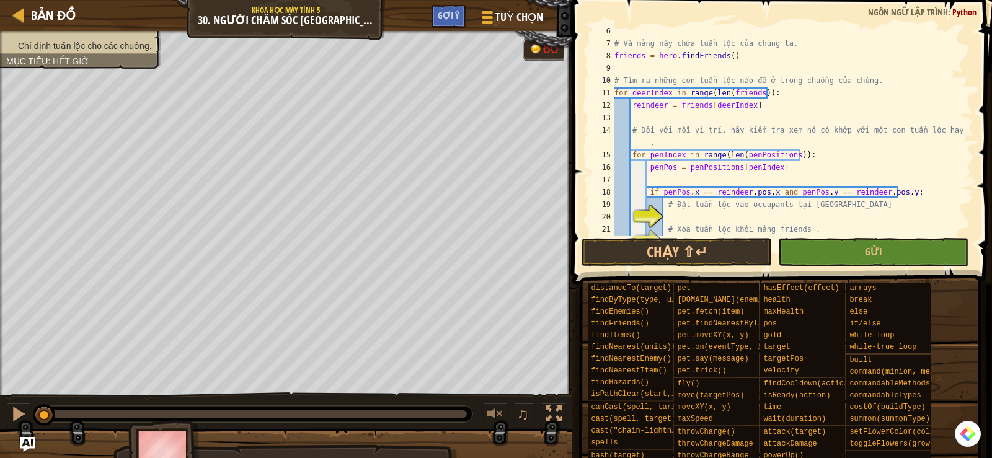
scroll to position [74, 0]
click at [682, 218] on div "# Và mảng này chứa tuần lộc của chúng ta. friends = hero . findFriends ( ) # Tì…" at bounding box center [788, 143] width 352 height 236
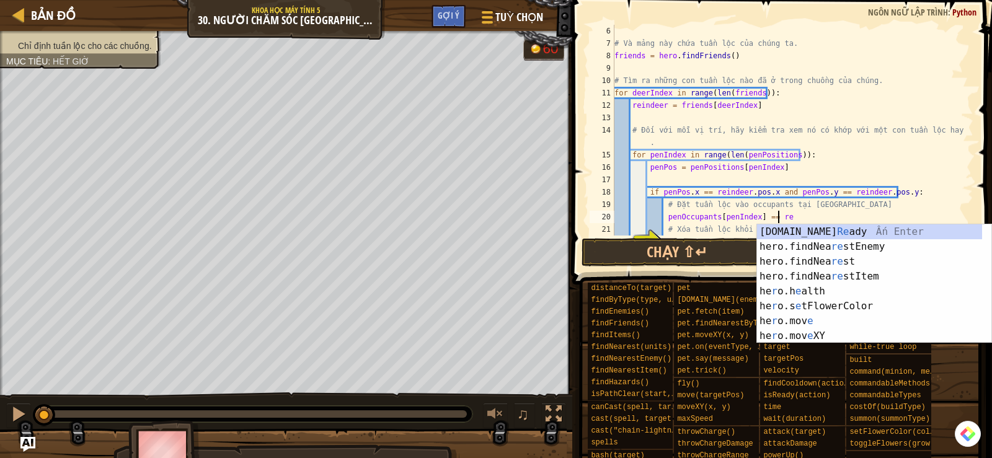
scroll to position [6, 13]
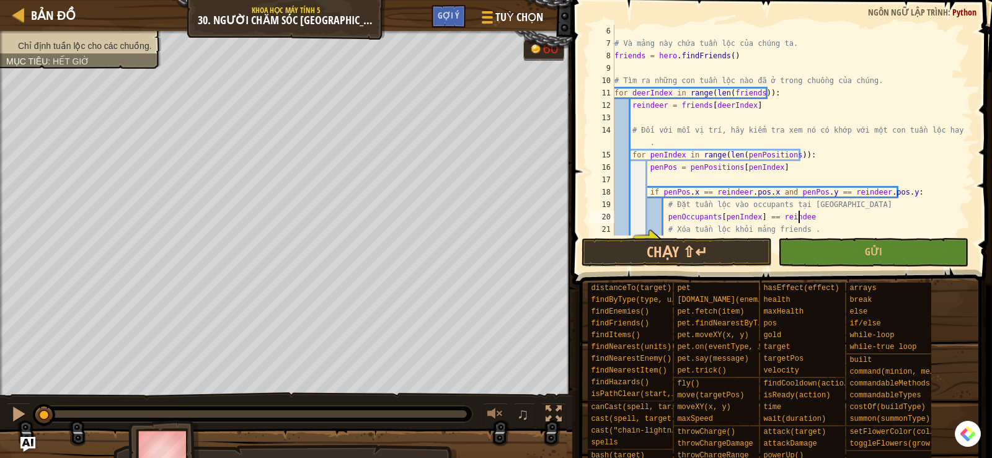
type textarea "penOccupants[penIndex] == reindeer"
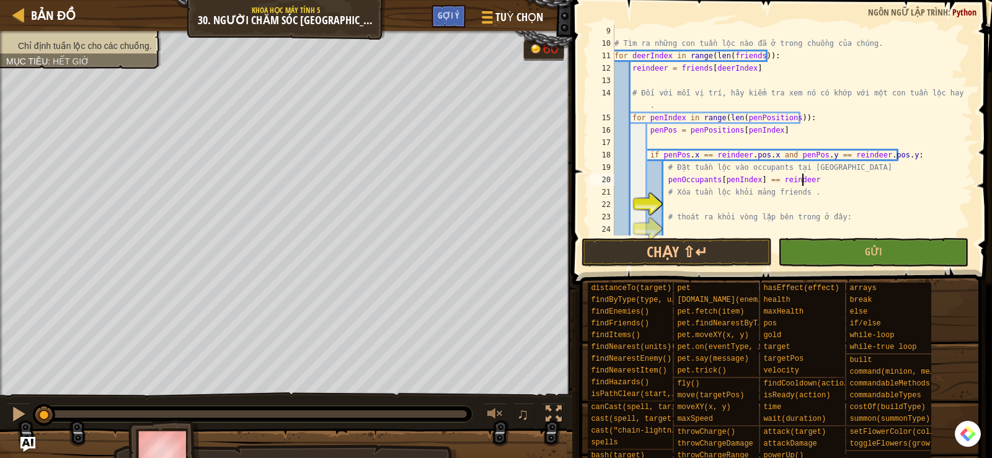
scroll to position [112, 0]
click at [685, 207] on div "# Tìm ra những con tuần lộc nào đã ở trong chuồng của chúng. for deerIndex in r…" at bounding box center [788, 143] width 352 height 236
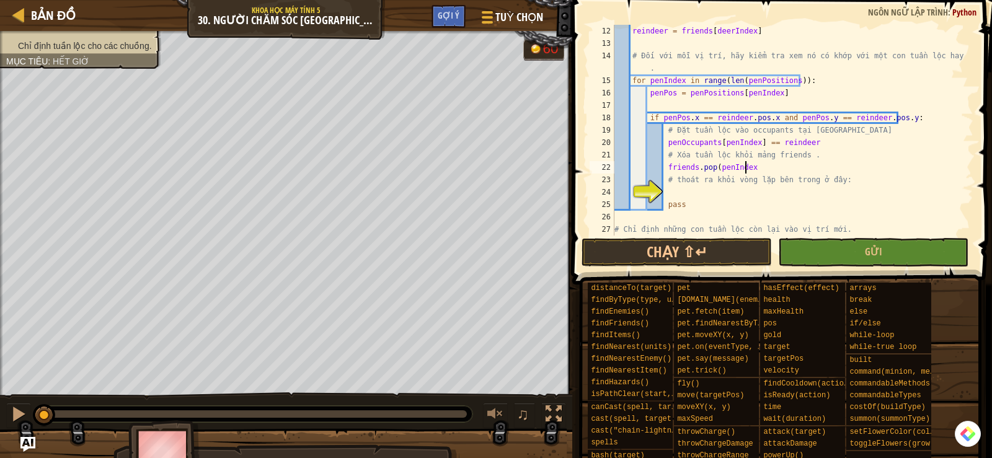
scroll to position [6, 11]
click at [697, 185] on div "reindeer = friends [ deerIndex ] # Đối với mỗi vị trí, hãy kiểm tra xem nó có k…" at bounding box center [788, 143] width 352 height 236
click at [685, 198] on div "reindeer = friends [ deerIndex ] # Đối với mỗi vị trí, hãy kiểm tra xem nó có k…" at bounding box center [788, 143] width 352 height 236
type textarea "pass"
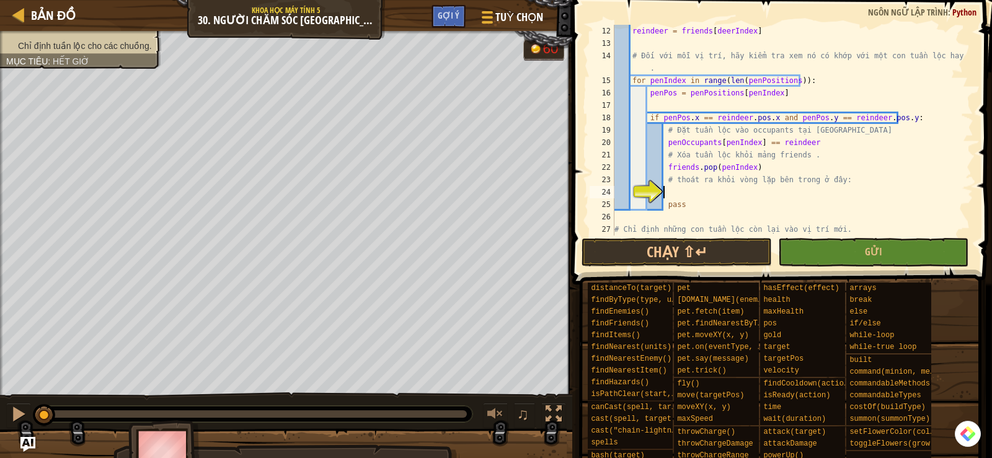
click at [673, 189] on div "reindeer = friends [ deerIndex ] # Đối với mỗi vị trí, hãy kiểm tra xem nó có k…" at bounding box center [788, 143] width 352 height 236
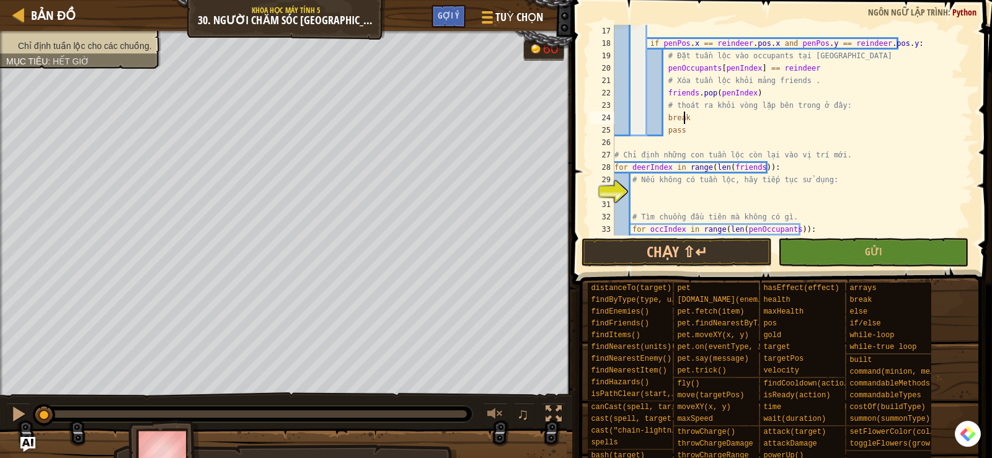
scroll to position [261, 0]
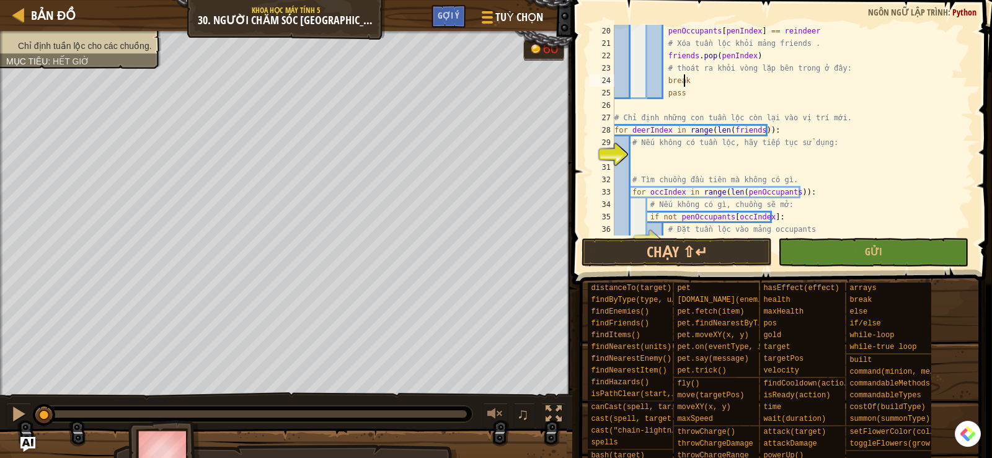
click at [639, 148] on div "penOccupants [ penIndex ] == reindeer # Xóa tuần lộc khỏi mảng friends . friend…" at bounding box center [788, 143] width 352 height 236
type textarea "# Nếu không có tuần lộc, hãy tiếp tục sử dụng:"
click at [638, 151] on div "penOccupants [ penIndex ] == reindeer # Xóa tuần lộc khỏi mảng friends . friend…" at bounding box center [788, 143] width 352 height 236
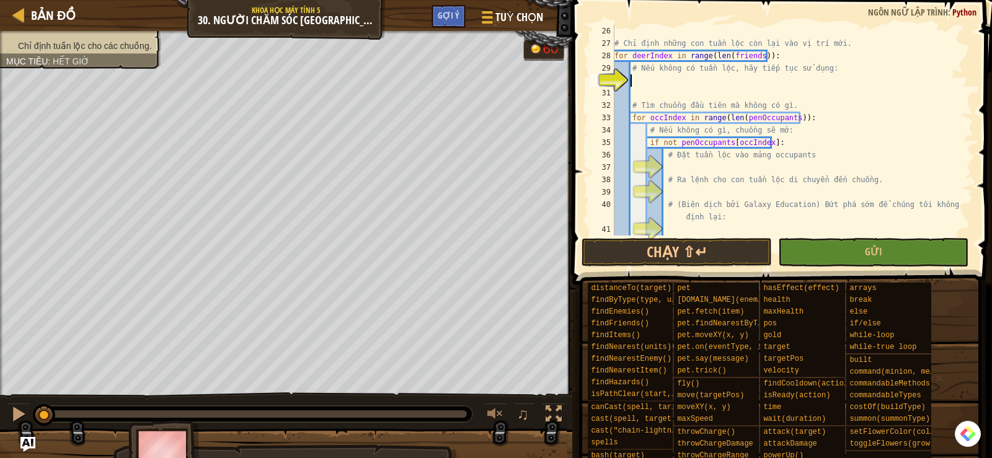
scroll to position [360, 0]
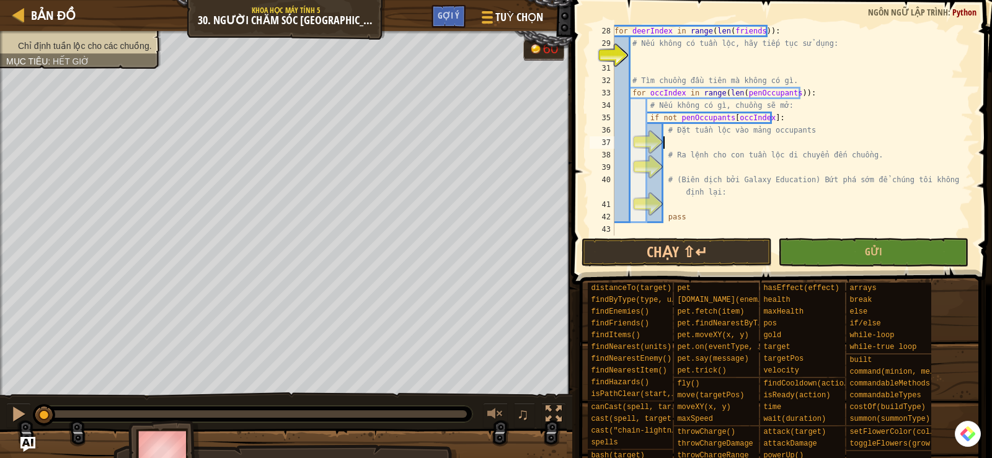
click at [677, 137] on div "for deerIndex in range ( len ( friends )) : # Nếu không có tuần lộc, hãy tiếp t…" at bounding box center [788, 143] width 352 height 236
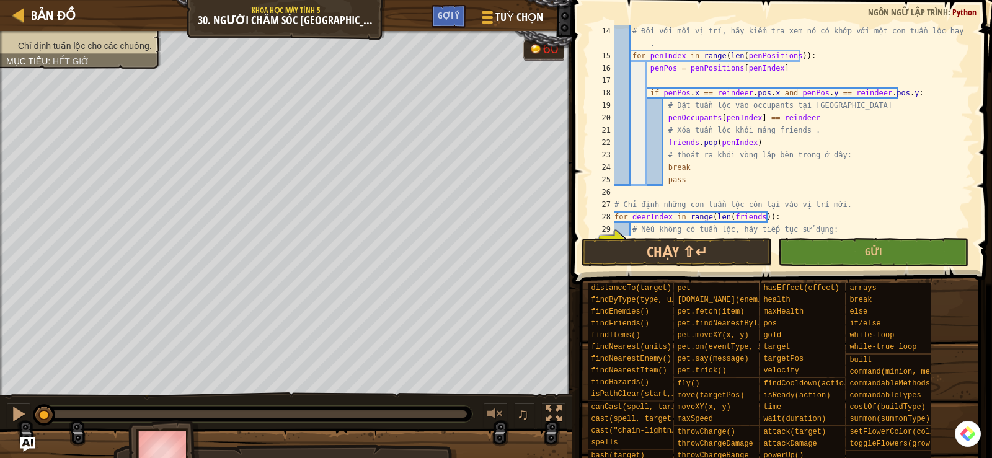
scroll to position [174, 0]
drag, startPoint x: 751, startPoint y: 143, endPoint x: 694, endPoint y: 138, distance: 56.7
click at [694, 143] on div "# Đối với mỗi vị trí, hãy kiểm tra xem nó có khớp với một con tuần lộc hay khôn…" at bounding box center [788, 149] width 352 height 248
click at [696, 143] on div "# Đối với mỗi vị trí, hãy kiểm tra xem nó có khớp với một con tuần lộc hay khôn…" at bounding box center [788, 149] width 352 height 248
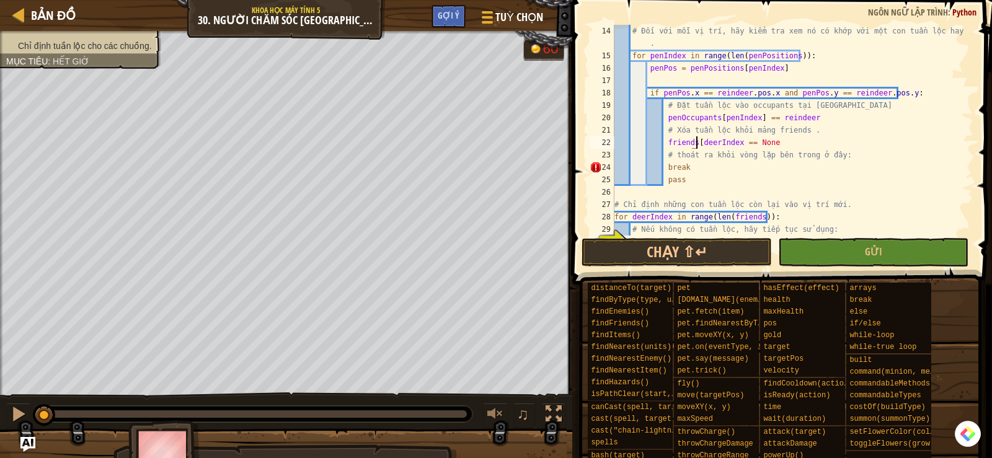
drag, startPoint x: 733, startPoint y: 143, endPoint x: 753, endPoint y: 104, distance: 43.8
click at [733, 142] on div "# Đối với mỗi vị trí, hãy kiểm tra xem nó có khớp với một con tuần lộc hay khôn…" at bounding box center [788, 149] width 352 height 248
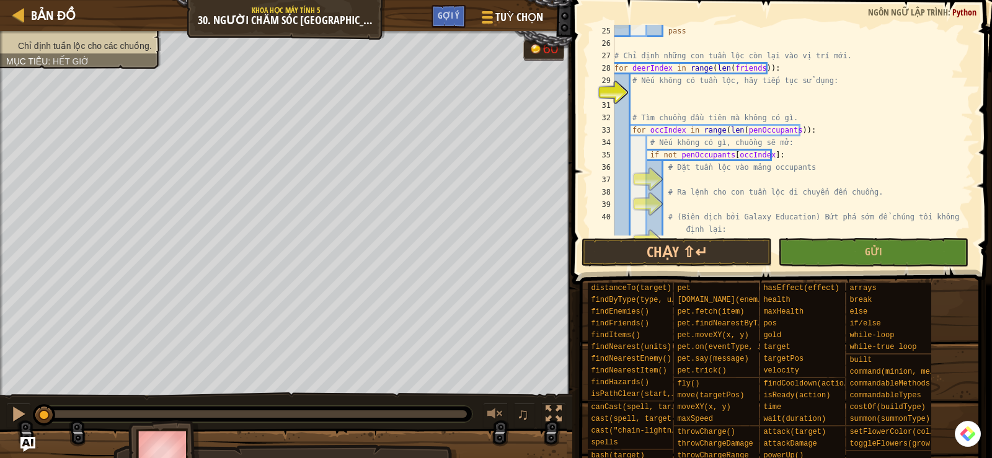
scroll to position [323, 0]
click at [638, 84] on div "pass # Chỉ định những con tuần lộc còn lại vào vị trí mới. for deerIndex in ran…" at bounding box center [788, 143] width 352 height 236
type textarea "# Nếu không có tuần lộc, hãy tiếp tục sử dụng:"
click at [644, 92] on div "pass # Chỉ định những con tuần lộc còn lại vào vị trí mới. for deerIndex in ran…" at bounding box center [788, 143] width 352 height 236
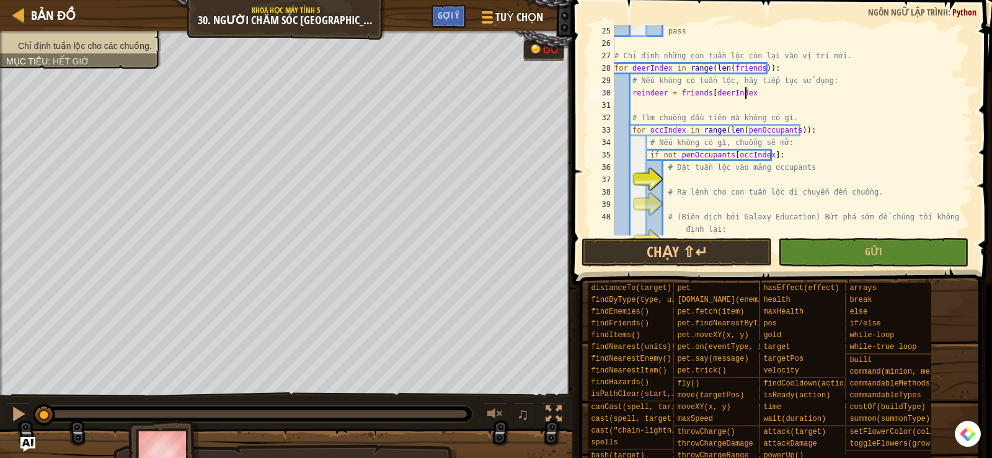
type textarea "reindeer = friends[deerIndex]"
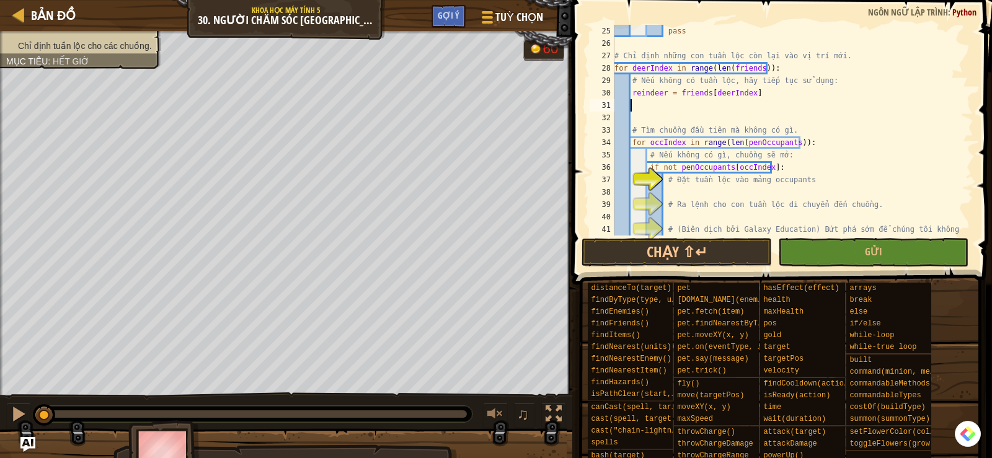
scroll to position [6, 1]
type textarea "i"
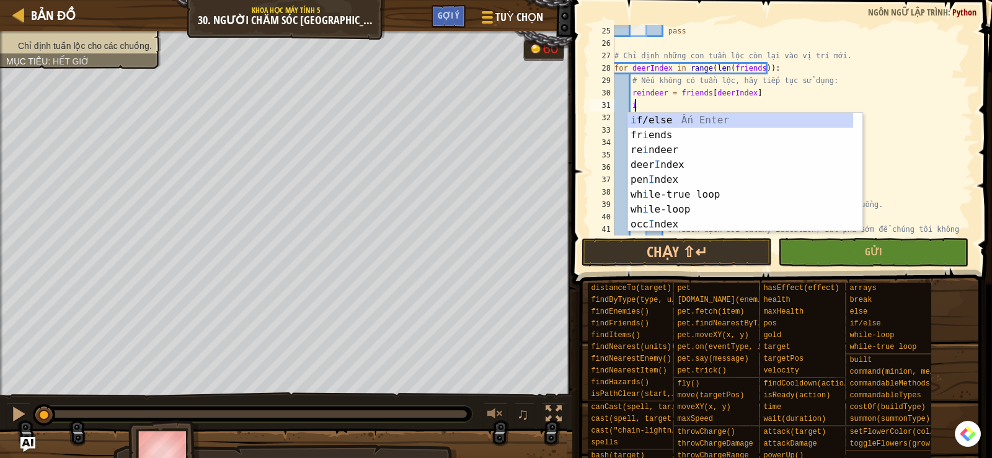
type textarea "ì"
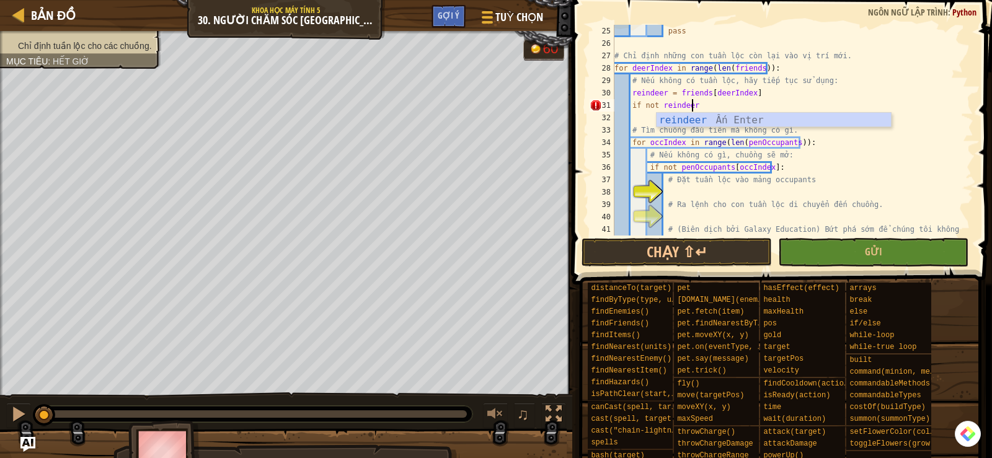
type textarea "if not reindeer:"
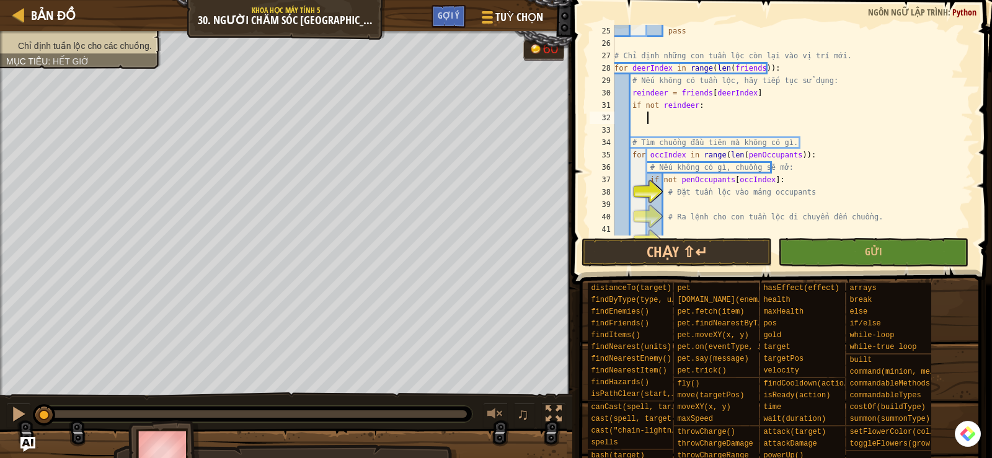
scroll to position [6, 2]
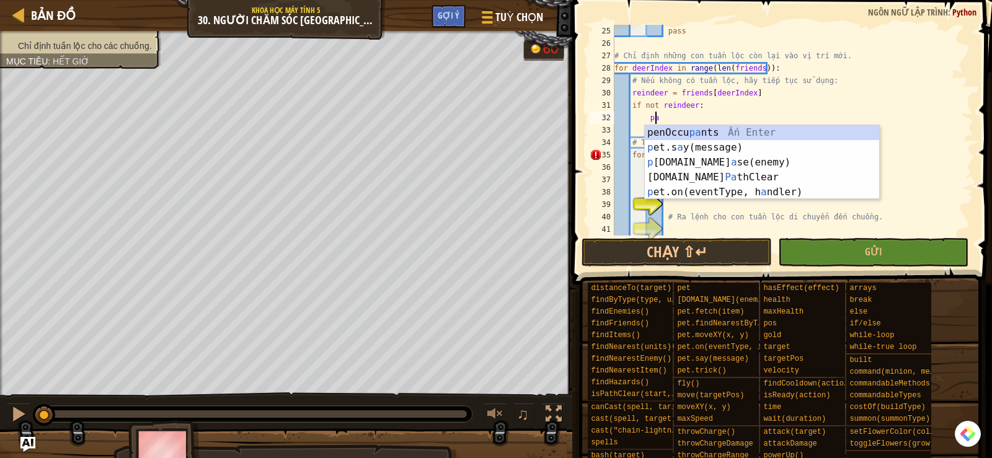
type textarea "p"
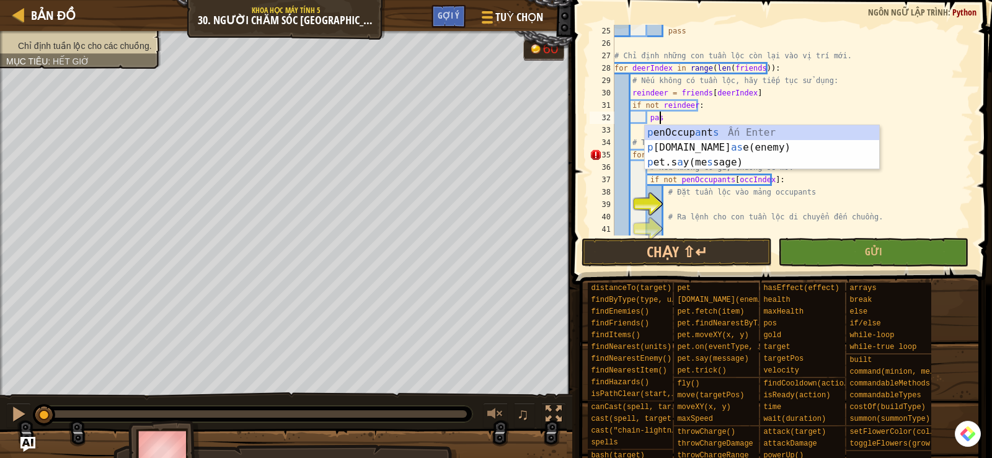
scroll to position [6, 3]
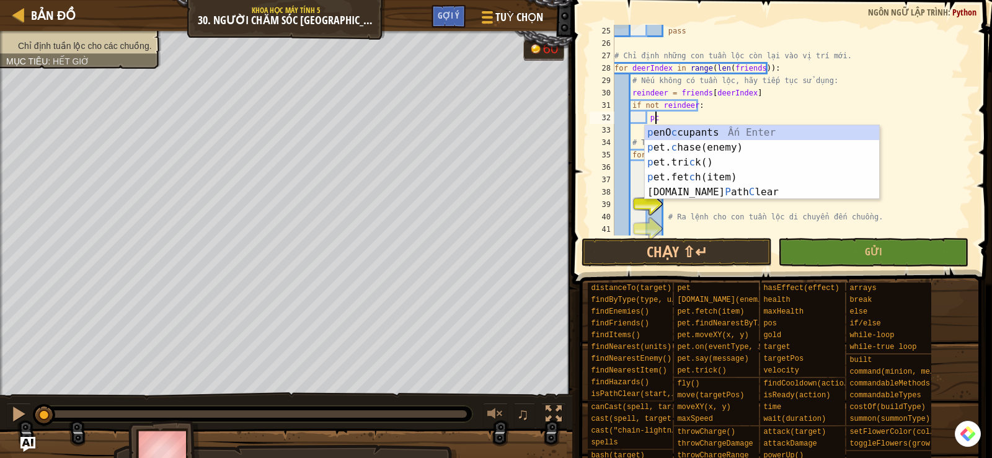
type textarea "p"
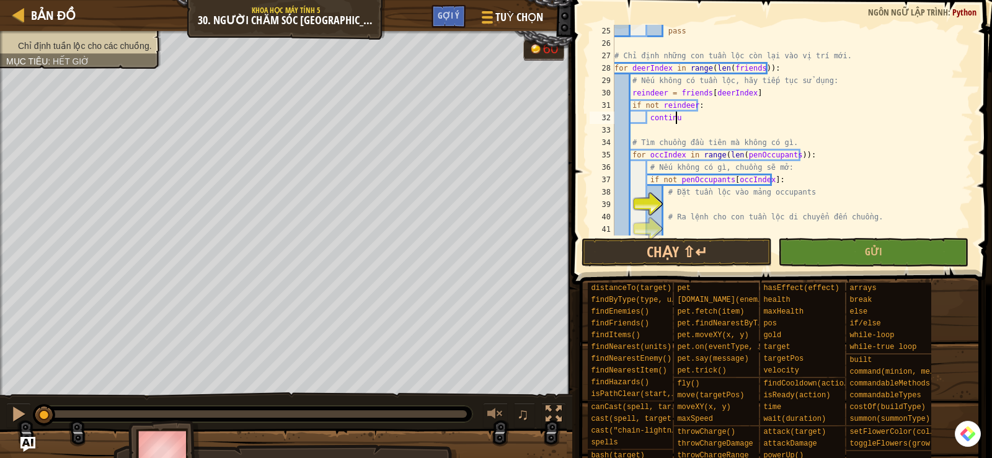
scroll to position [6, 4]
type textarea "continue"
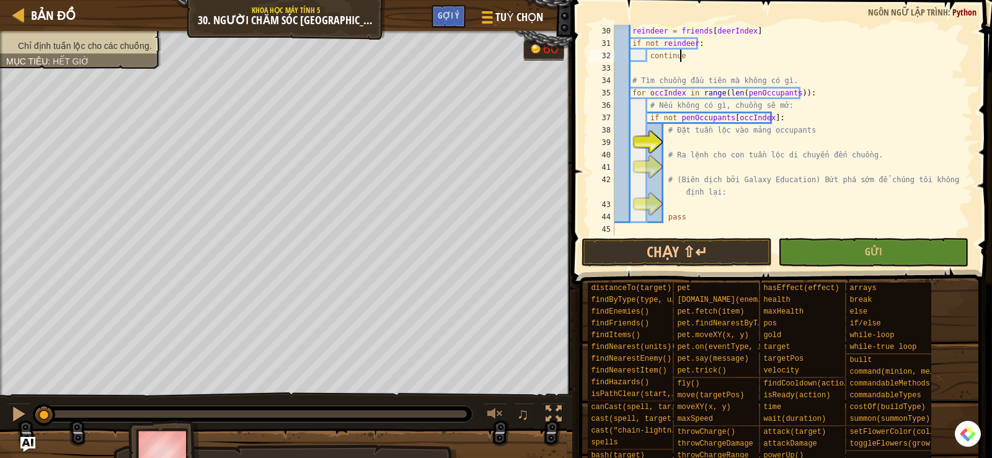
scroll to position [385, 0]
click at [678, 143] on div "reindeer = friends [ deerIndex ] if not reindeer : continue # Tìm chuồng đầu ti…" at bounding box center [788, 143] width 352 height 236
click at [688, 141] on div "reindeer = friends [ deerIndex ] if not reindeer : continue # Tìm chuồng đầu ti…" at bounding box center [788, 143] width 352 height 236
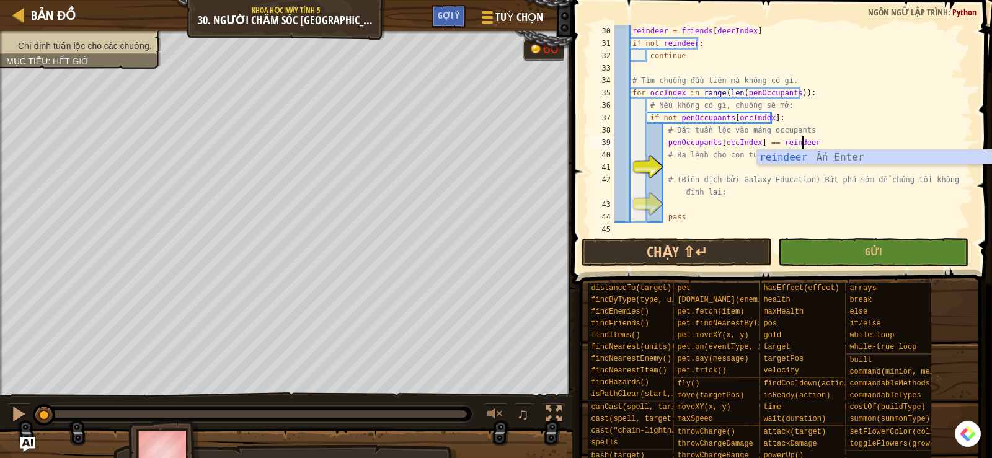
scroll to position [6, 15]
type textarea "penOccupants[occIndex] == reindeer"
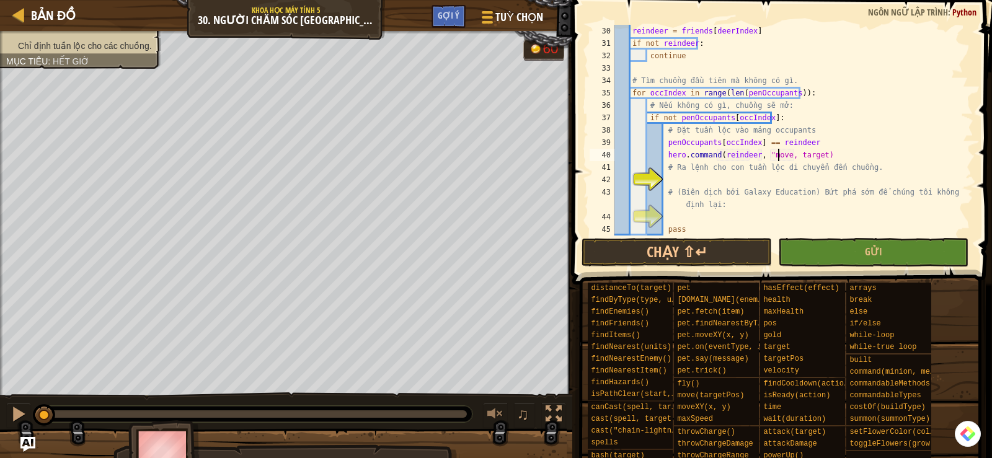
scroll to position [6, 14]
drag, startPoint x: 753, startPoint y: 142, endPoint x: 663, endPoint y: 141, distance: 89.9
click at [663, 141] on div "reindeer = friends [ deerIndex ] if not reindeer : continue # Tìm chuồng đầu ti…" at bounding box center [788, 143] width 352 height 236
click at [801, 155] on div "reindeer = friends [ deerIndex ] if not reindeer : continue # Tìm chuồng đầu ti…" at bounding box center [788, 143] width 352 height 236
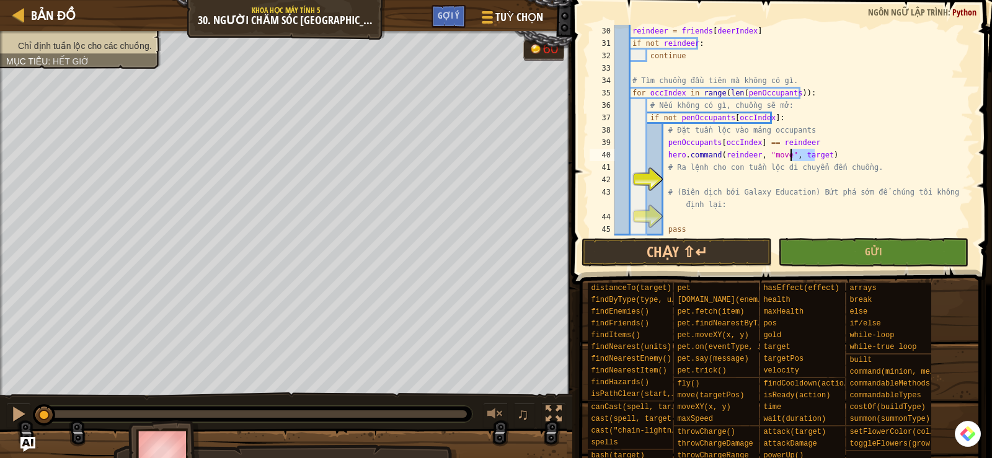
paste textarea "penOccupants[occIndex]"
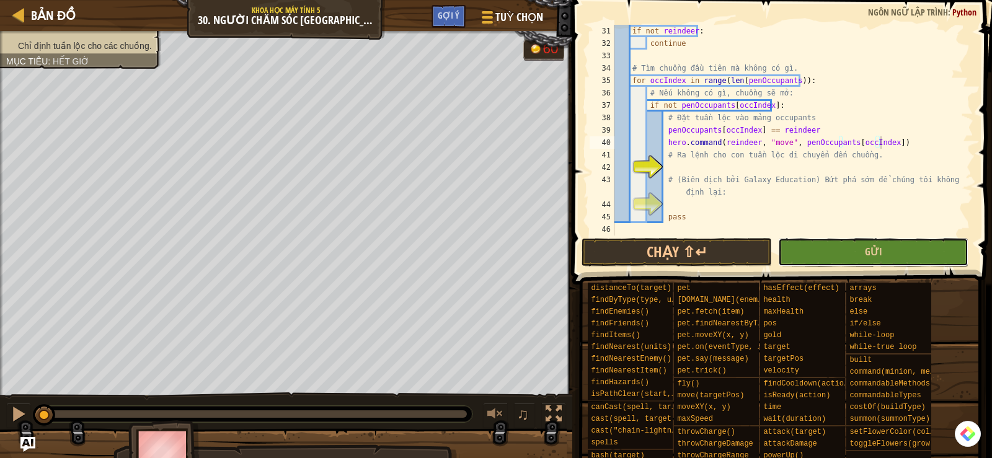
click at [811, 249] on button "Gửi" at bounding box center [873, 252] width 190 height 29
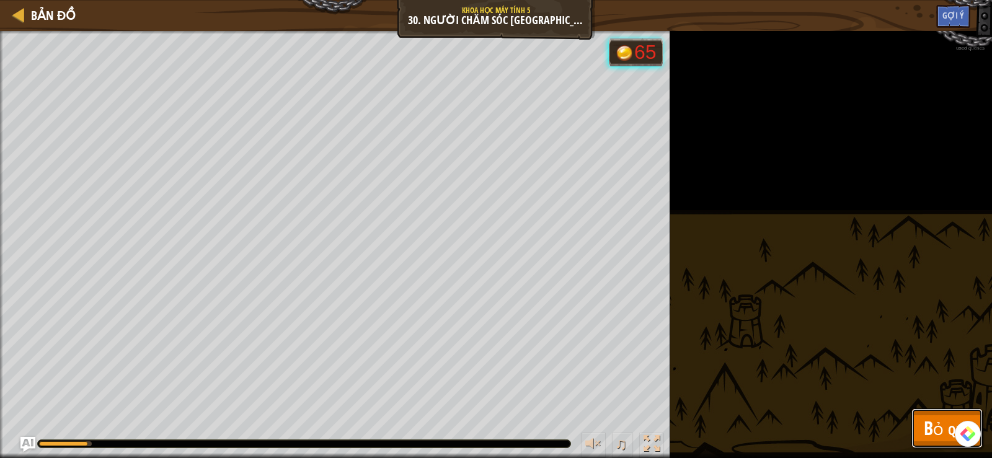
click at [920, 425] on button "Bỏ qua" at bounding box center [947, 429] width 71 height 40
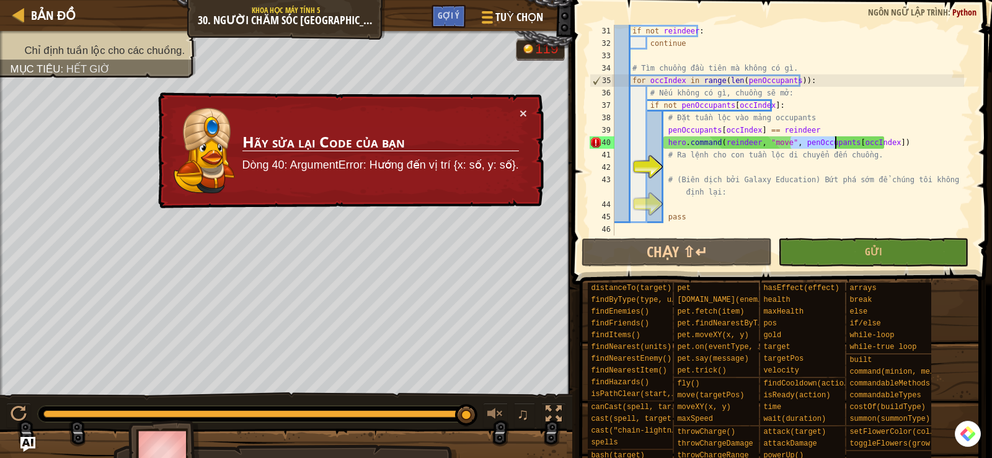
drag, startPoint x: 790, startPoint y: 141, endPoint x: 835, endPoint y: 146, distance: 45.0
click at [835, 146] on div "if not reindeer : continue # Tìm chuồng đầu tiên mà không có gì. for occIndex i…" at bounding box center [788, 143] width 352 height 236
click at [881, 142] on div "if not reindeer : continue # Tìm chuồng đầu tiên mà không có gì. for occIndex i…" at bounding box center [788, 143] width 352 height 236
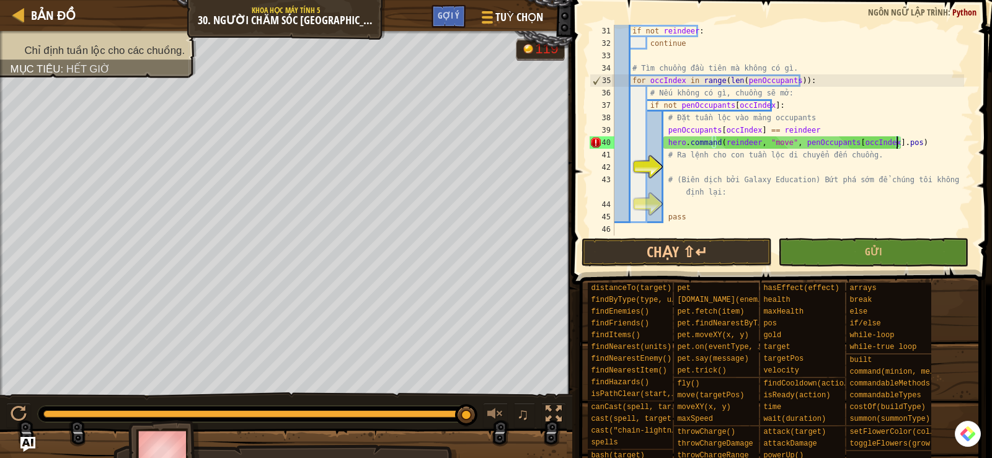
scroll to position [6, 23]
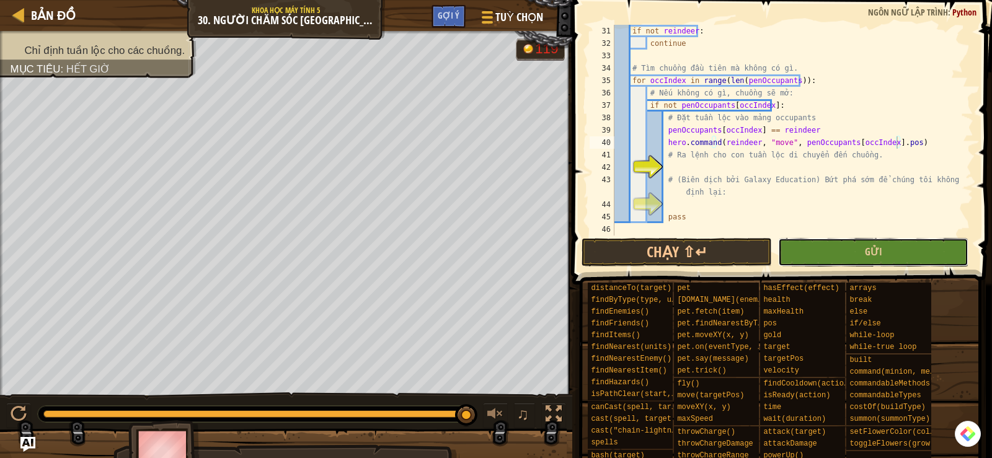
click at [841, 254] on button "Gửi" at bounding box center [873, 252] width 190 height 29
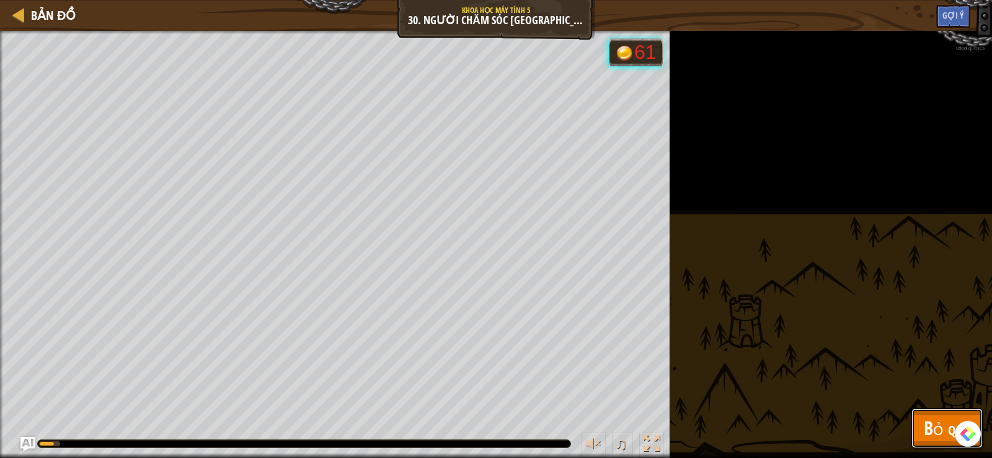
click at [931, 414] on button "Bỏ qua" at bounding box center [947, 429] width 71 height 40
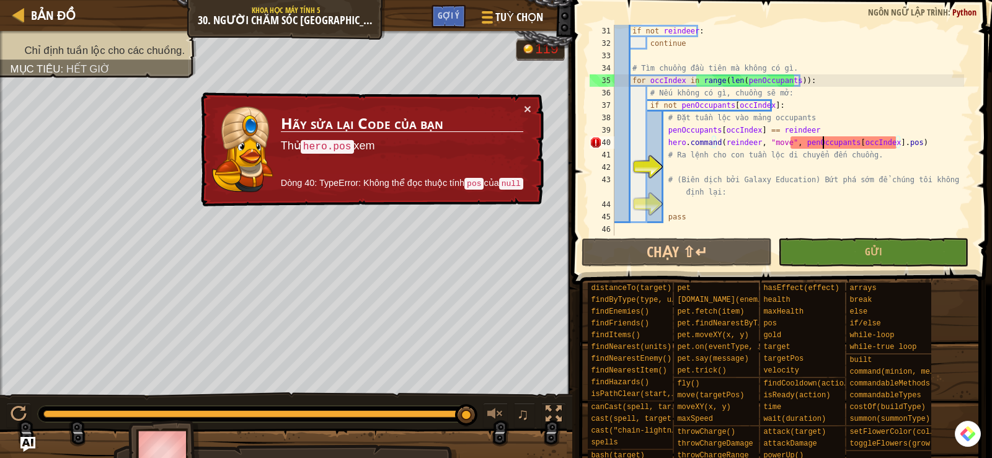
click at [824, 146] on div "if not reindeer : continue # Tìm chuồng đầu tiên mà không có gì. for occIndex i…" at bounding box center [788, 143] width 352 height 236
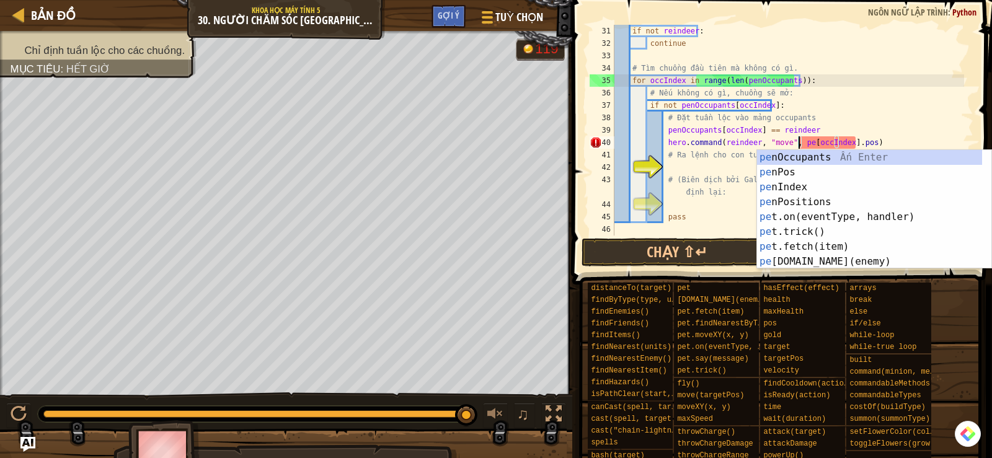
scroll to position [6, 16]
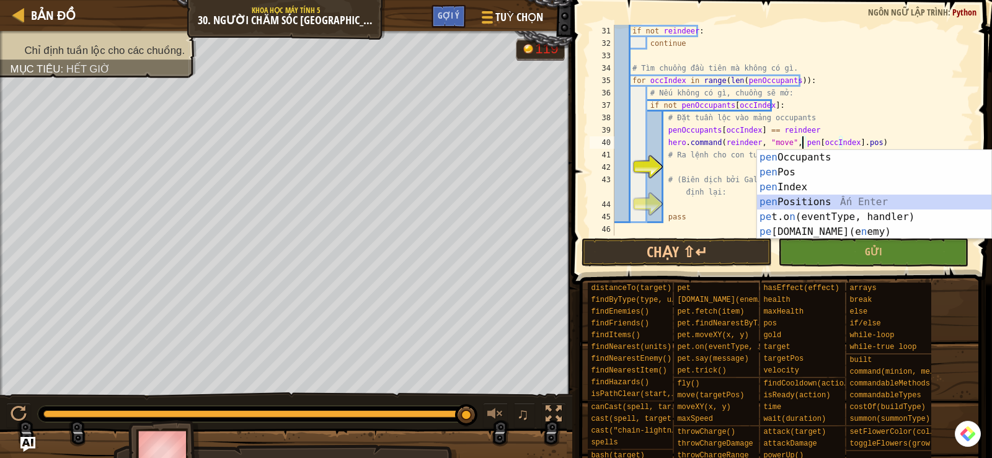
click at [815, 198] on div "pen Occupants Ấn Enter pen Pos Ấn Enter pen Index Ấn Enter pen Positions Ấn Ent…" at bounding box center [874, 209] width 234 height 119
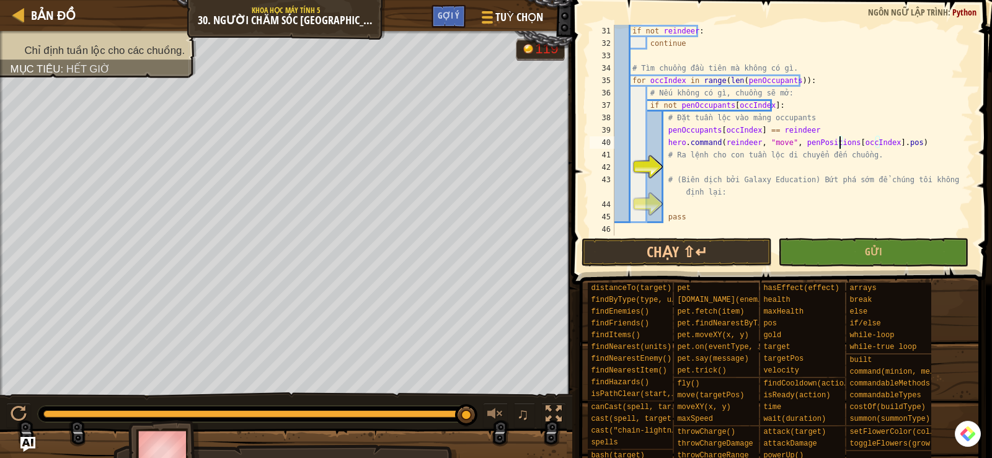
click at [896, 144] on div "if not reindeer : continue # Tìm chuồng đầu tiên mà không có gì. for occIndex i…" at bounding box center [788, 143] width 352 height 236
click at [870, 254] on span "Gửi" at bounding box center [873, 252] width 17 height 14
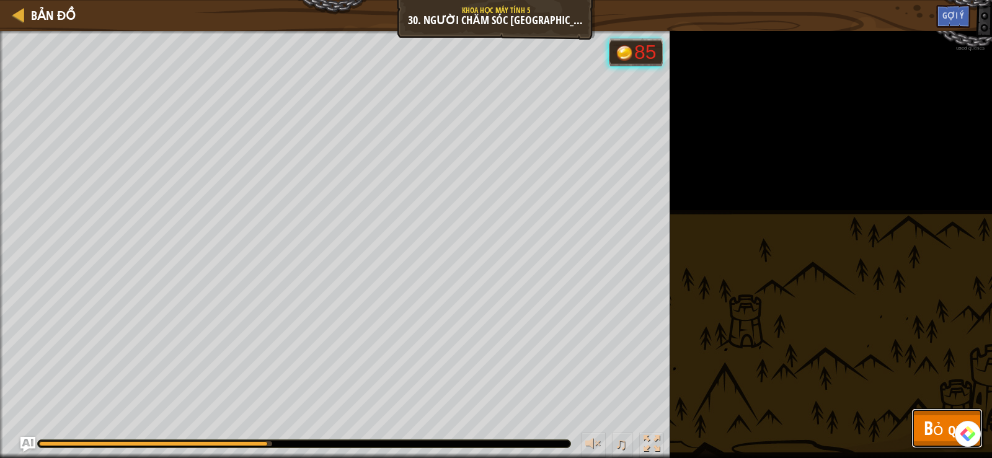
click at [928, 419] on span "Bỏ qua" at bounding box center [947, 428] width 47 height 25
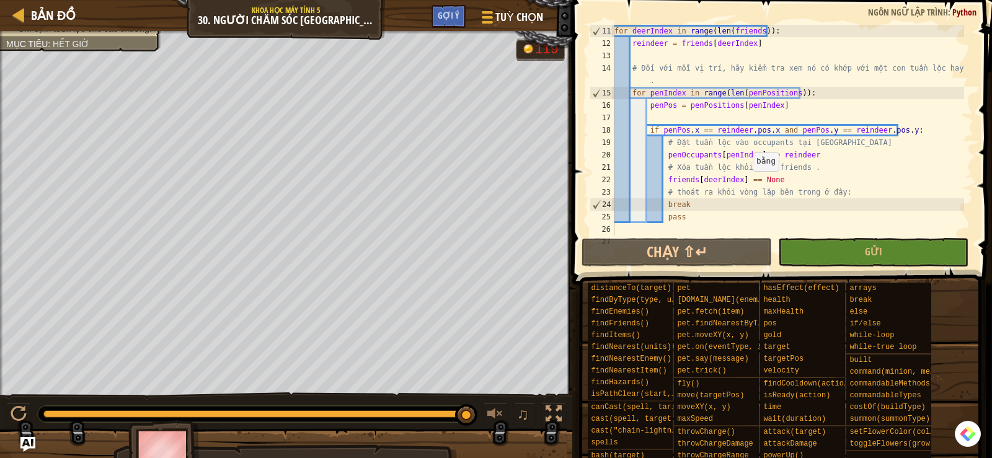
scroll to position [248, 0]
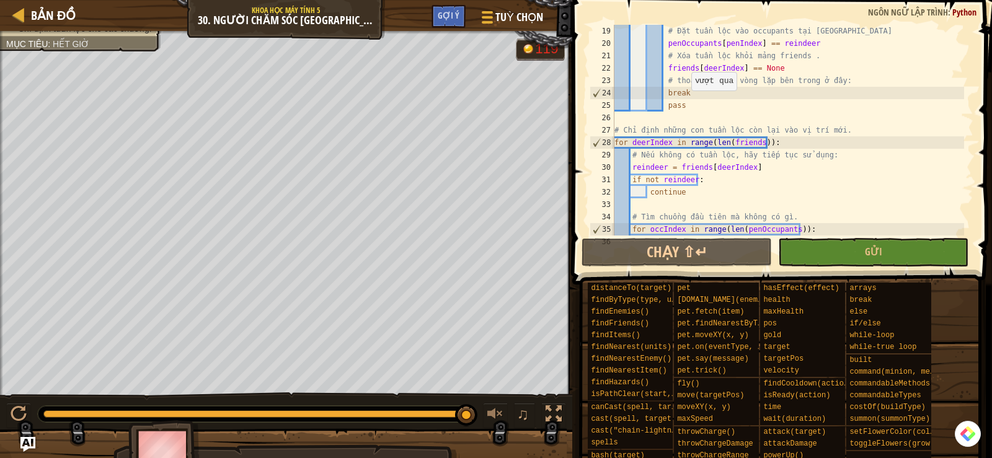
type textarea "pass"
drag, startPoint x: 688, startPoint y: 104, endPoint x: 610, endPoint y: 107, distance: 78.2
click at [610, 107] on div "pass 19 20 21 22 23 24 25 26 27 28 29 30 31 32 33 34 35 36 # Đặt tuần lộc vào o…" at bounding box center [780, 130] width 386 height 211
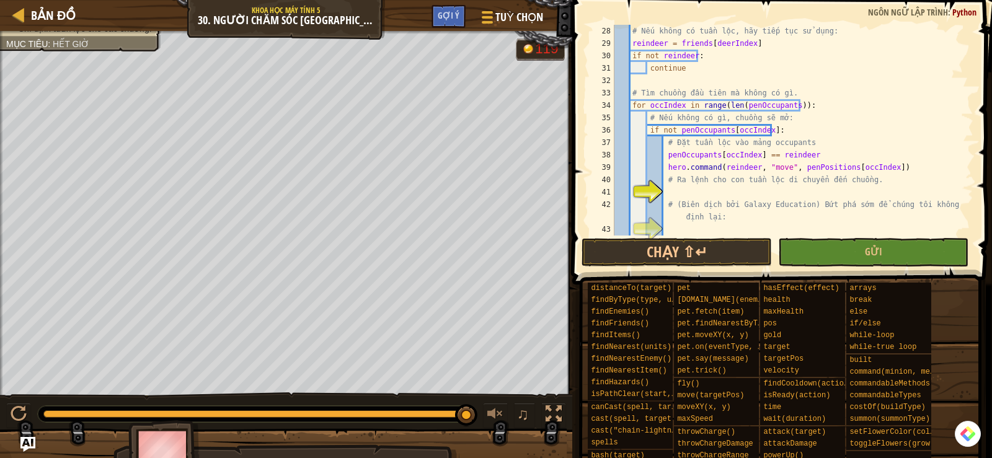
scroll to position [385, 0]
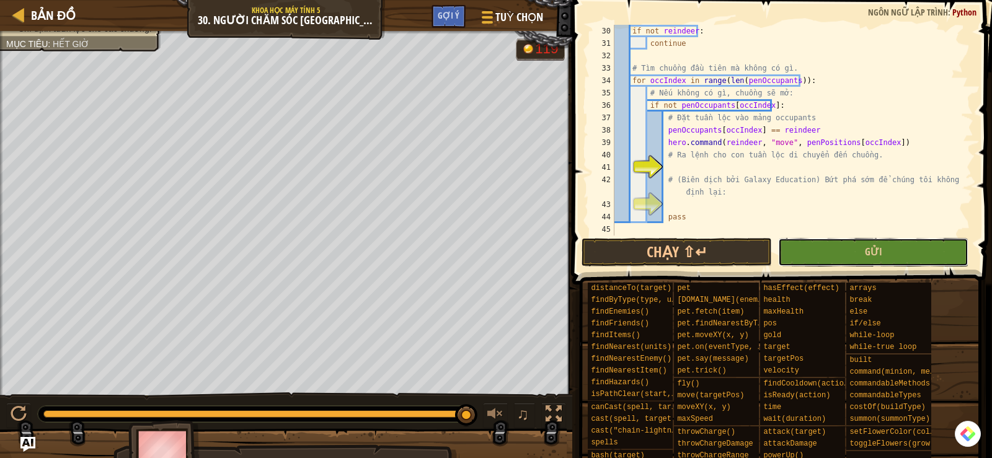
click at [834, 263] on button "Gửi" at bounding box center [873, 252] width 190 height 29
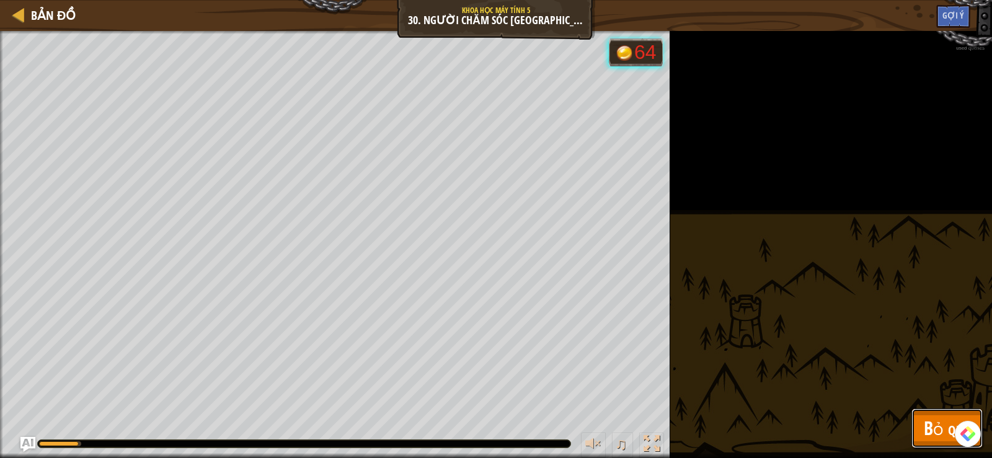
click at [923, 417] on button "Bỏ qua" at bounding box center [947, 429] width 71 height 40
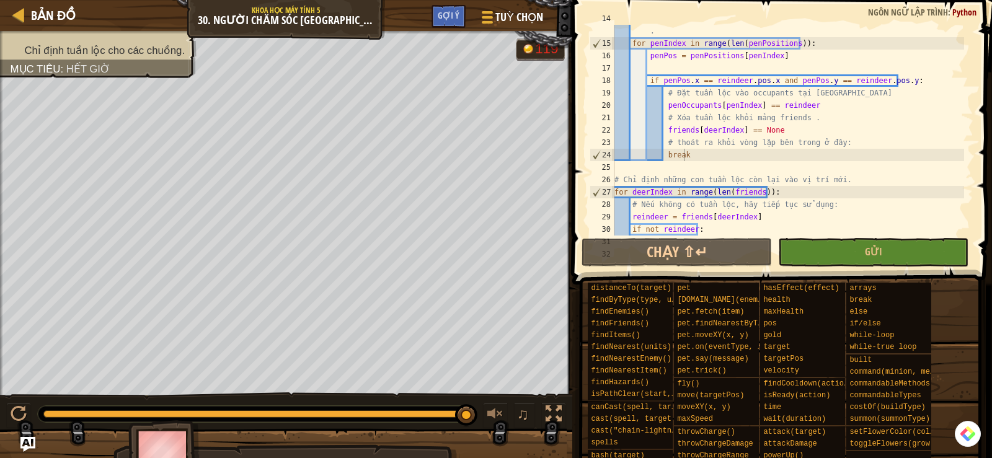
scroll to position [372, 0]
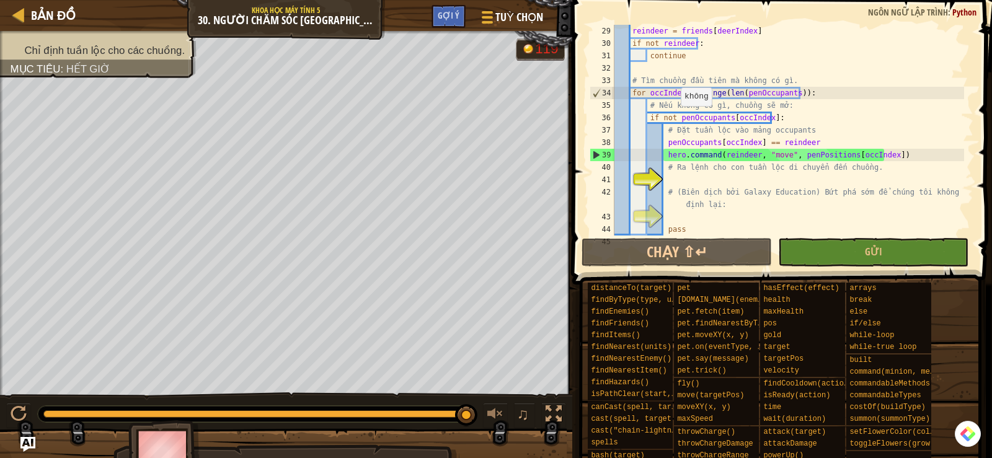
click at [675, 118] on div "reindeer = friends [ deerIndex ] if not reindeer : continue # Tìm chuồng đầu ti…" at bounding box center [788, 143] width 352 height 236
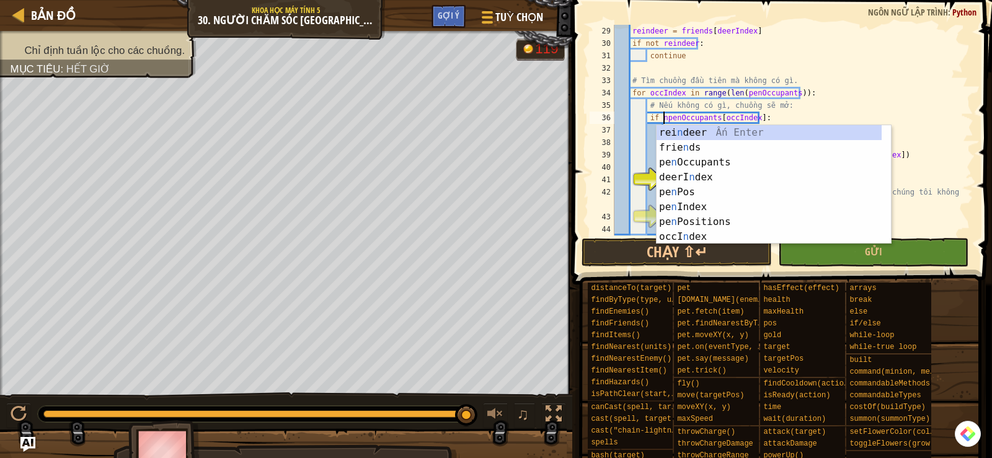
click at [754, 116] on div "reindeer = friends [ deerIndex ] if not reindeer : continue # Tìm chuồng đầu ti…" at bounding box center [788, 143] width 352 height 236
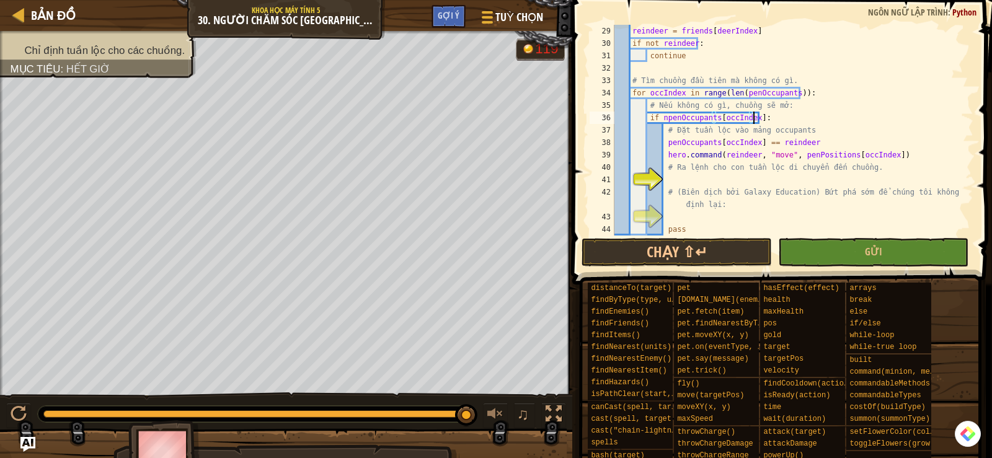
click at [662, 120] on div "reindeer = friends [ deerIndex ] if not reindeer : continue # Tìm chuồng đầu ti…" at bounding box center [788, 143] width 352 height 236
click at [751, 120] on div "reindeer = friends [ deerIndex ] if not reindeer : continue # Tìm chuồng đầu ti…" at bounding box center [788, 143] width 352 height 236
click at [789, 127] on div "reindeer = friends [ deerIndex ] if not reindeer : continue # Tìm chuồng đầu ti…" at bounding box center [788, 143] width 352 height 236
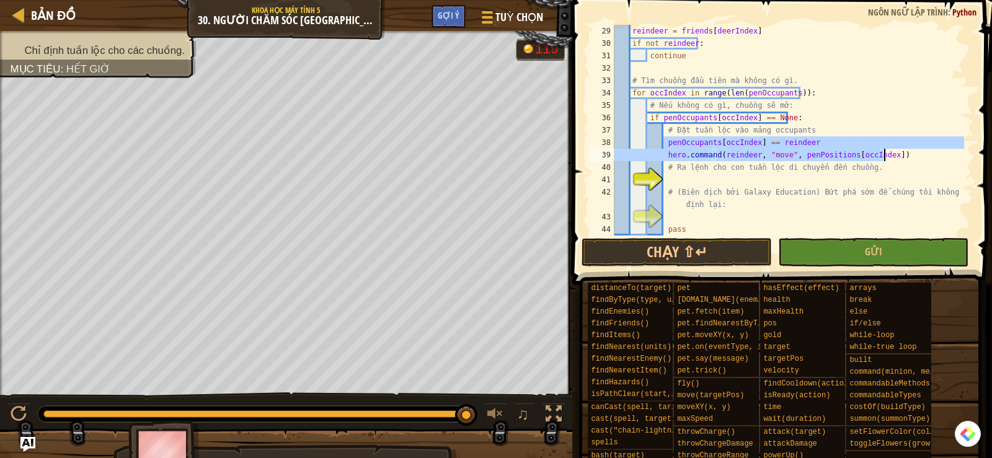
drag, startPoint x: 664, startPoint y: 143, endPoint x: 904, endPoint y: 153, distance: 240.3
click at [904, 153] on div "reindeer = friends [ deerIndex ] if not reindeer : continue # Tìm chuồng đầu ti…" at bounding box center [788, 143] width 352 height 236
click at [863, 186] on div "reindeer = friends [ deerIndex ] if not reindeer : continue # Tìm chuồng đầu ti…" at bounding box center [788, 143] width 352 height 236
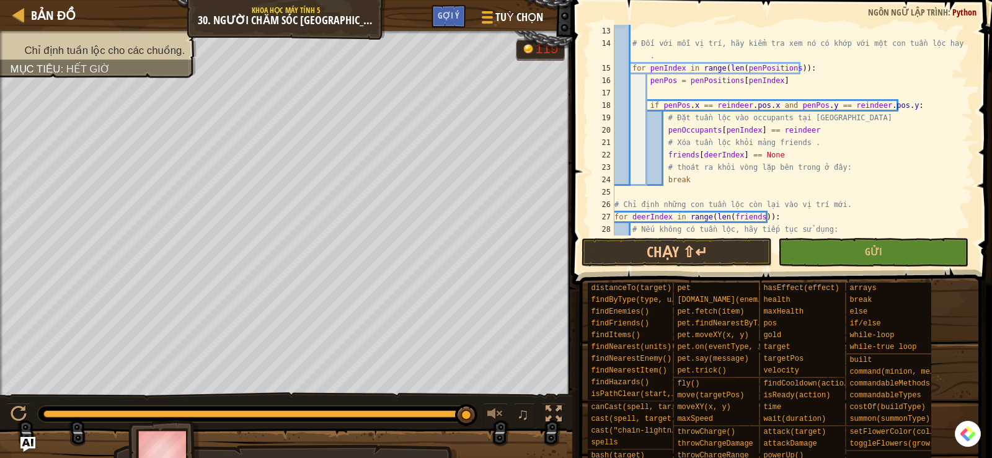
scroll to position [124, 0]
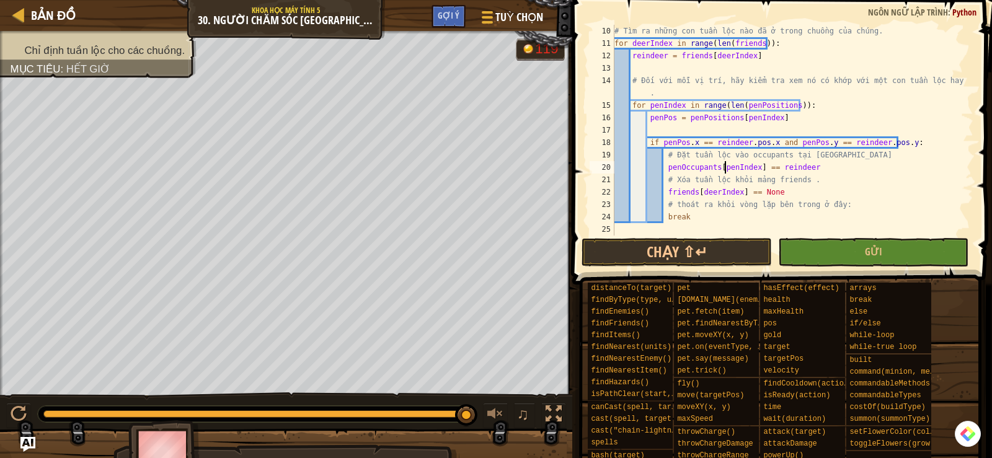
click at [725, 166] on div "# Tìm ra những con tuần lộc nào đã ở trong chuồng của chúng. for deerIndex in r…" at bounding box center [788, 143] width 352 height 236
click at [693, 169] on div "# Tìm ra những con tuần lộc nào đã ở trong chuồng của chúng. for deerIndex in r…" at bounding box center [788, 143] width 352 height 236
click at [734, 171] on div "# Tìm ra những con tuần lộc nào đã ở trong chuồng của chúng. for deerIndex in r…" at bounding box center [788, 143] width 352 height 236
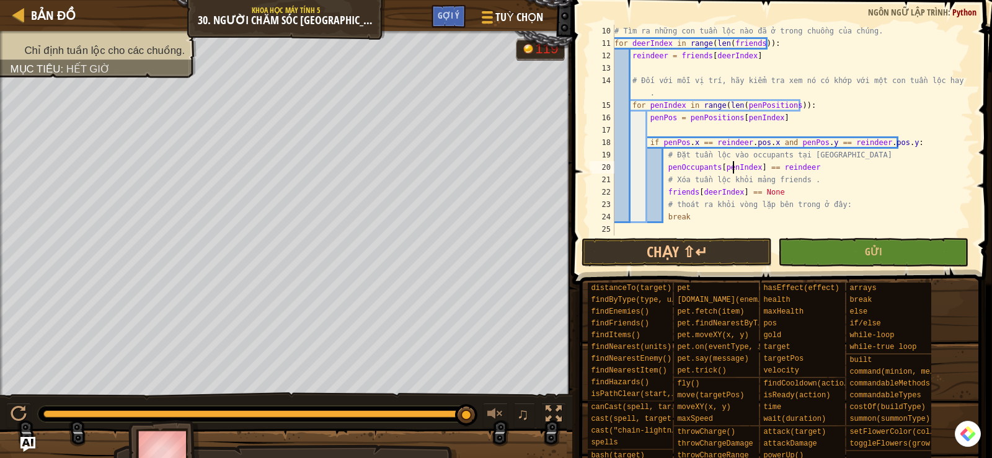
click at [729, 166] on div "# Tìm ra những con tuần lộc nào đã ở trong chuồng của chúng. for deerIndex in r…" at bounding box center [788, 143] width 352 height 236
click at [806, 167] on div "# Tìm ra những con tuần lộc nào đã ở trong chuồng của chúng. for deerIndex in r…" at bounding box center [788, 143] width 352 height 236
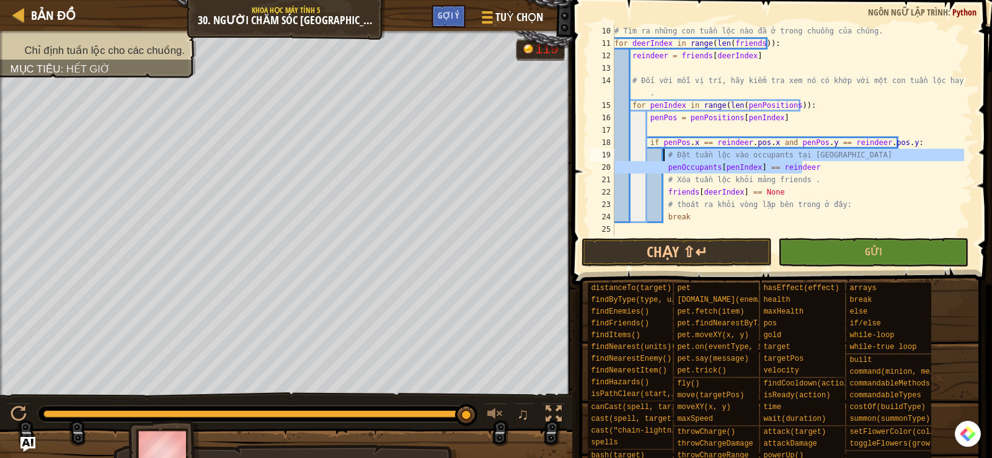
drag, startPoint x: 806, startPoint y: 167, endPoint x: 665, endPoint y: 159, distance: 141.0
click at [665, 159] on div "# Tìm ra những con tuần lộc nào đã ở trong chuồng của chúng. for deerIndex in r…" at bounding box center [788, 143] width 352 height 236
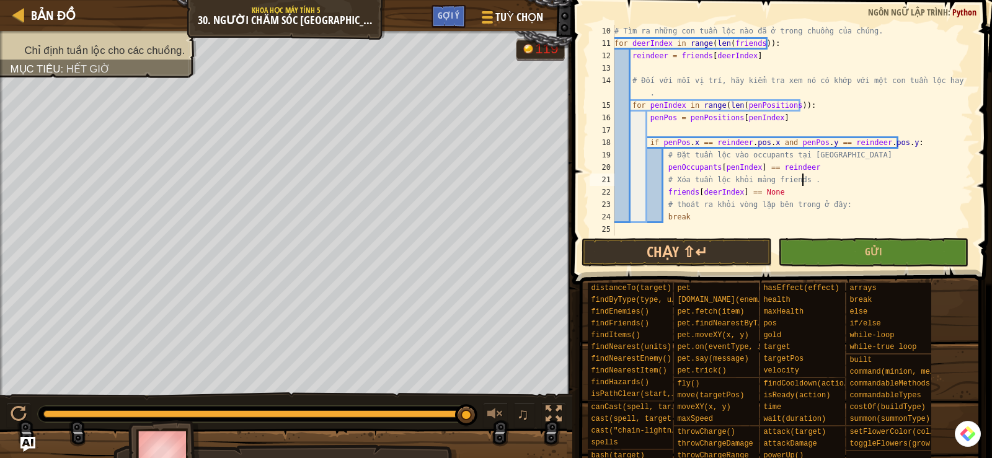
click at [837, 181] on div "# Tìm ra những con tuần lộc nào đã ở trong chuồng của chúng. for deerIndex in r…" at bounding box center [788, 143] width 352 height 236
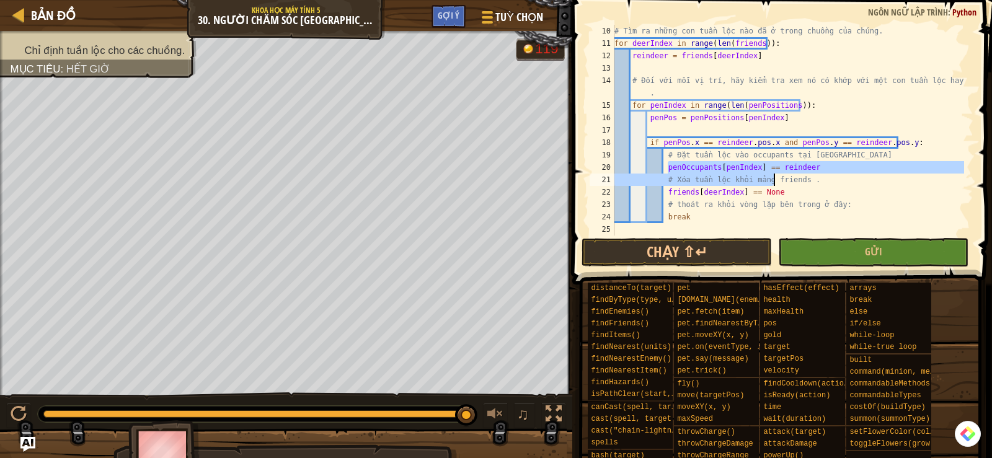
drag, startPoint x: 667, startPoint y: 167, endPoint x: 786, endPoint y: 186, distance: 120.5
click at [786, 186] on div "# Tìm ra những con tuần lộc nào đã ở trong chuồng của chúng. for deerIndex in r…" at bounding box center [788, 143] width 352 height 236
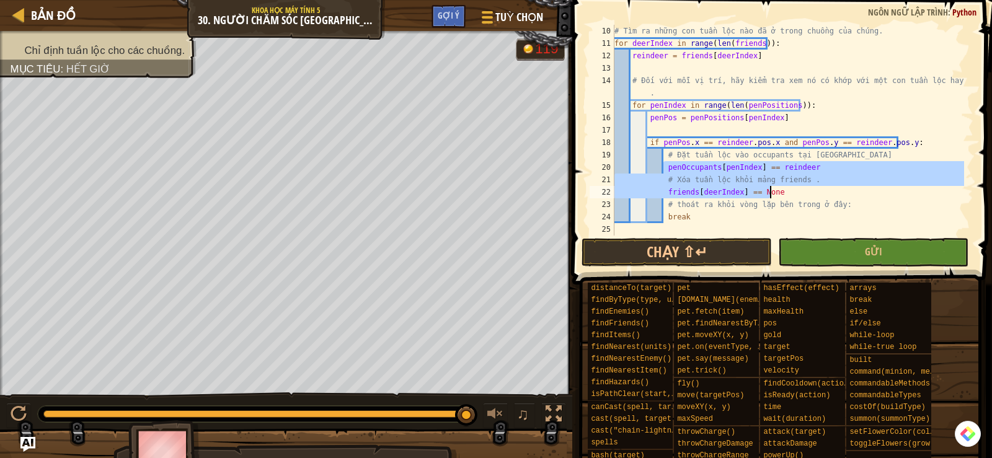
drag, startPoint x: 665, startPoint y: 166, endPoint x: 780, endPoint y: 193, distance: 118.6
click at [780, 193] on div "# Tìm ra những con tuần lộc nào đã ở trong chuồng của chúng. for deerIndex in r…" at bounding box center [788, 143] width 352 height 236
click at [798, 193] on div "# Tìm ra những con tuần lộc nào đã ở trong chuồng của chúng. for deerIndex in r…" at bounding box center [788, 130] width 352 height 211
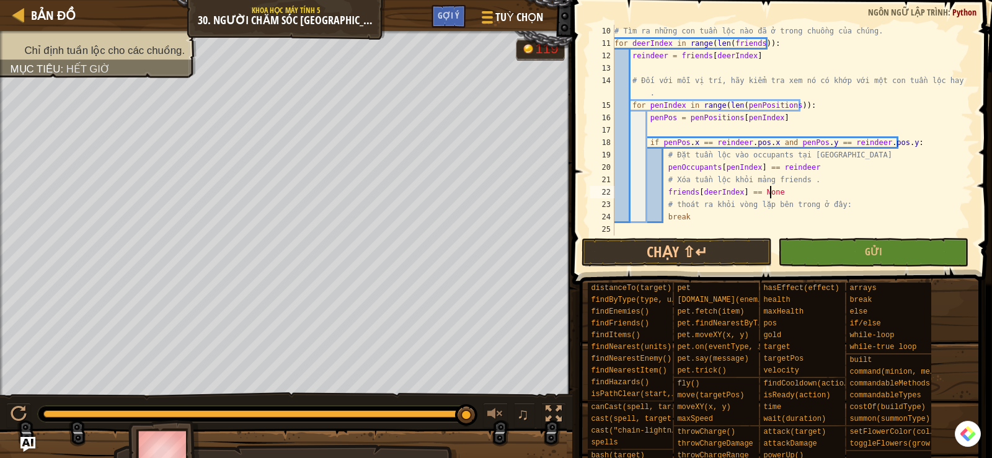
scroll to position [6, 12]
click at [711, 192] on div "# Tìm ra những con tuần lộc nào đã ở trong chuồng của chúng. for deerIndex in r…" at bounding box center [788, 143] width 352 height 236
click at [678, 193] on div "# Tìm ra những con tuần lộc nào đã ở trong chuồng của chúng. for deerIndex in r…" at bounding box center [788, 143] width 352 height 236
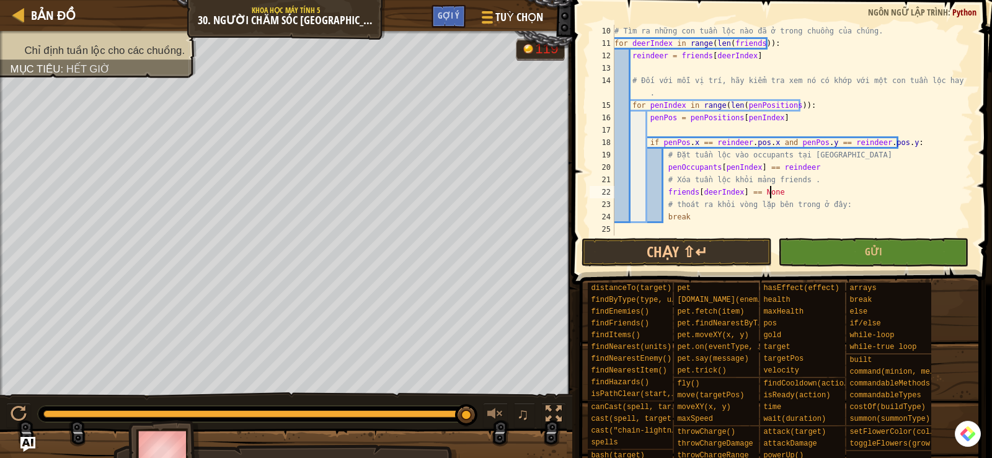
click at [812, 195] on div "# Tìm ra những con tuần lộc nào đã ở trong chuồng của chúng. for deerIndex in r…" at bounding box center [788, 143] width 352 height 236
click at [676, 169] on div "# Tìm ra những con tuần lộc nào đã ở trong chuồng của chúng. for deerIndex in r…" at bounding box center [788, 143] width 352 height 236
click at [734, 170] on div "# Tìm ra những con tuần lộc nào đã ở trong chuồng của chúng. for deerIndex in r…" at bounding box center [788, 143] width 352 height 236
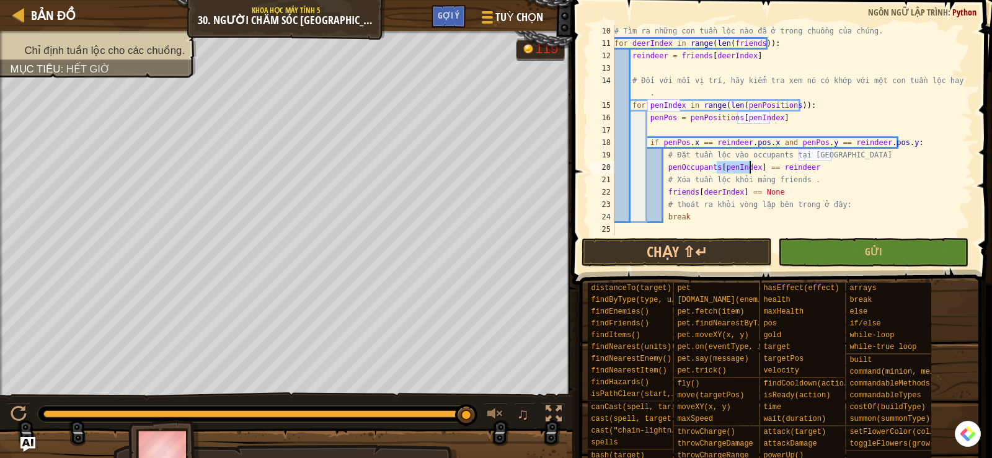
click at [782, 168] on div "# Tìm ra những con tuần lộc nào đã ở trong chuồng của chúng. for deerIndex in r…" at bounding box center [788, 143] width 352 height 236
click at [811, 169] on div "# Tìm ra những con tuần lộc nào đã ở trong chuồng của chúng. for deerIndex in r…" at bounding box center [788, 130] width 352 height 211
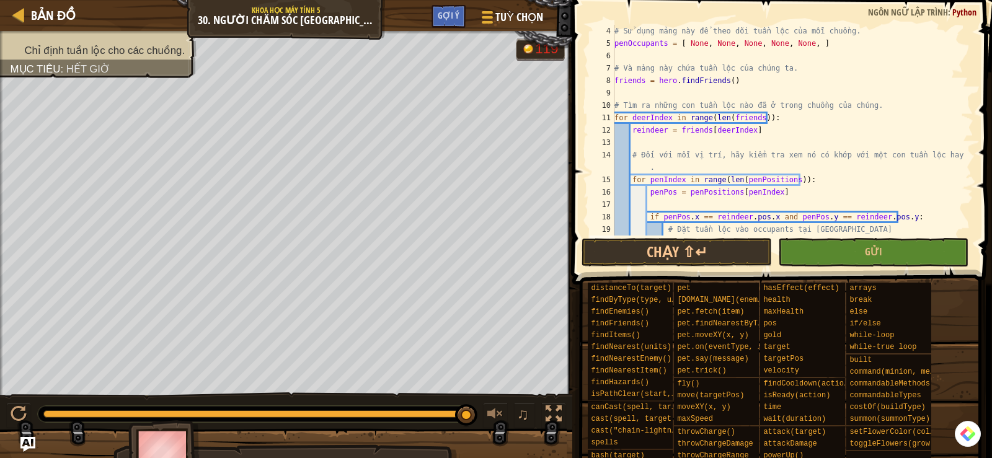
scroll to position [0, 0]
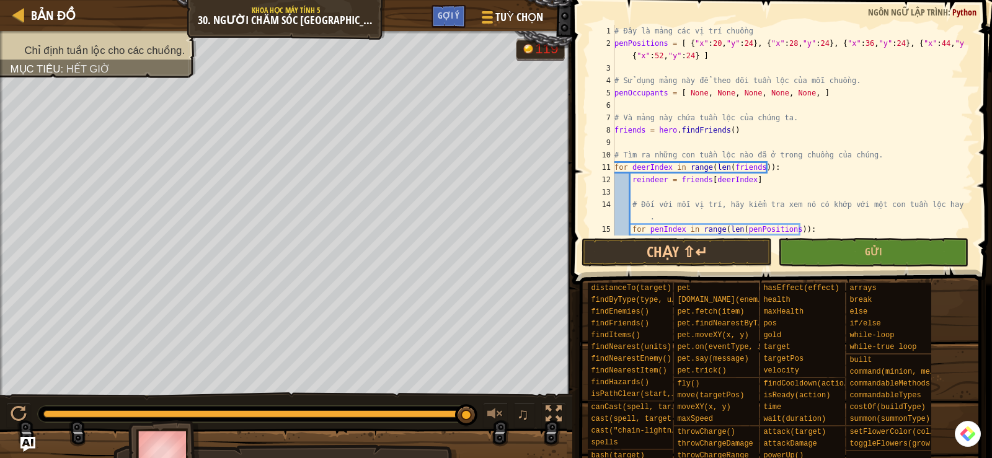
click at [633, 96] on div "# Đây là mảng các vị trí chuồng penPositions = [ { "x" : 20 , "y" : 24 } , { "x…" at bounding box center [788, 143] width 352 height 236
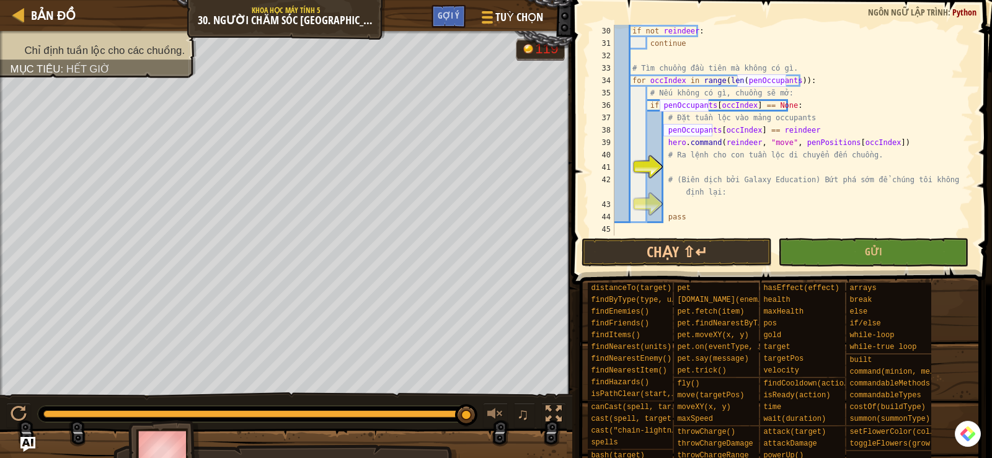
scroll to position [385, 0]
click at [833, 262] on button "Gửi" at bounding box center [873, 252] width 190 height 29
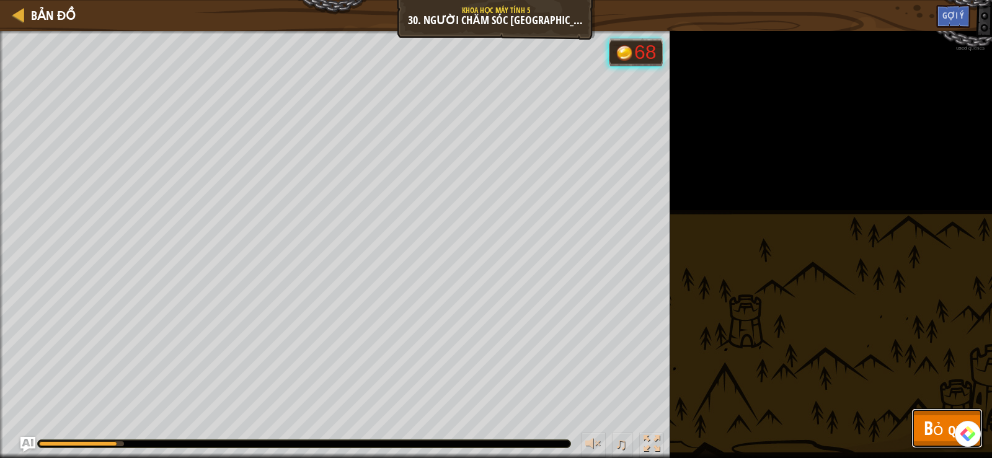
click at [920, 428] on button "Bỏ qua" at bounding box center [947, 429] width 71 height 40
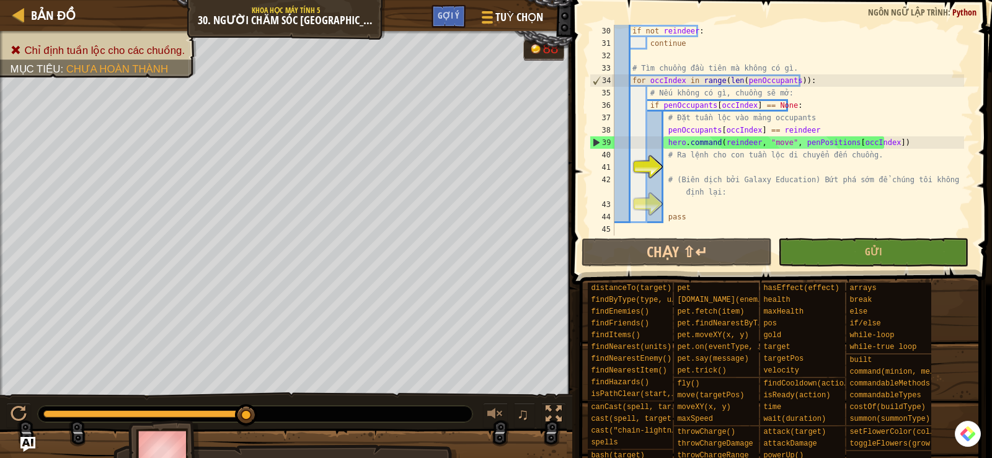
scroll to position [347, 0]
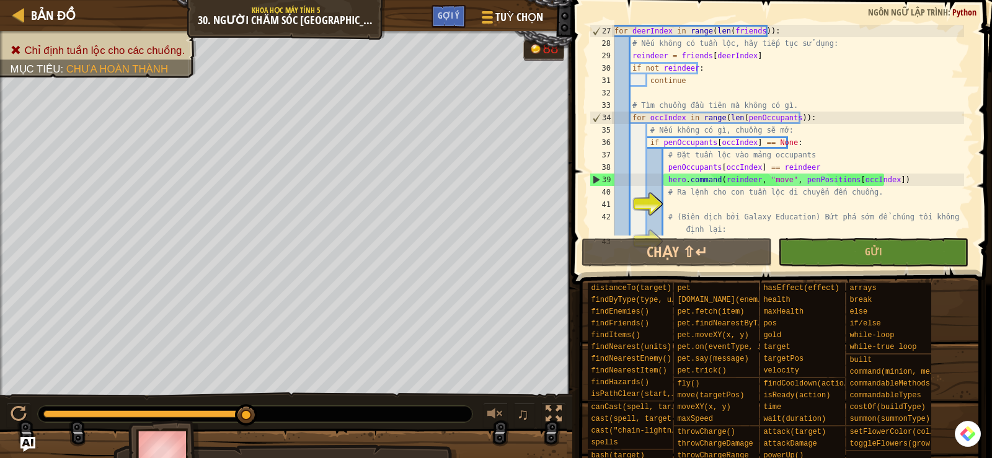
click at [643, 52] on div "for deerIndex in range ( len ( friends )) : # Nếu không có tuần lộc, hãy tiếp t…" at bounding box center [788, 143] width 352 height 236
click at [690, 164] on div "for deerIndex in range ( len ( friends )) : # Nếu không có tuần lộc, hãy tiếp t…" at bounding box center [788, 143] width 352 height 236
click at [24, 440] on img "Ask AI" at bounding box center [28, 445] width 16 height 16
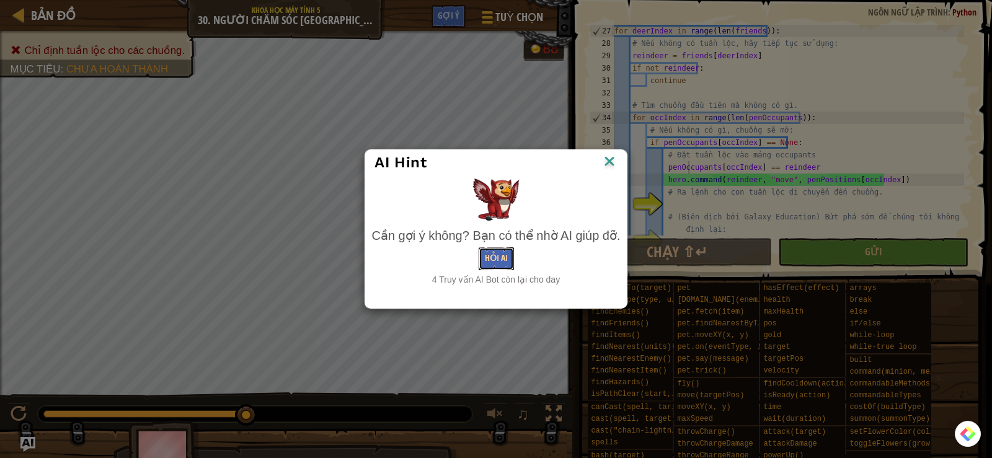
click at [502, 268] on button "Hỏi AI" at bounding box center [496, 258] width 35 height 23
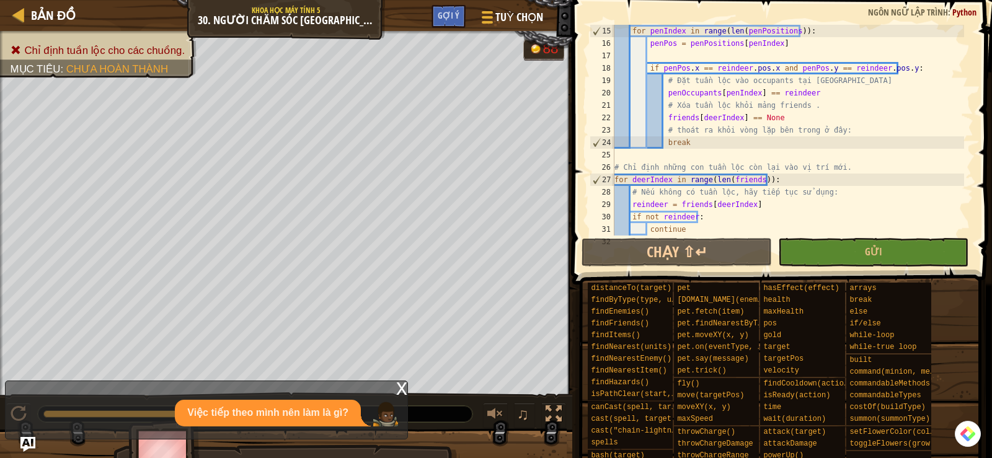
scroll to position [161, 0]
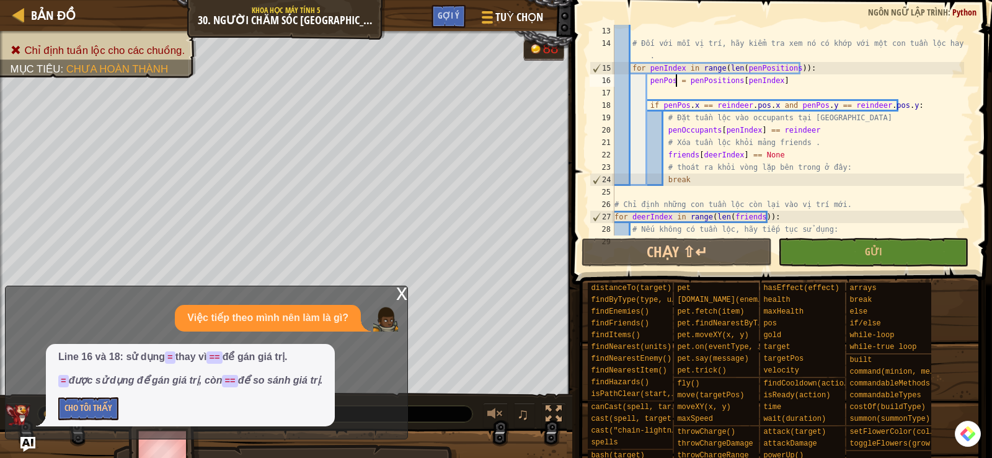
click at [678, 82] on div "# Đối với mỗi vị trí, hãy kiểm tra xem nó có khớp với một con tuần lộc hay khôn…" at bounding box center [788, 143] width 352 height 236
click at [712, 121] on div "# Đối với mỗi vị trí, hãy kiểm tra xem nó có khớp với một con tuần lộc hay khôn…" at bounding box center [788, 143] width 352 height 236
click at [766, 131] on div "# Đối với mỗi vị trí, hãy kiểm tra xem nó có khớp với một con tuần lộc hay khôn…" at bounding box center [788, 143] width 352 height 236
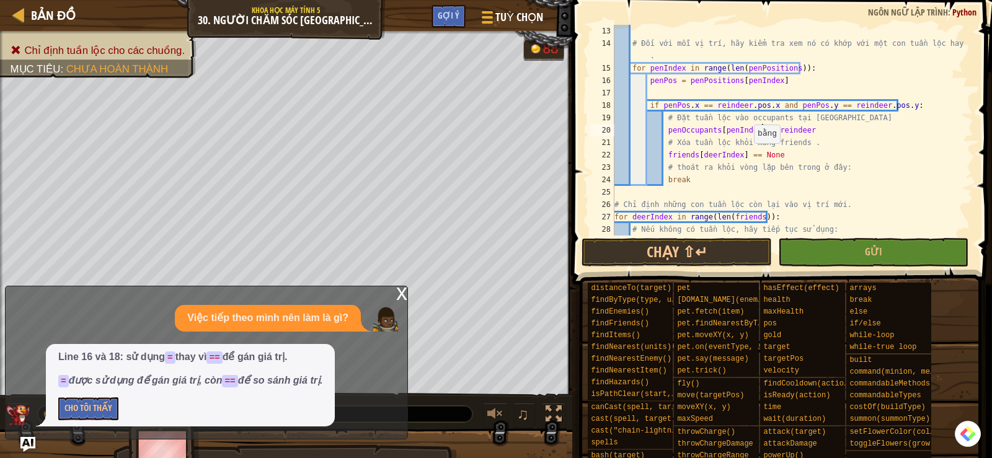
click at [748, 156] on div "# Đối với mỗi vị trí, hãy kiểm tra xem nó có khớp với một con tuần lộc hay khôn…" at bounding box center [788, 143] width 352 height 236
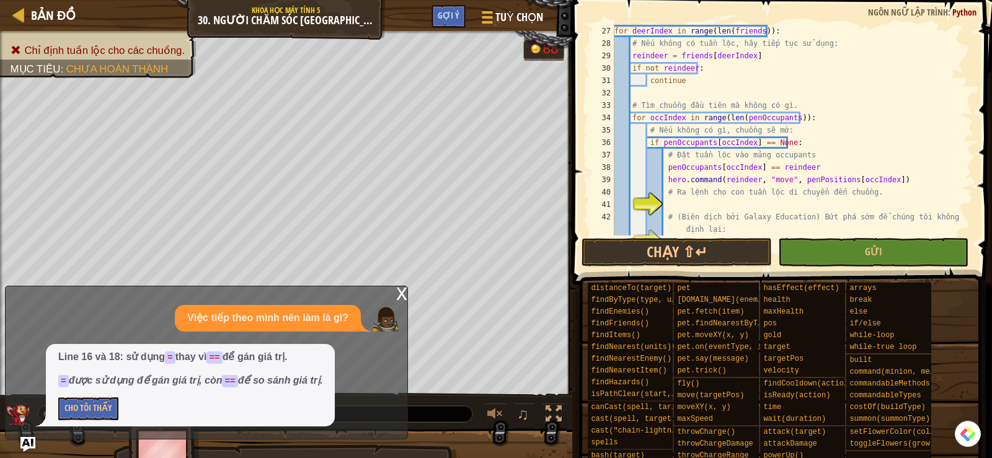
scroll to position [385, 0]
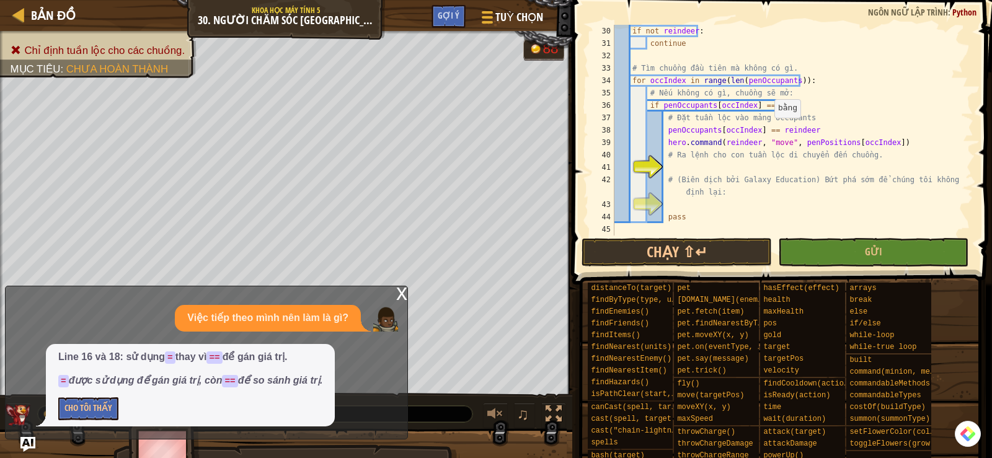
click at [767, 129] on div "if not reindeer : continue # Tìm chuồng đầu tiên mà không có gì. for occIndex i…" at bounding box center [788, 143] width 352 height 236
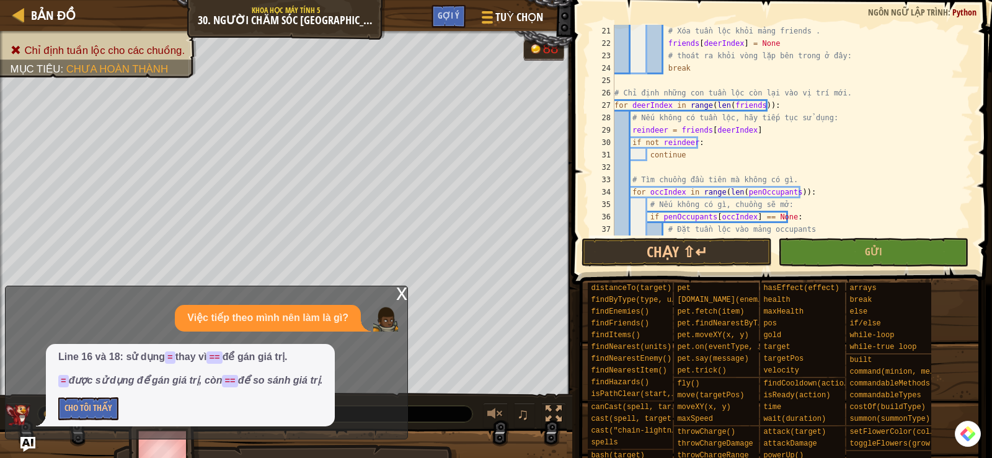
scroll to position [198, 0]
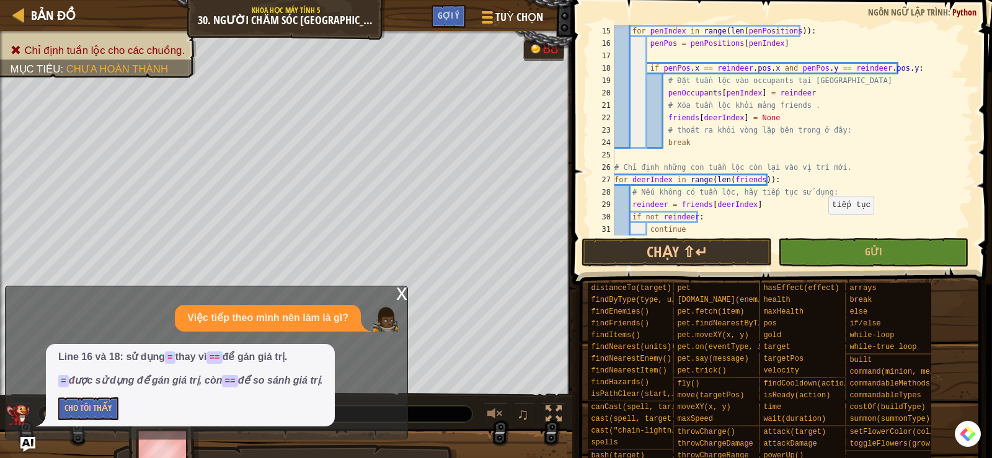
click at [841, 272] on span at bounding box center [780, 453] width 411 height 367
click at [830, 256] on button "Gửi" at bounding box center [873, 252] width 190 height 29
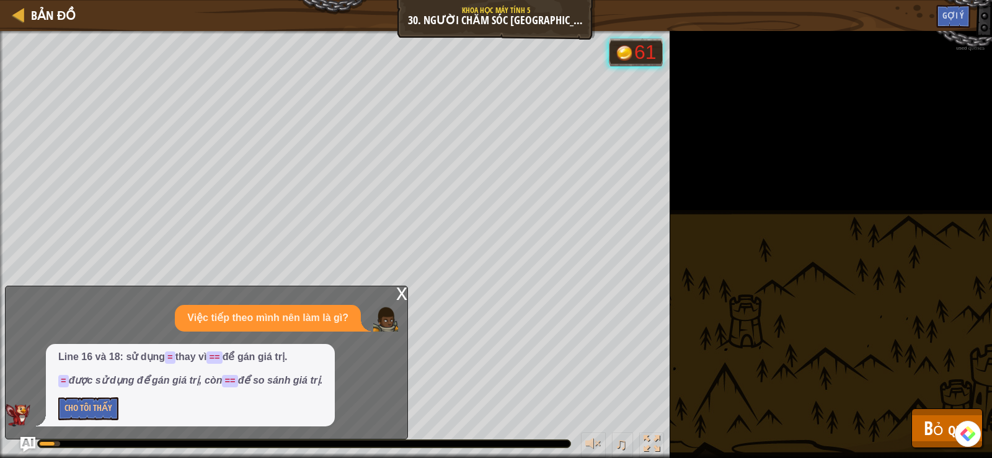
click at [399, 293] on div "x" at bounding box center [401, 293] width 11 height 12
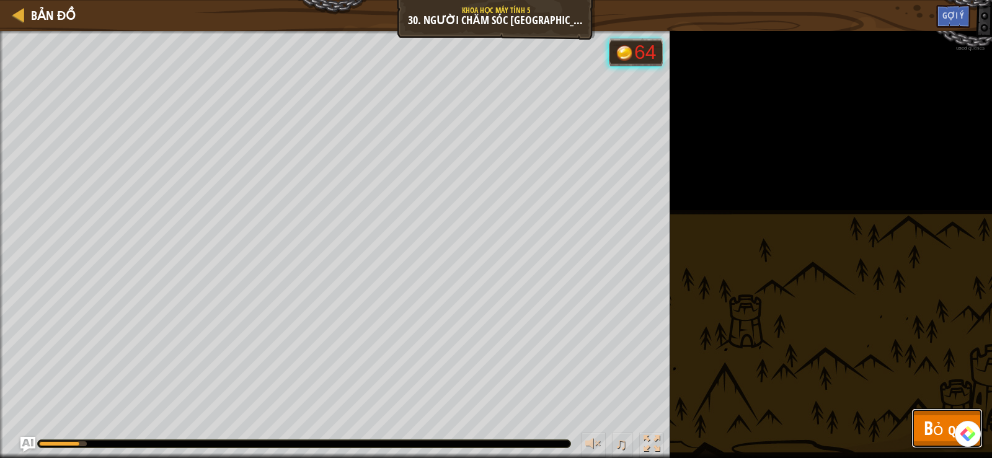
click at [916, 424] on button "Bỏ qua" at bounding box center [947, 429] width 71 height 40
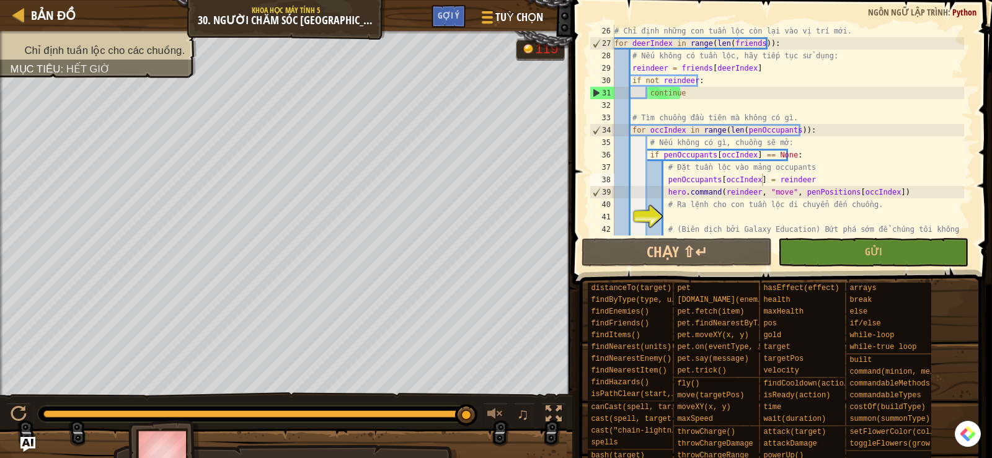
scroll to position [385, 0]
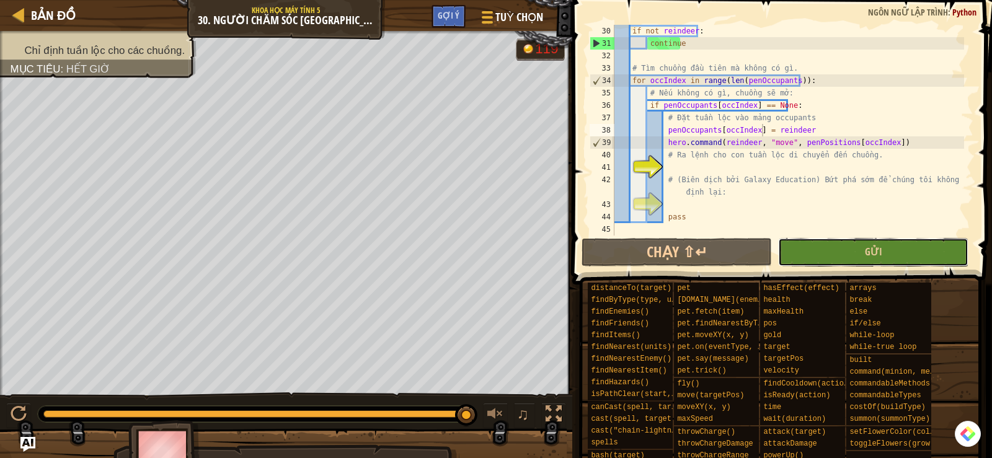
click at [836, 252] on button "Gửi" at bounding box center [873, 252] width 190 height 29
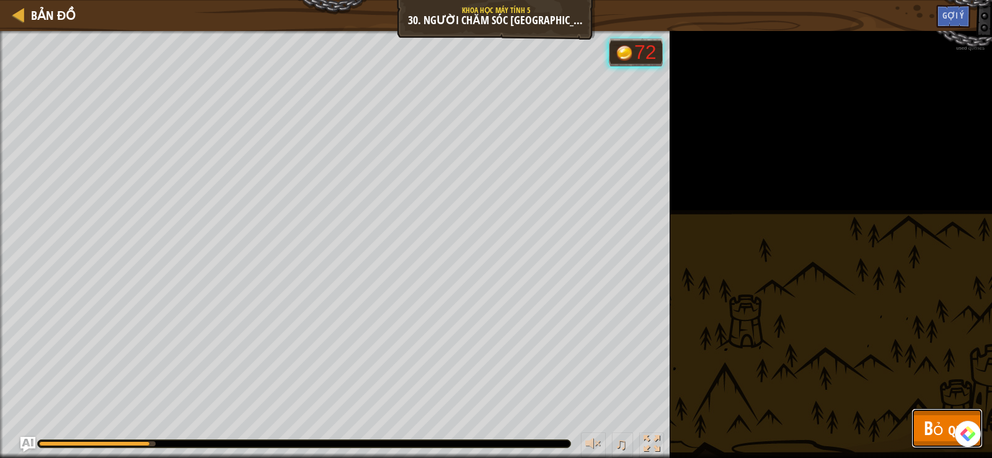
click at [927, 421] on span "Bỏ qua" at bounding box center [947, 428] width 47 height 25
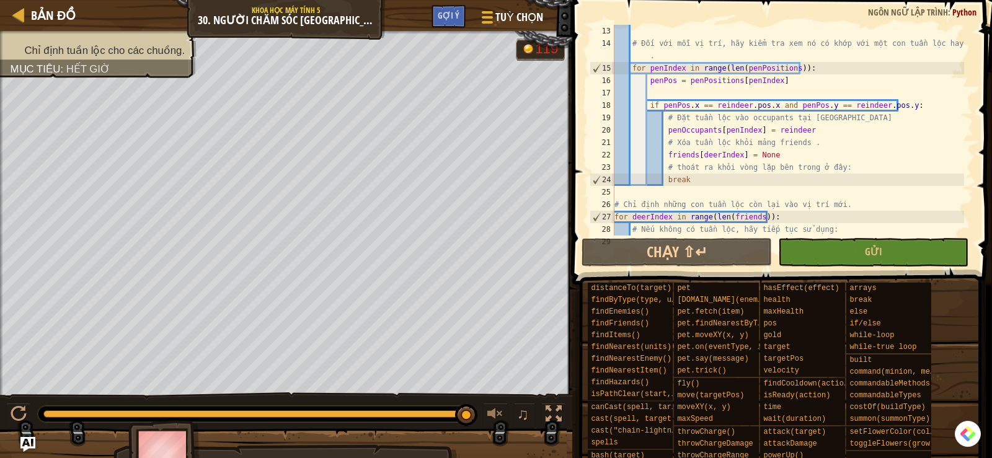
scroll to position [124, 0]
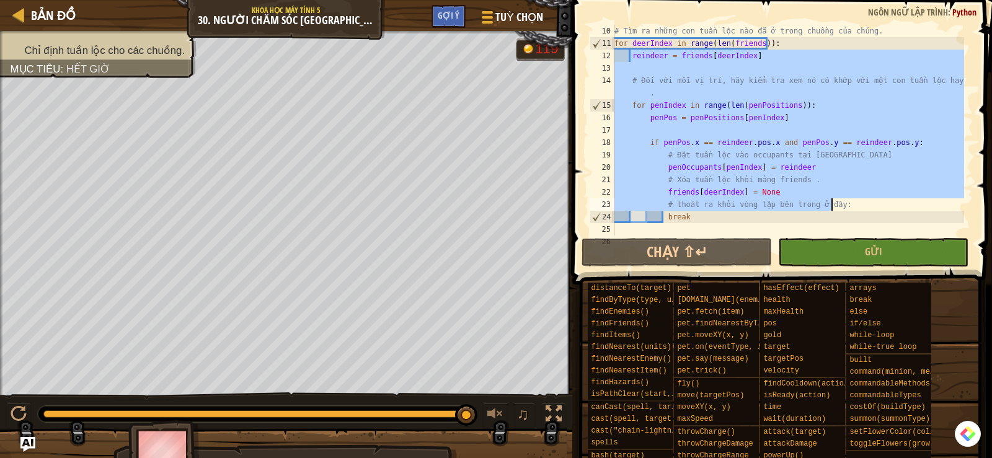
drag, startPoint x: 681, startPoint y: 79, endPoint x: 847, endPoint y: 205, distance: 208.0
click at [847, 205] on div "# Tìm ra những con tuần lộc nào đã ở trong chuồng của chúng. for deerIndex in r…" at bounding box center [788, 143] width 352 height 236
type textarea "friends[deerIndex] = None # thoát ra khỏi vòng lặp bên trong ở đây:"
click at [769, 125] on div "# Tìm ra những con tuần lộc nào đã ở trong chuồng của chúng. for deerIndex in r…" at bounding box center [788, 130] width 352 height 211
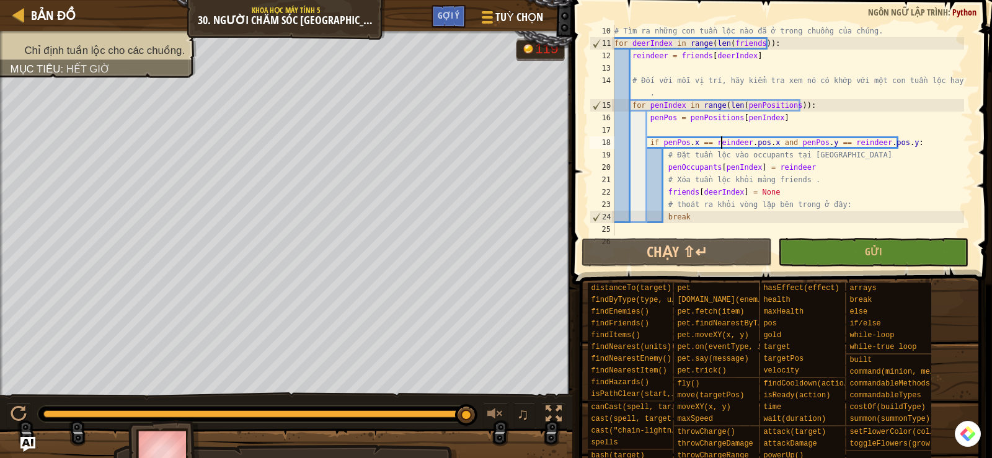
click at [719, 145] on div "# Tìm ra những con tuần lộc nào đã ở trong chuồng của chúng. for deerIndex in r…" at bounding box center [788, 143] width 352 height 236
click at [796, 140] on div "# Tìm ra những con tuần lộc nào đã ở trong chuồng của chúng. for deerIndex in r…" at bounding box center [788, 143] width 352 height 236
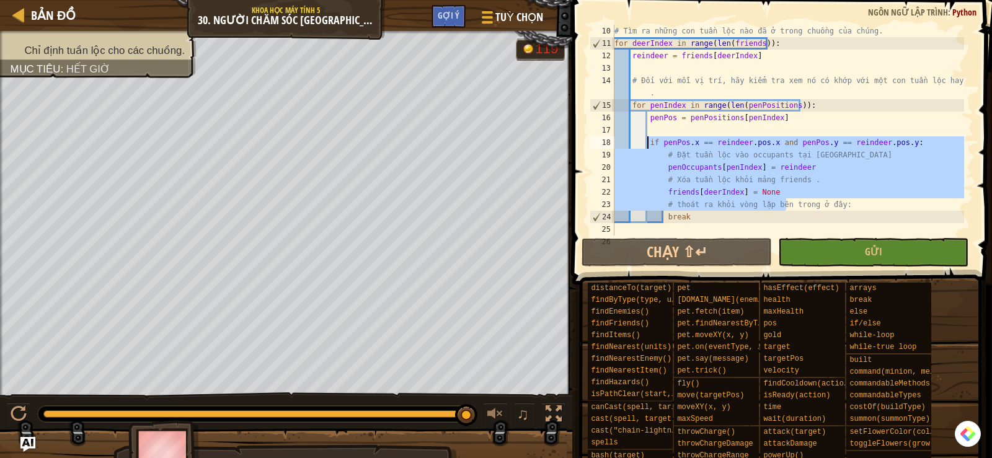
drag, startPoint x: 785, startPoint y: 200, endPoint x: 647, endPoint y: 146, distance: 148.2
click at [647, 146] on div "# Tìm ra những con tuần lộc nào đã ở trong chuồng của chúng. for deerIndex in r…" at bounding box center [788, 143] width 352 height 236
click at [839, 208] on div "# Tìm ra những con tuần lộc nào đã ở trong chuồng của chúng. for deerIndex in r…" at bounding box center [788, 143] width 352 height 236
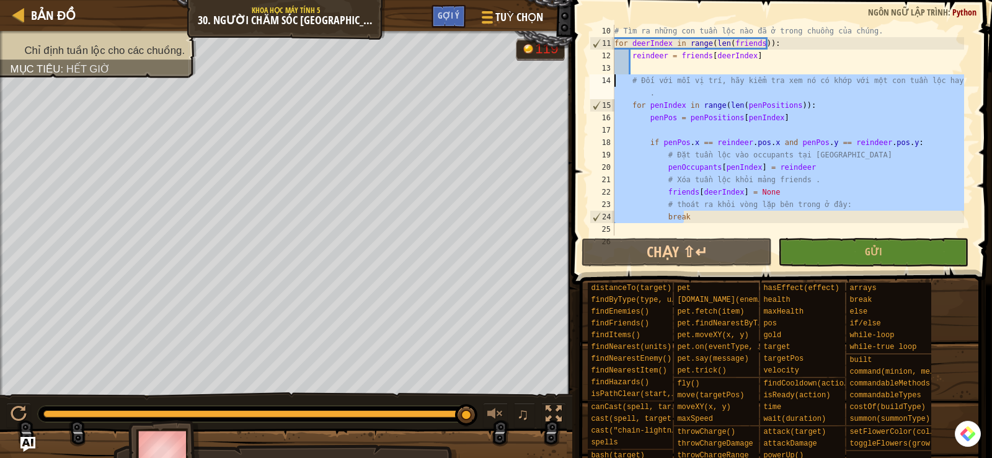
drag, startPoint x: 700, startPoint y: 219, endPoint x: 576, endPoint y: 83, distance: 183.5
click at [576, 83] on div "# thoát ra khỏi vòng lặp bên trong ở đây: 10 11 12 13 14 15 16 17 18 19 20 21 2…" at bounding box center [781, 166] width 424 height 321
click at [719, 158] on div "# Tìm ra những con tuần lộc nào đã ở trong chuồng của chúng. for deerIndex in r…" at bounding box center [788, 130] width 352 height 211
type textarea "# Đặt tuần lộc vào occupants tại [GEOGRAPHIC_DATA]"
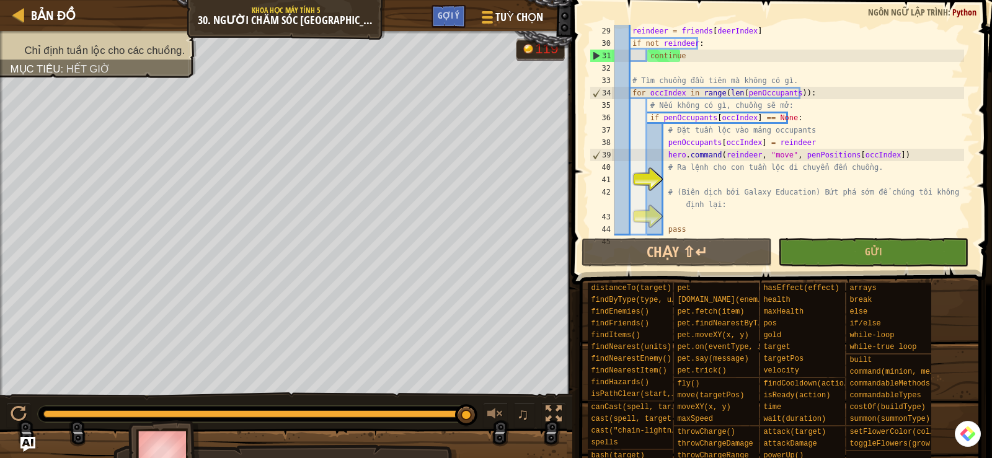
scroll to position [385, 0]
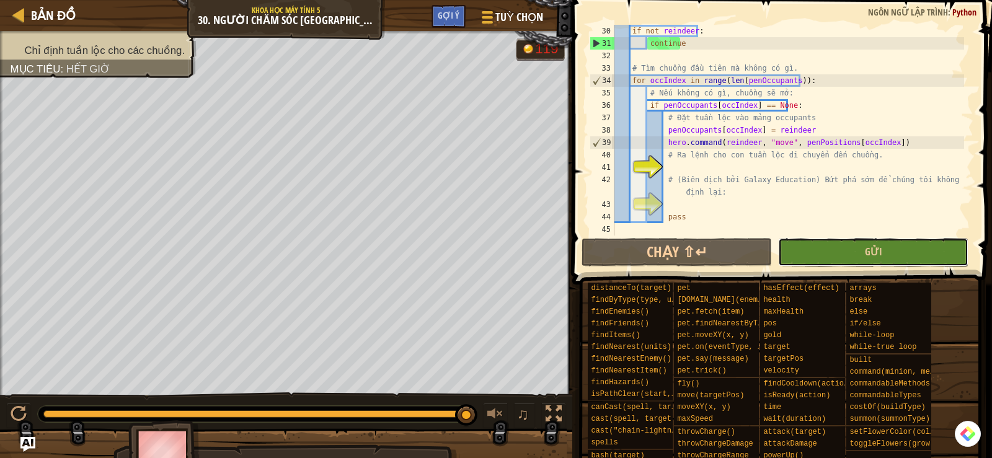
click at [798, 256] on button "Gửi" at bounding box center [873, 252] width 190 height 29
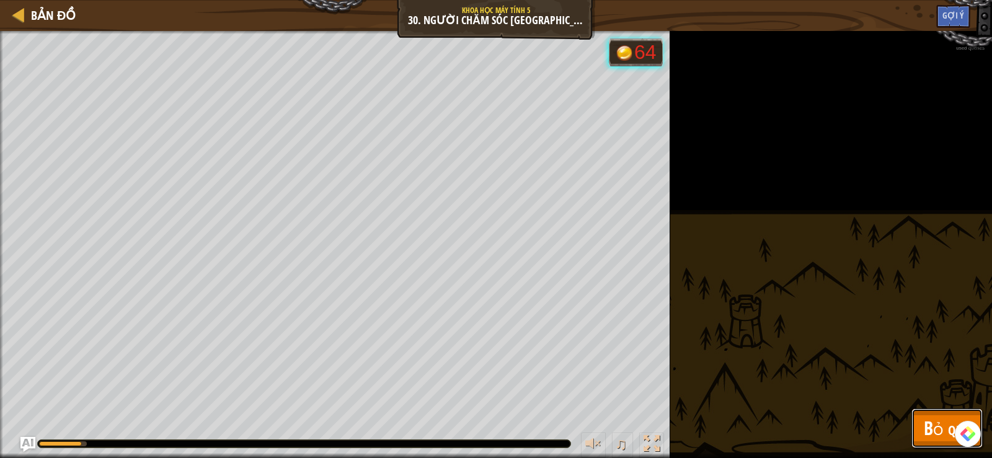
click at [925, 416] on span "Bỏ qua" at bounding box center [947, 428] width 47 height 25
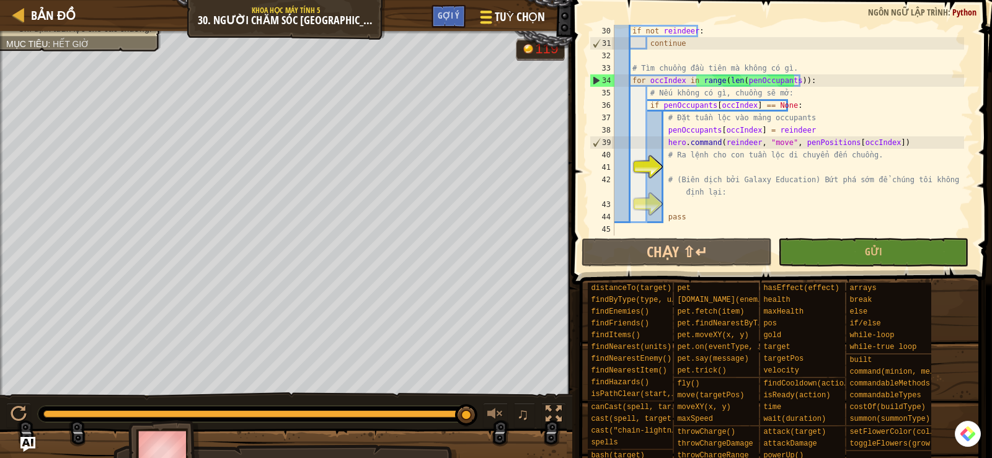
click at [497, 19] on span "Tuỳ chọn" at bounding box center [520, 17] width 50 height 17
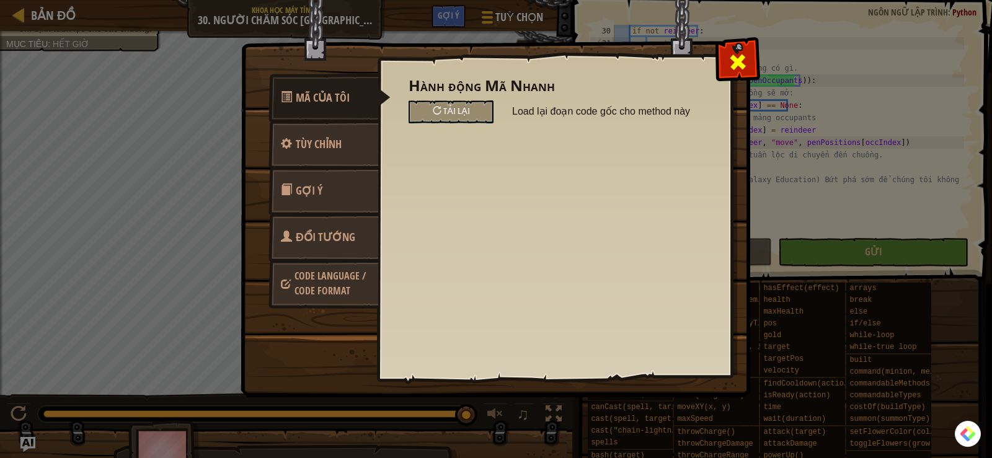
click at [751, 59] on div at bounding box center [737, 59] width 39 height 39
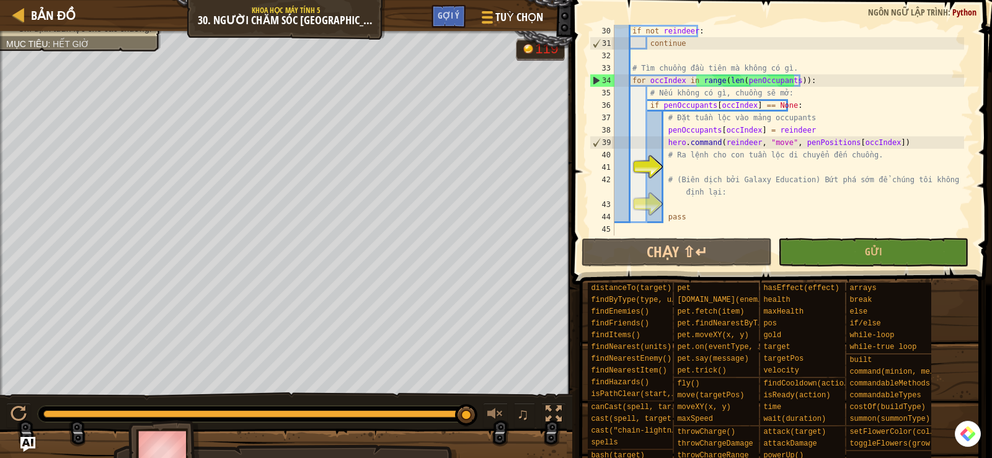
click at [18, 447] on div at bounding box center [286, 460] width 572 height 62
click at [32, 438] on img "Ask AI" at bounding box center [28, 445] width 16 height 16
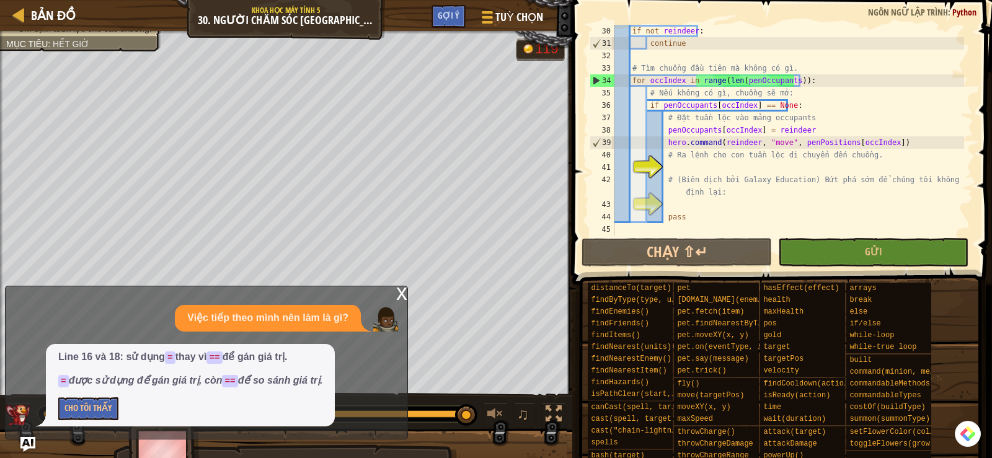
click at [403, 294] on div "x" at bounding box center [401, 293] width 11 height 12
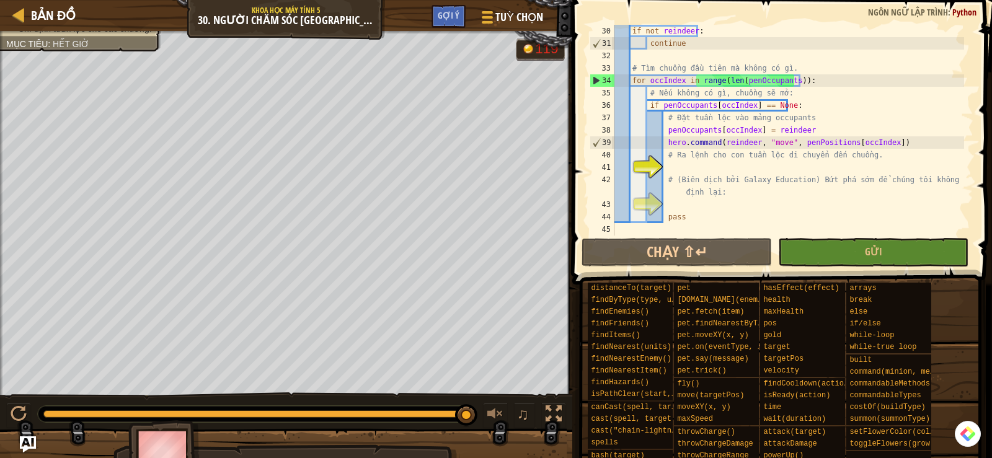
click at [32, 443] on img "Ask AI" at bounding box center [28, 445] width 16 height 16
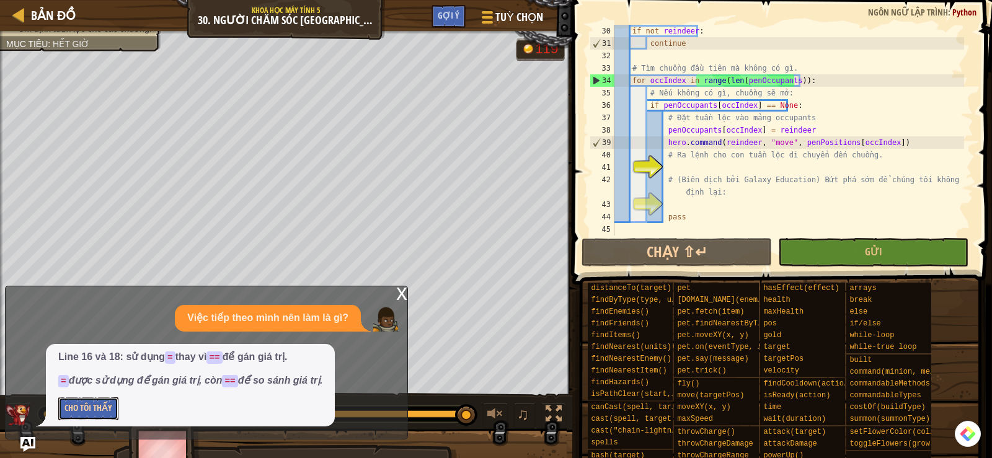
click at [102, 406] on button "Cho Tôi Thấy" at bounding box center [88, 409] width 60 height 23
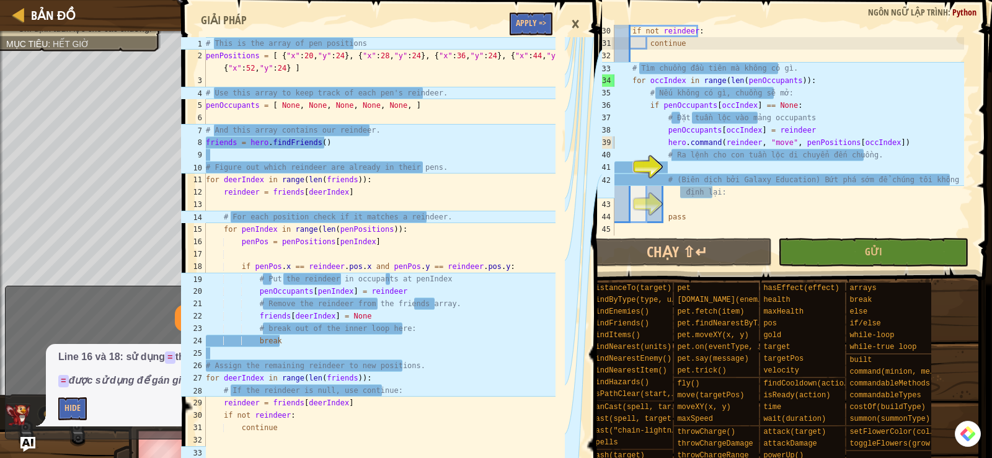
click at [576, 22] on div "×" at bounding box center [575, 24] width 21 height 29
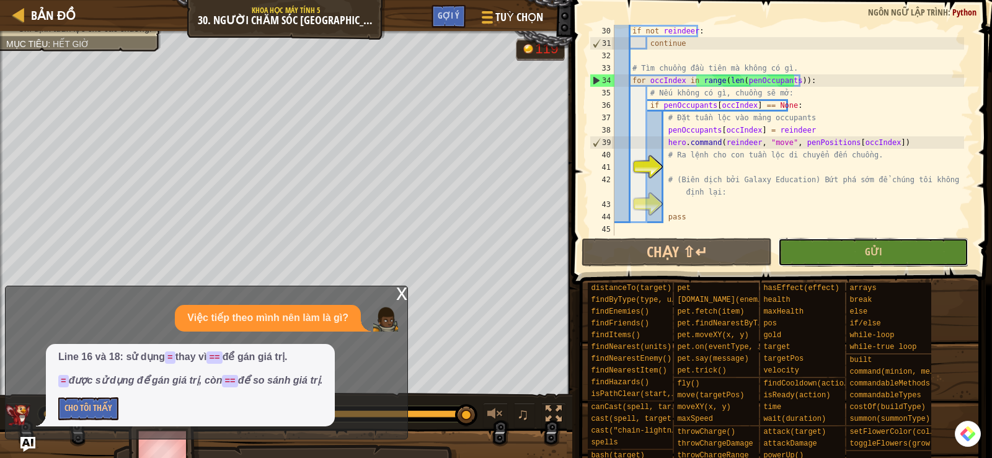
click at [833, 246] on button "Gửi" at bounding box center [873, 252] width 190 height 29
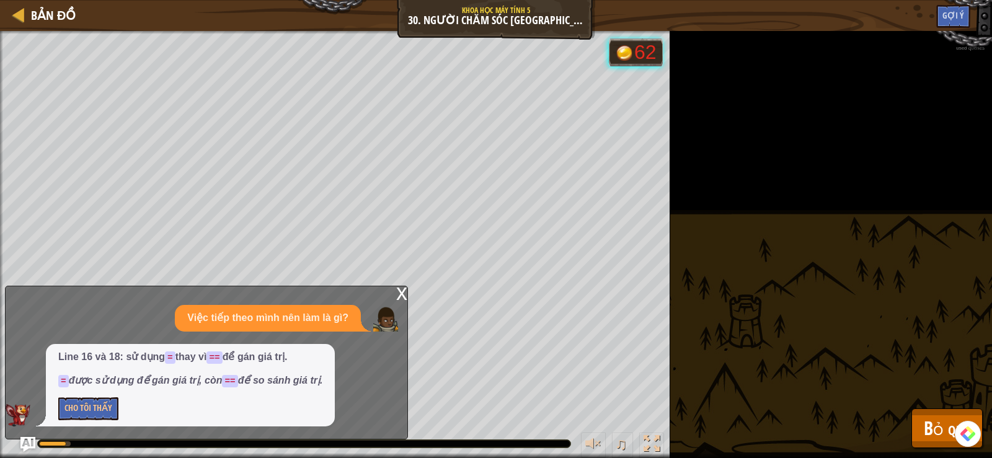
click at [395, 291] on div "x Việc tiếp theo mình nên làm là gì? Line 16 và 18: sử dụng = thay vì == để gán…" at bounding box center [206, 363] width 403 height 154
click at [401, 293] on div "x" at bounding box center [401, 293] width 11 height 12
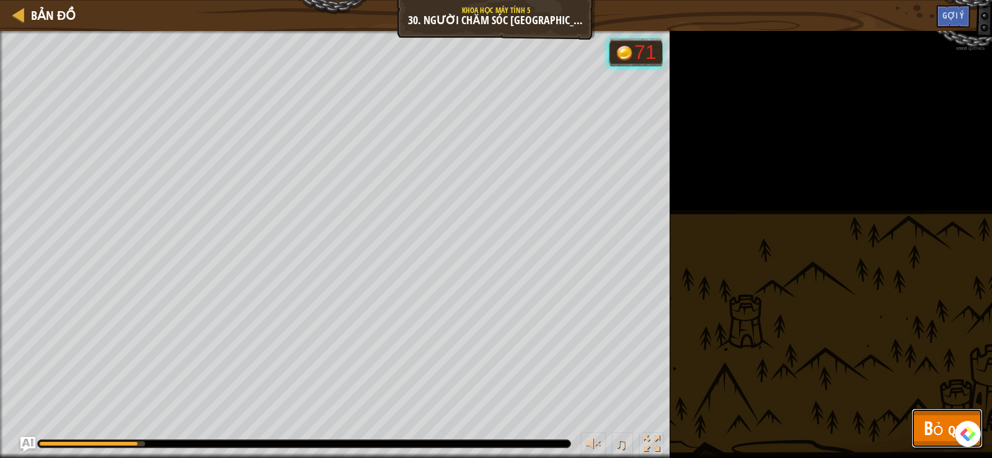
click at [922, 437] on button "Bỏ qua" at bounding box center [947, 429] width 71 height 40
